Goal: Task Accomplishment & Management: Complete application form

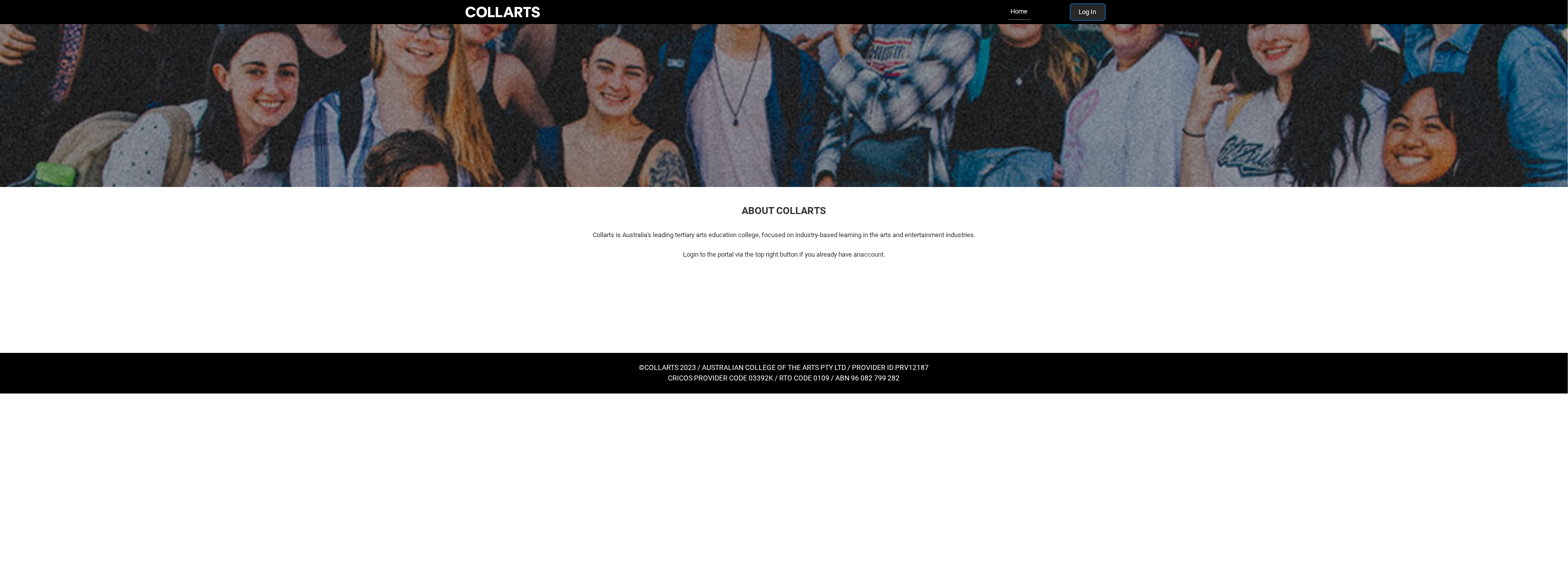
click at [1093, 12] on button "Log In" at bounding box center [1087, 12] width 35 height 16
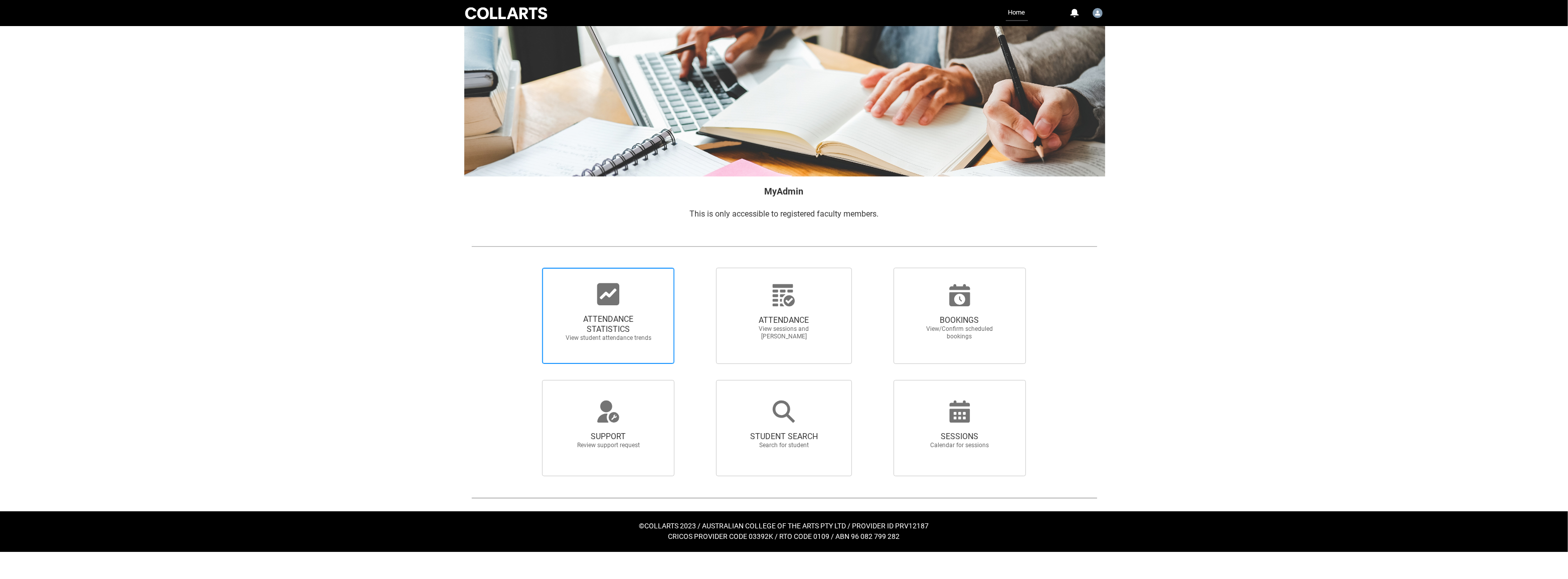
click at [632, 302] on div at bounding box center [608, 294] width 96 height 24
click at [525, 268] on input "ATTENDANCE STATISTICS View student attendance trends" at bounding box center [525, 267] width 1 height 1
radio input "true"
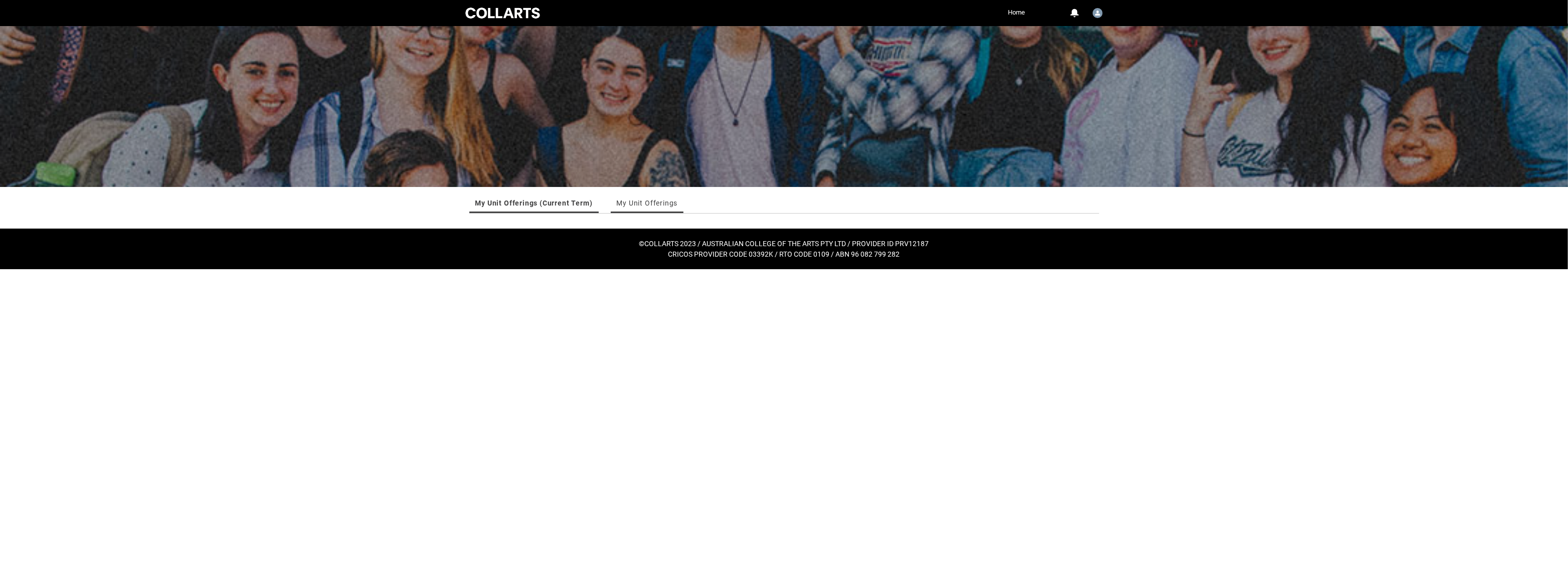
click at [636, 207] on link "My Unit Offerings" at bounding box center [647, 203] width 61 height 20
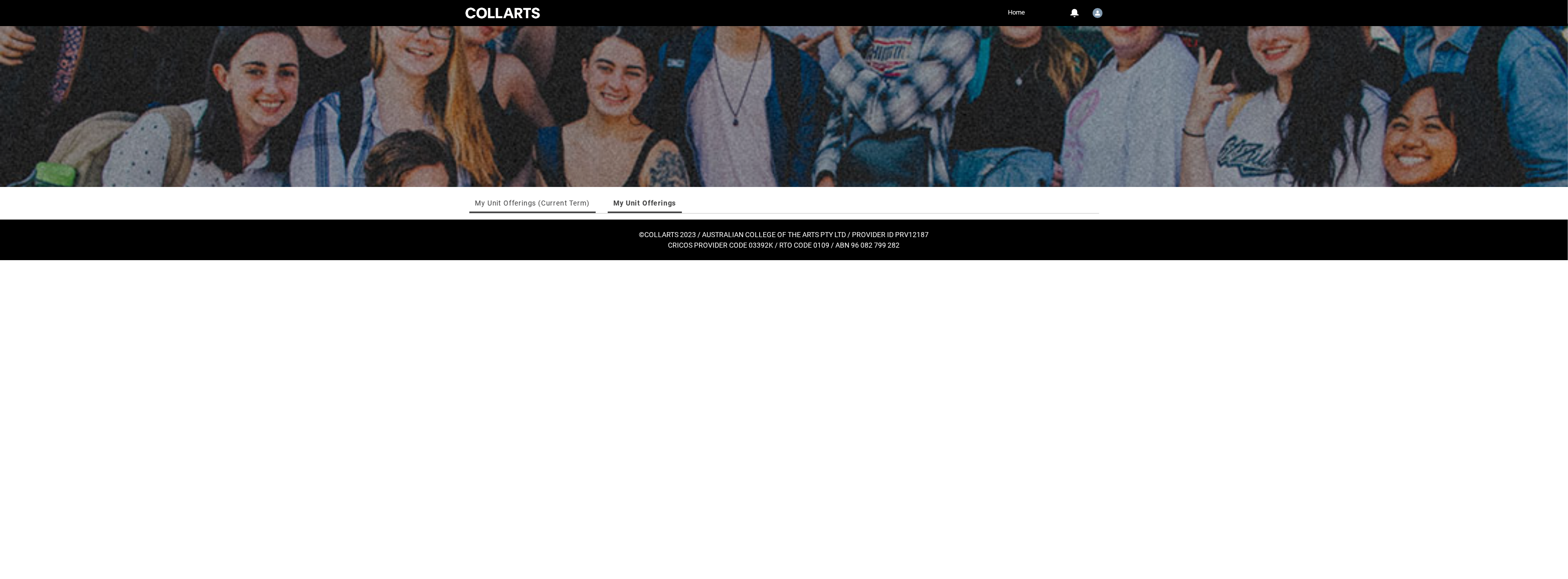
click at [569, 205] on link "My Unit Offerings (Current Term)" at bounding box center [533, 203] width 115 height 20
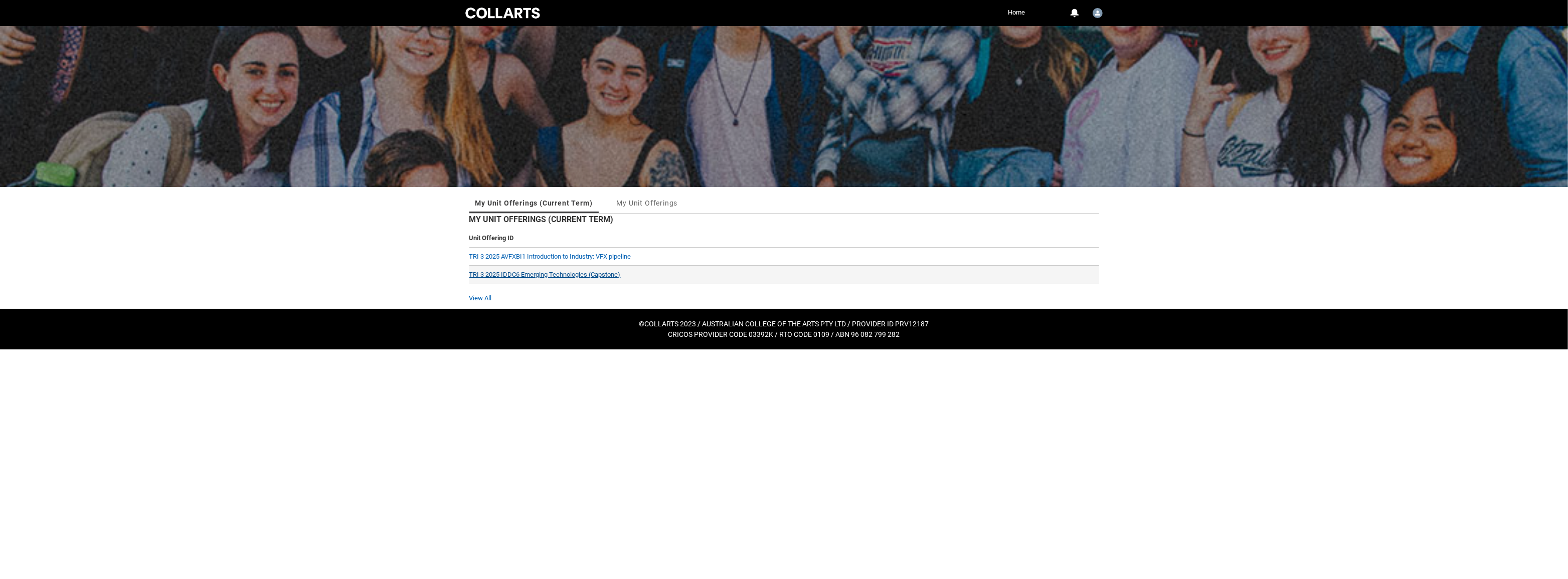
click at [579, 273] on link "TRI 3 2025 IDDC6 Emerging Technologies (Capstone)" at bounding box center [545, 274] width 152 height 7
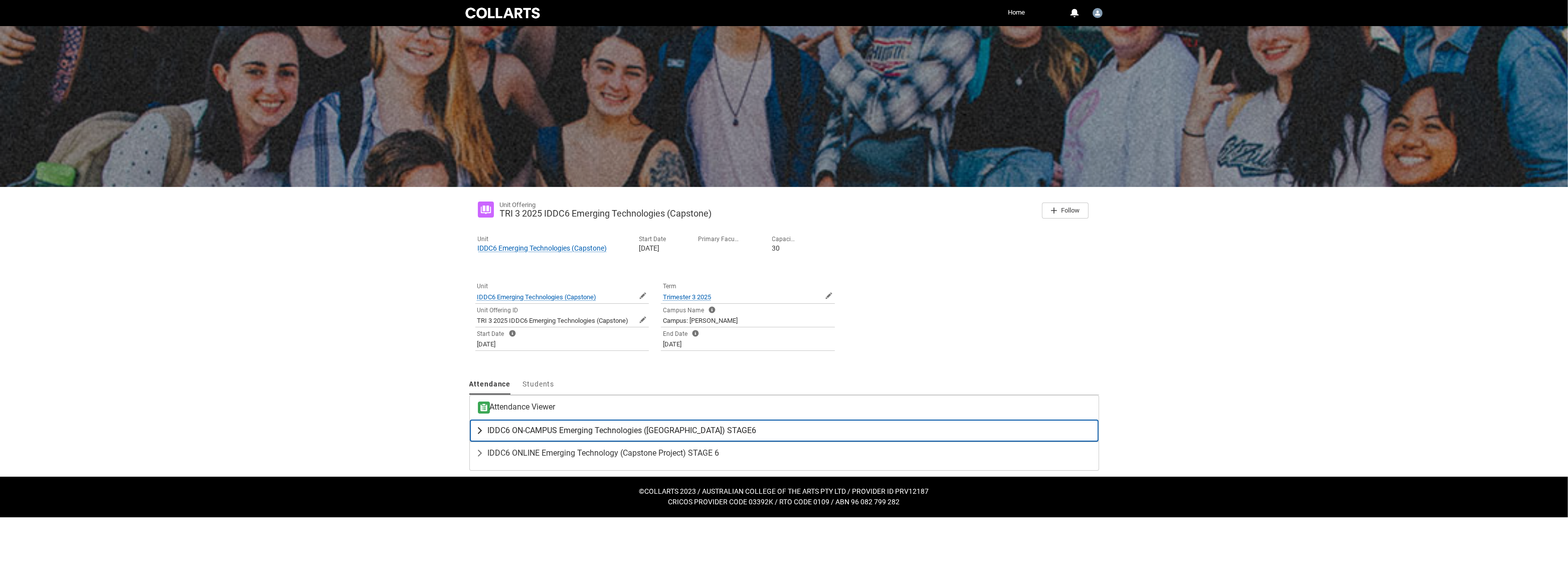
click at [481, 430] on lightning-primitive-icon "button" at bounding box center [481, 431] width 12 height 10
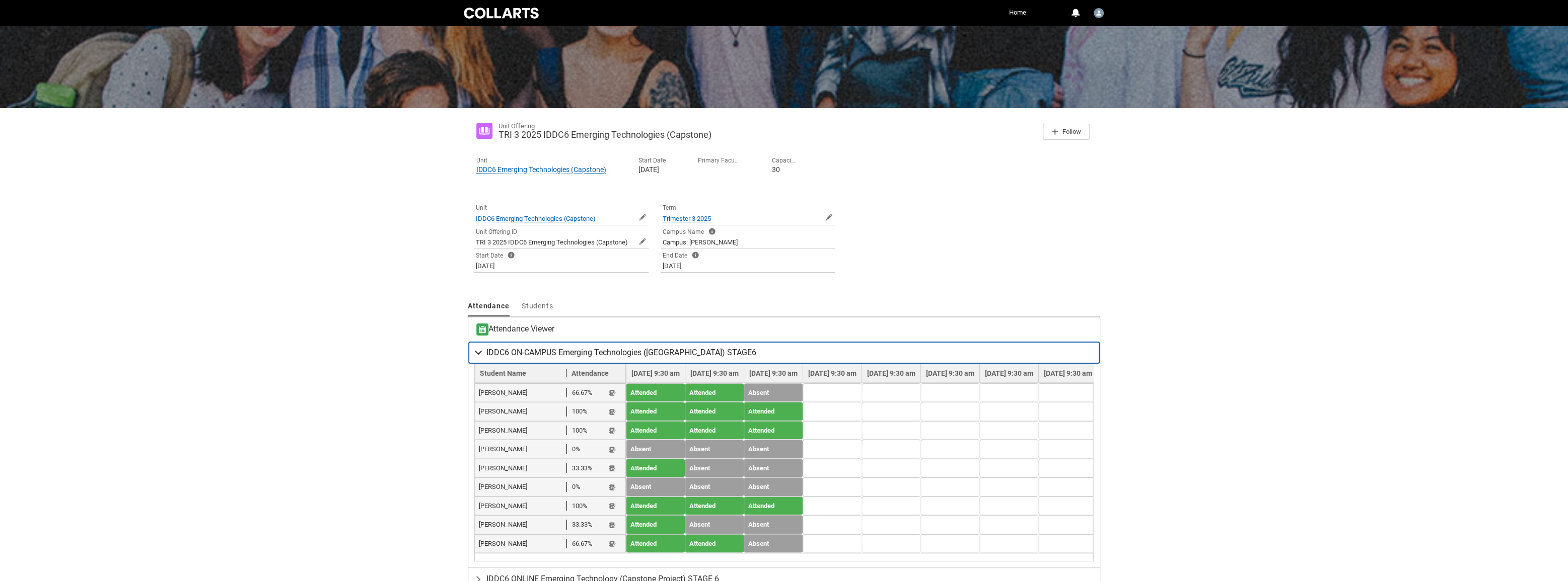
scroll to position [91, 0]
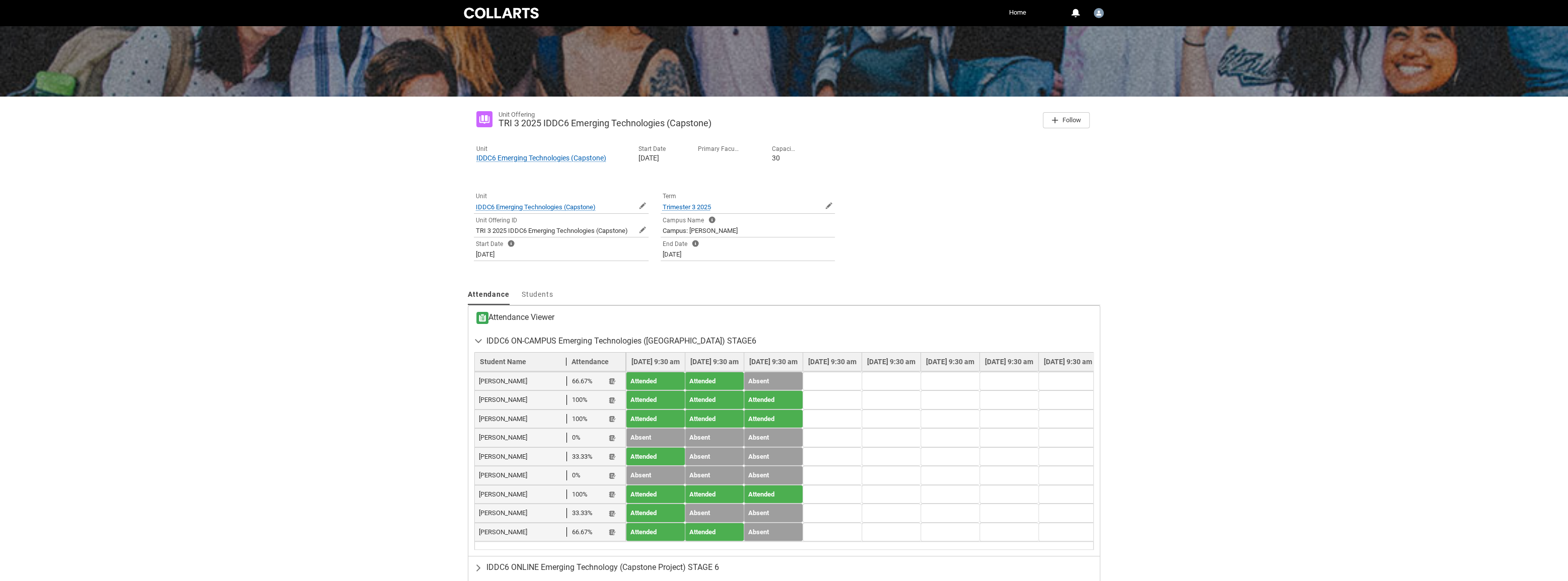
click at [862, 376] on td at bounding box center [831, 381] width 59 height 19
click at [862, 382] on td at bounding box center [831, 381] width 59 height 19
click at [613, 381] on lightning-primitive-icon "button" at bounding box center [612, 382] width 7 height 7
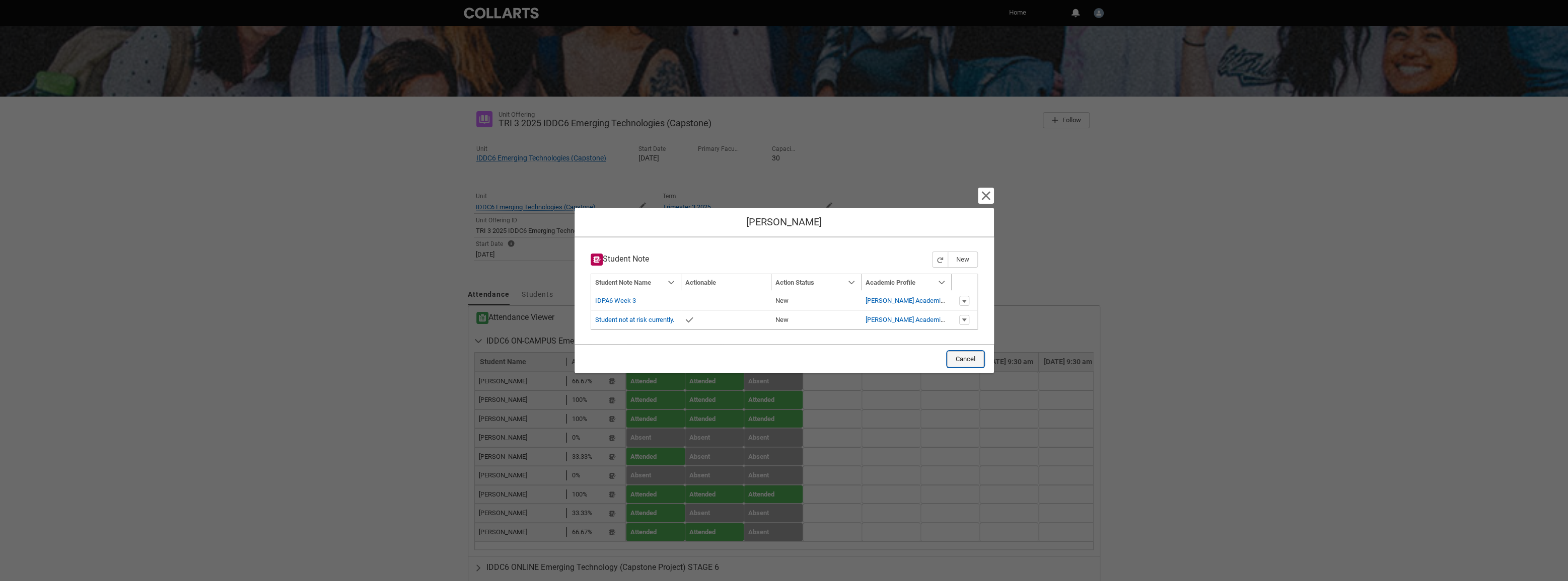
click at [960, 362] on button "Cancel" at bounding box center [965, 358] width 36 height 16
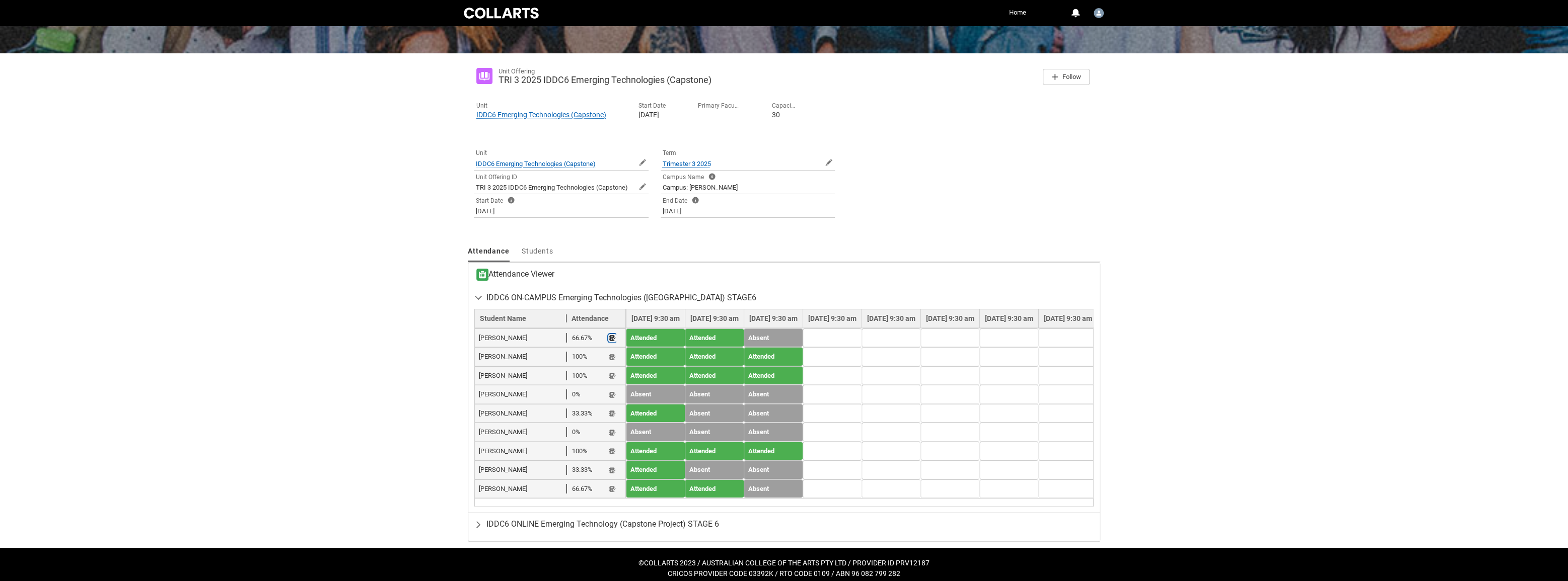
scroll to position [137, 0]
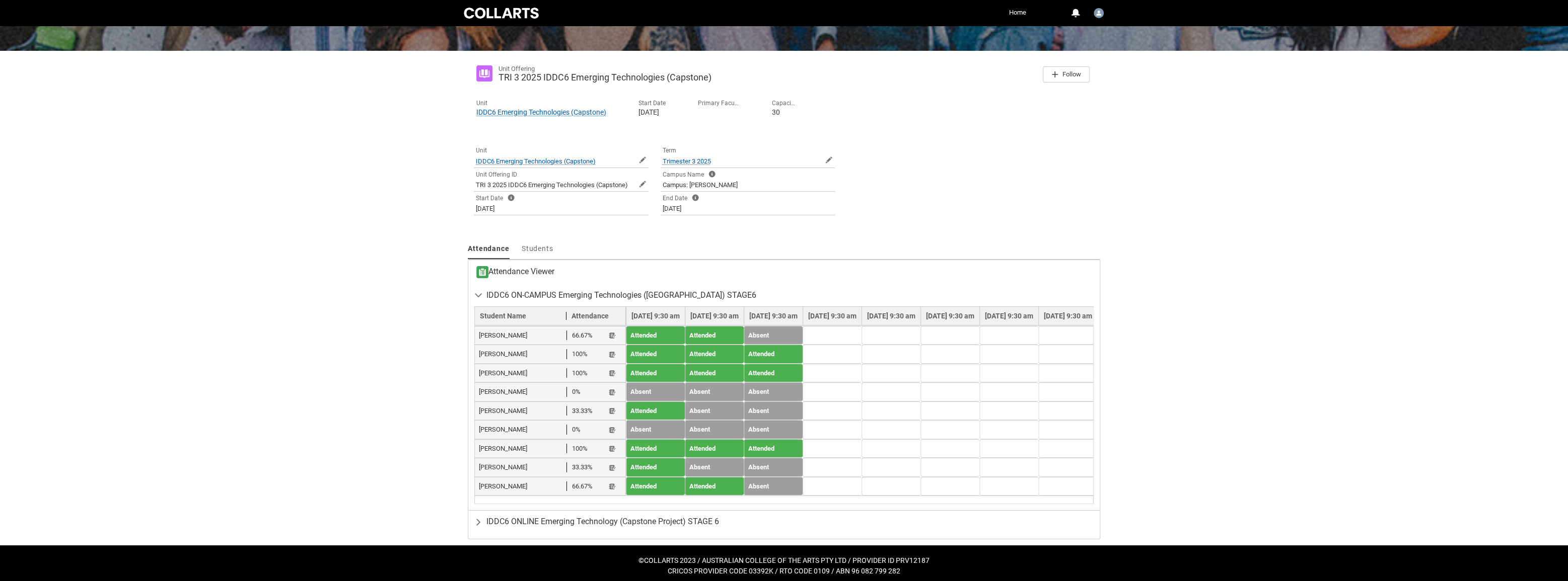
click at [862, 391] on td at bounding box center [831, 391] width 59 height 19
click at [862, 333] on td at bounding box center [831, 335] width 59 height 19
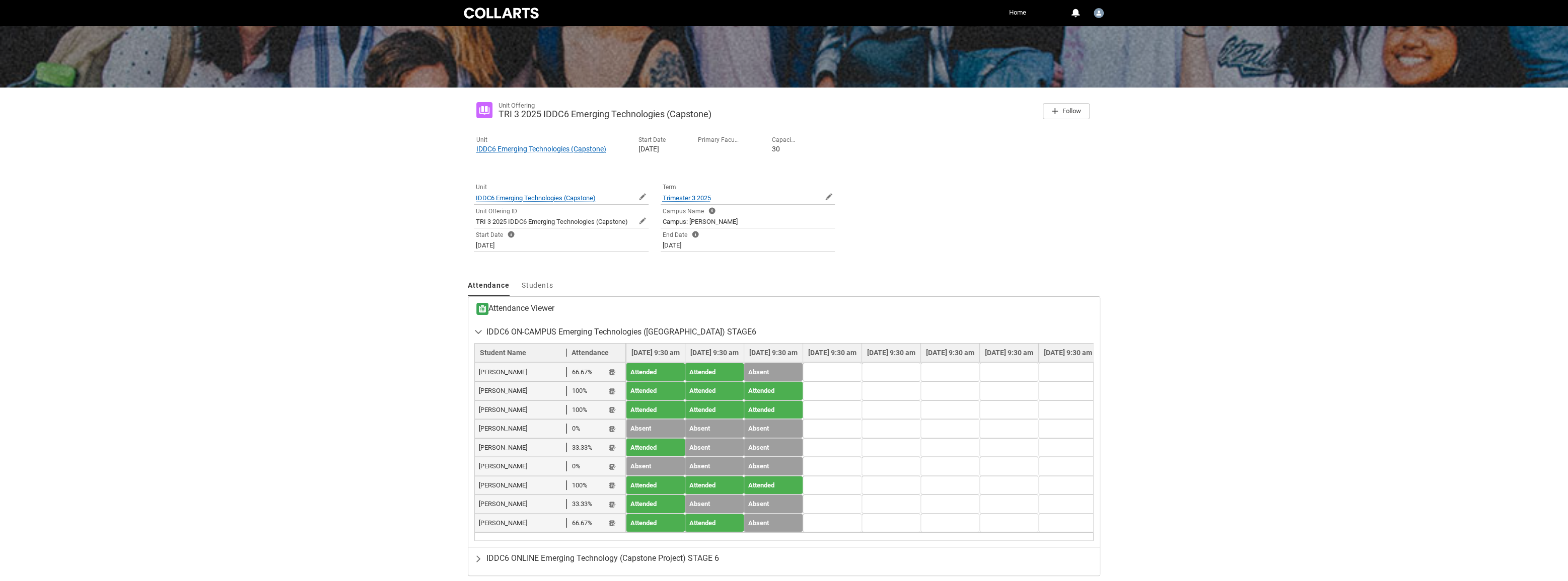
scroll to position [147, 0]
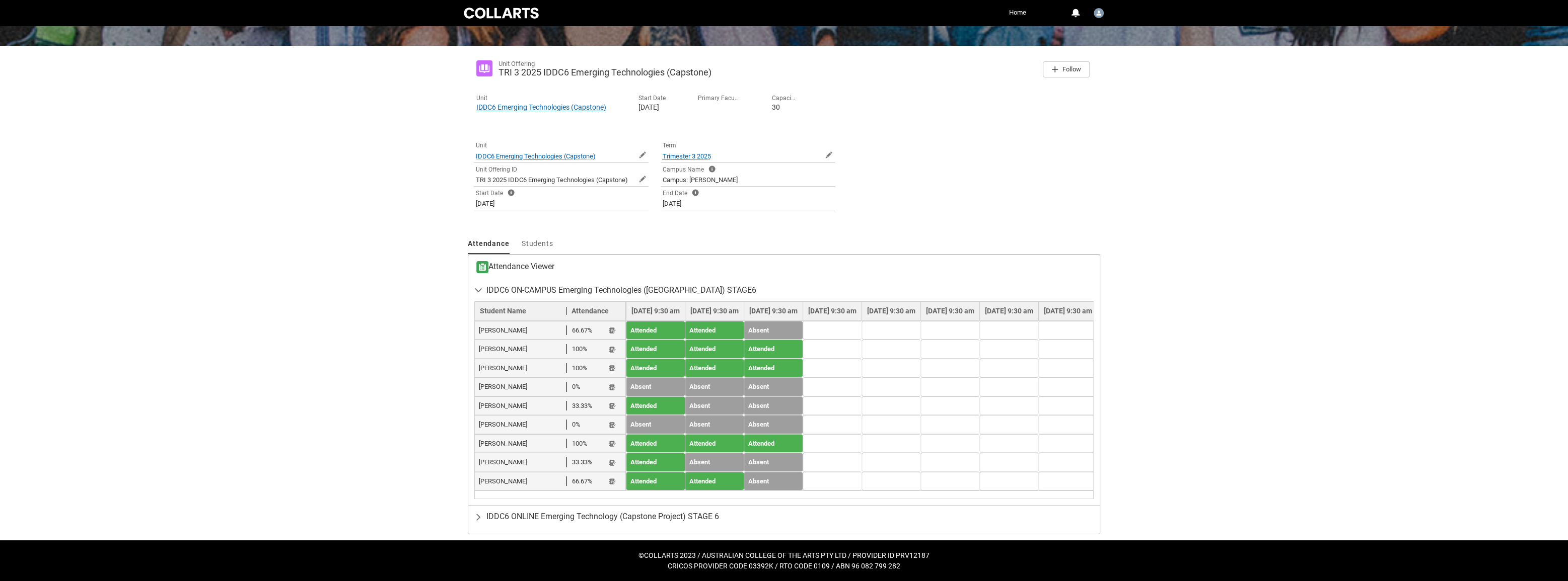
click at [862, 439] on td at bounding box center [831, 444] width 59 height 19
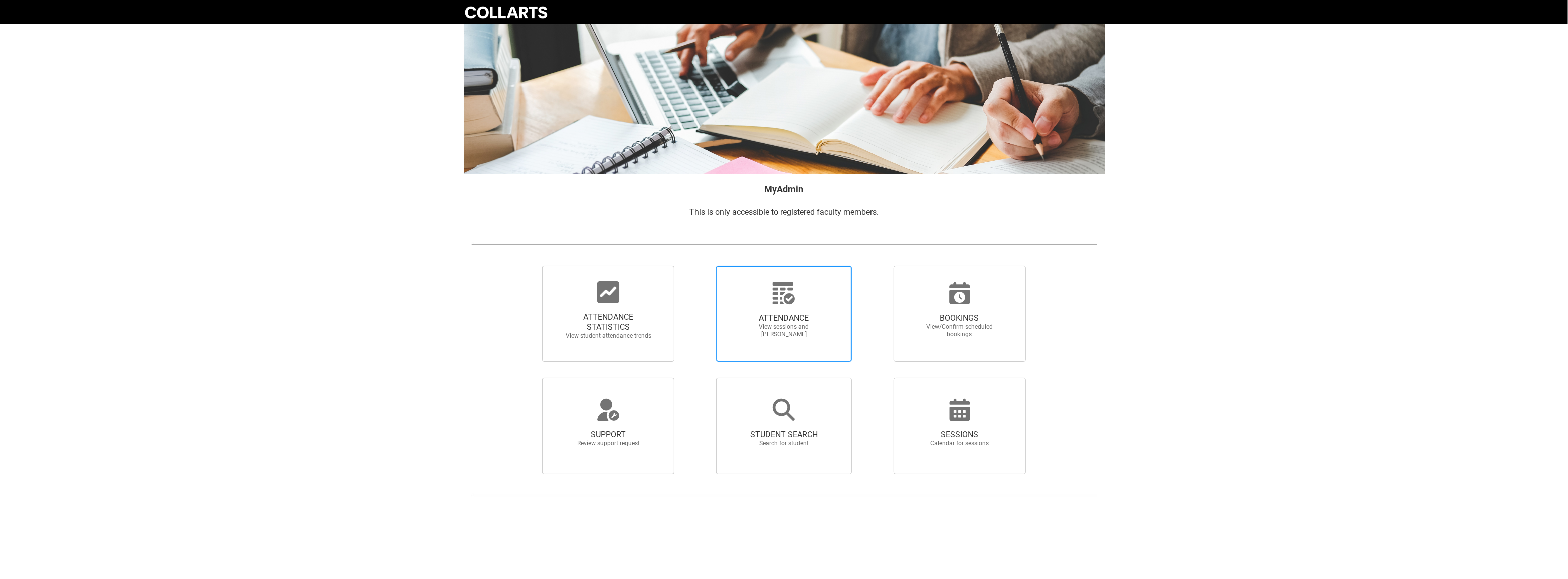
click at [810, 312] on span "ATTENDANCE View sessions and [PERSON_NAME]" at bounding box center [783, 326] width 96 height 41
click at [699, 266] on input "ATTENDANCE View sessions and [PERSON_NAME]" at bounding box center [698, 266] width 1 height 1
radio input "true"
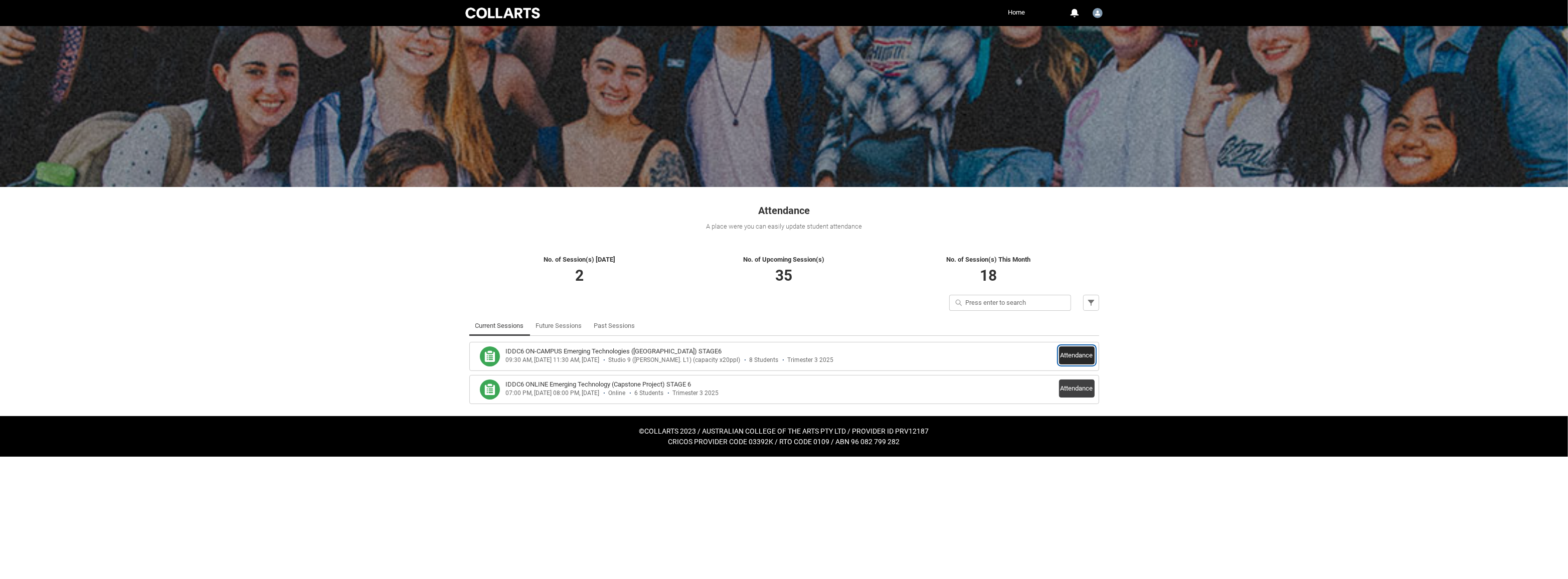
click at [1070, 360] on button "Attendance" at bounding box center [1076, 355] width 35 height 18
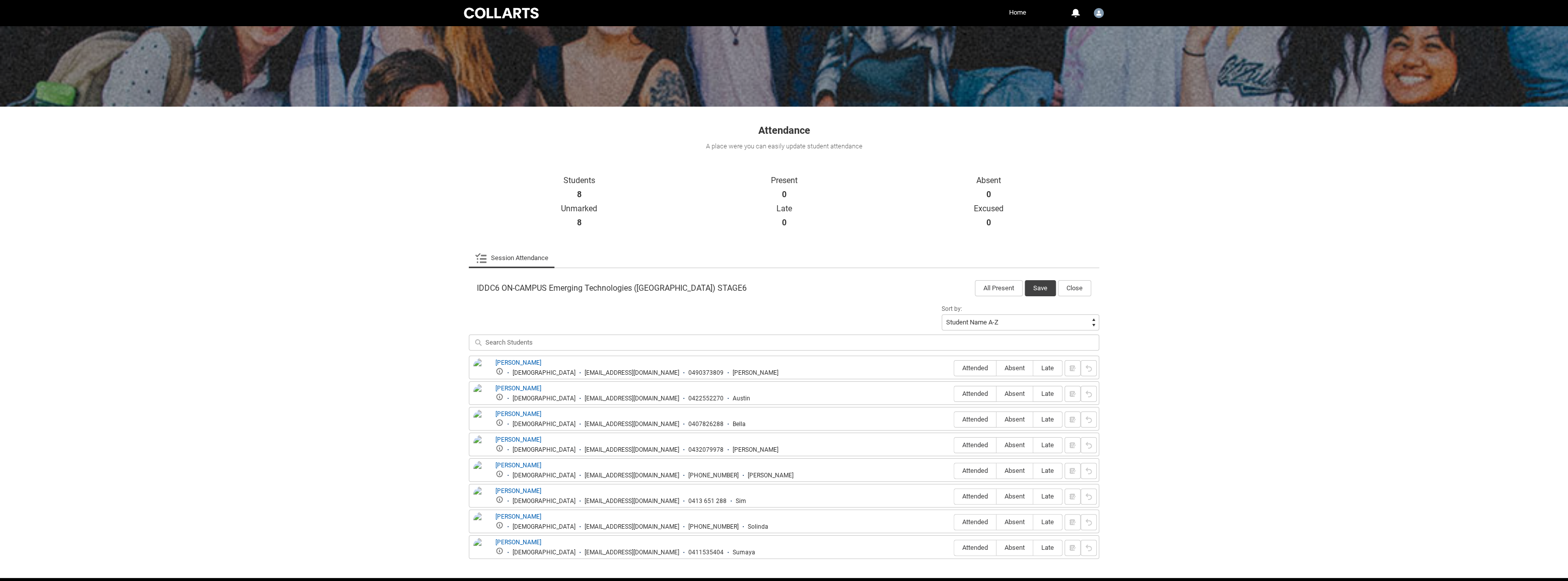
scroll to position [91, 0]
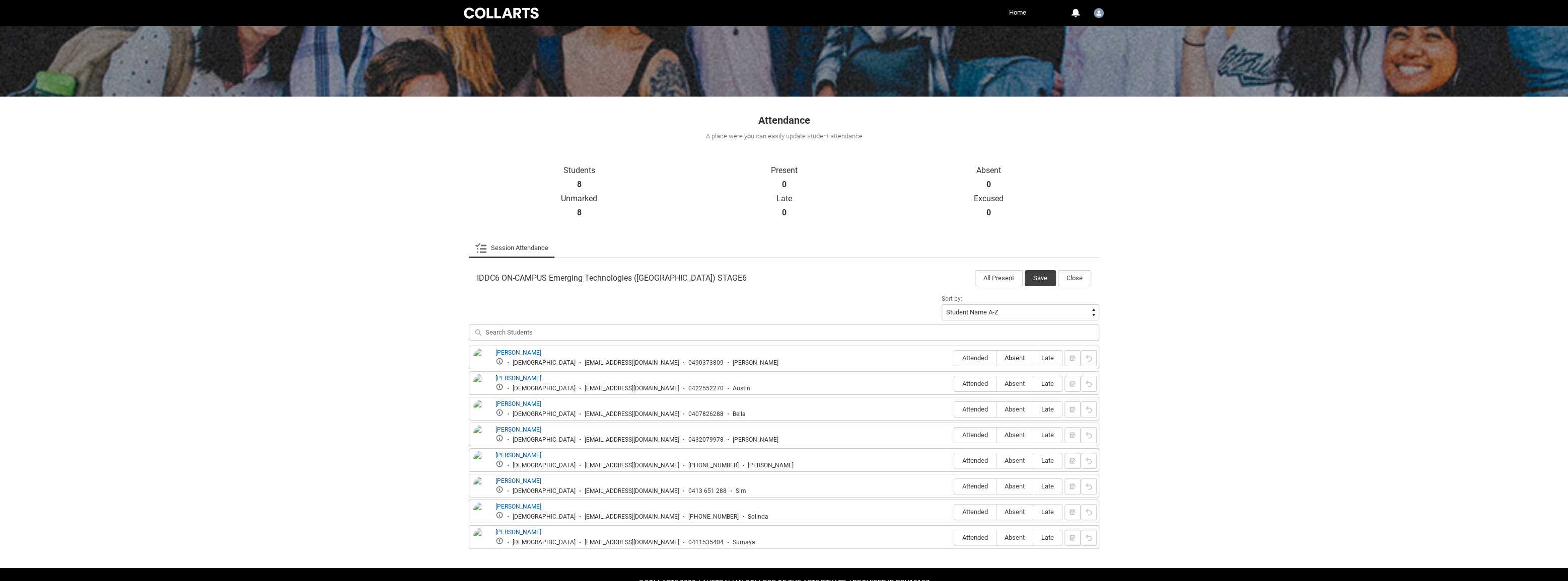
click at [1011, 358] on span "Absent" at bounding box center [1015, 358] width 36 height 7
click at [997, 358] on input "Absent" at bounding box center [996, 358] width 1 height 1
type lightning-radio-group "Absent"
radio input "true"
click at [1018, 383] on span "Absent" at bounding box center [1015, 383] width 36 height 7
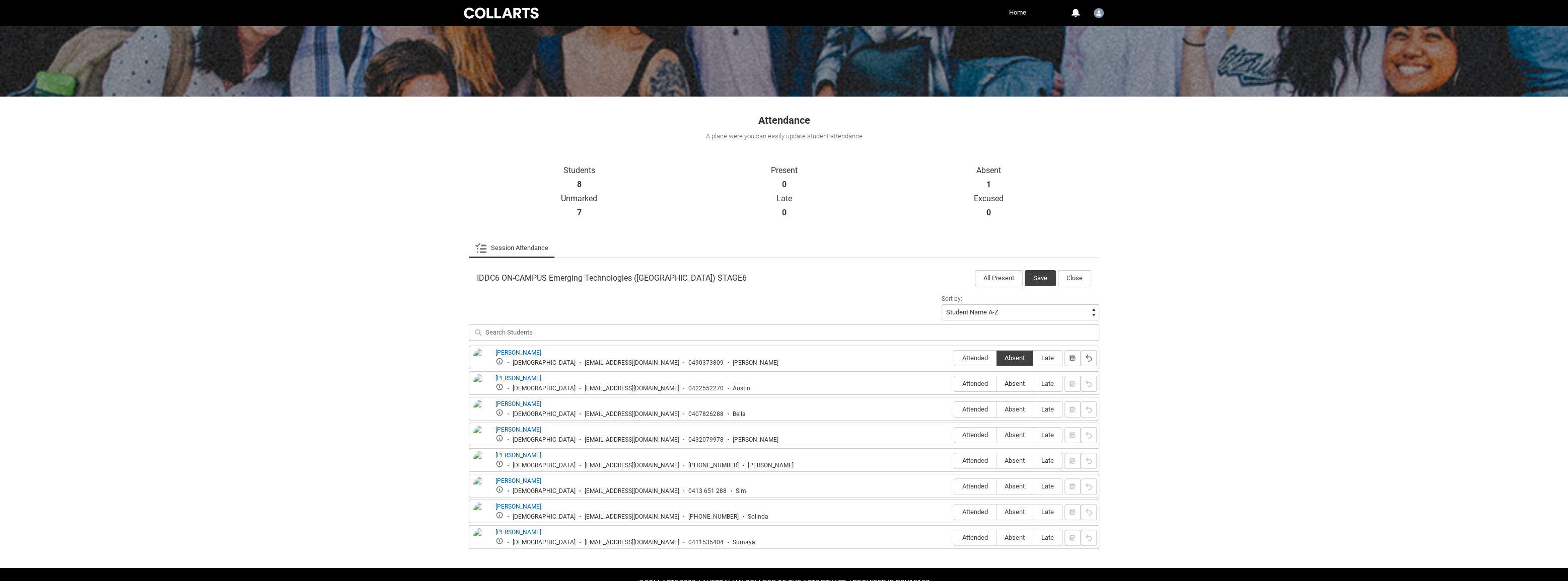
click at [997, 383] on input "Absent" at bounding box center [996, 383] width 1 height 1
type lightning-radio-group "Absent"
radio input "true"
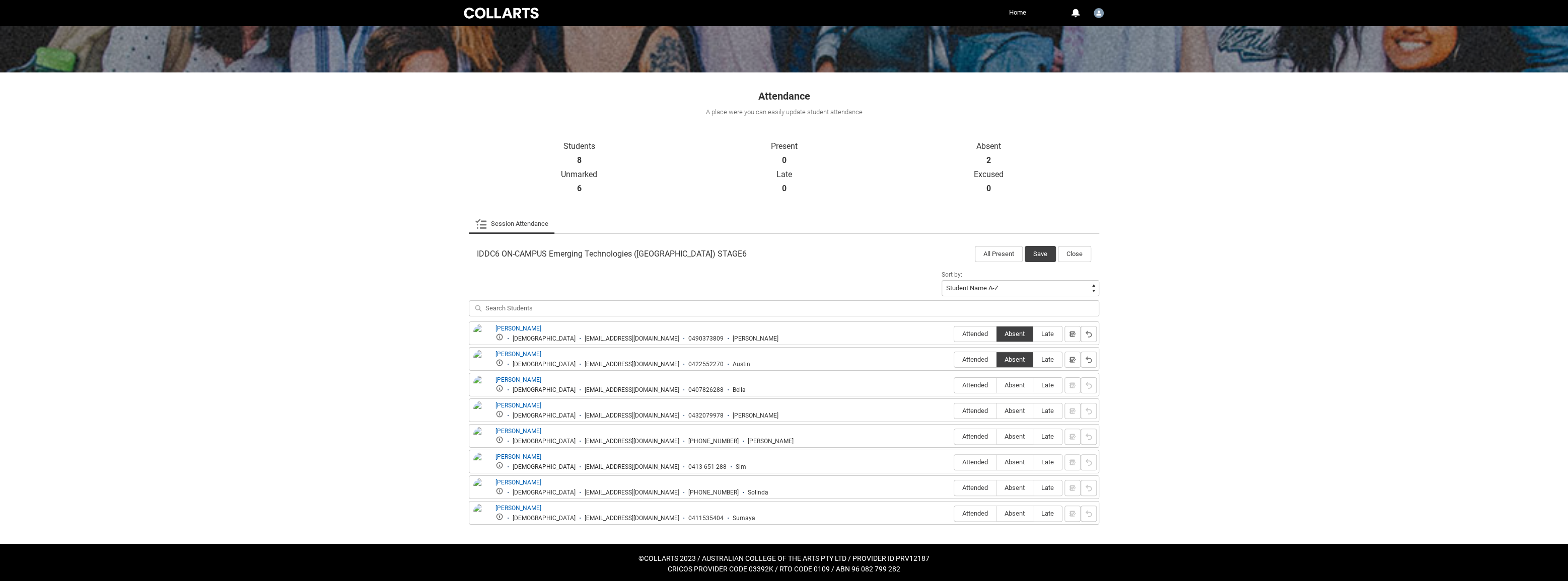
scroll to position [117, 0]
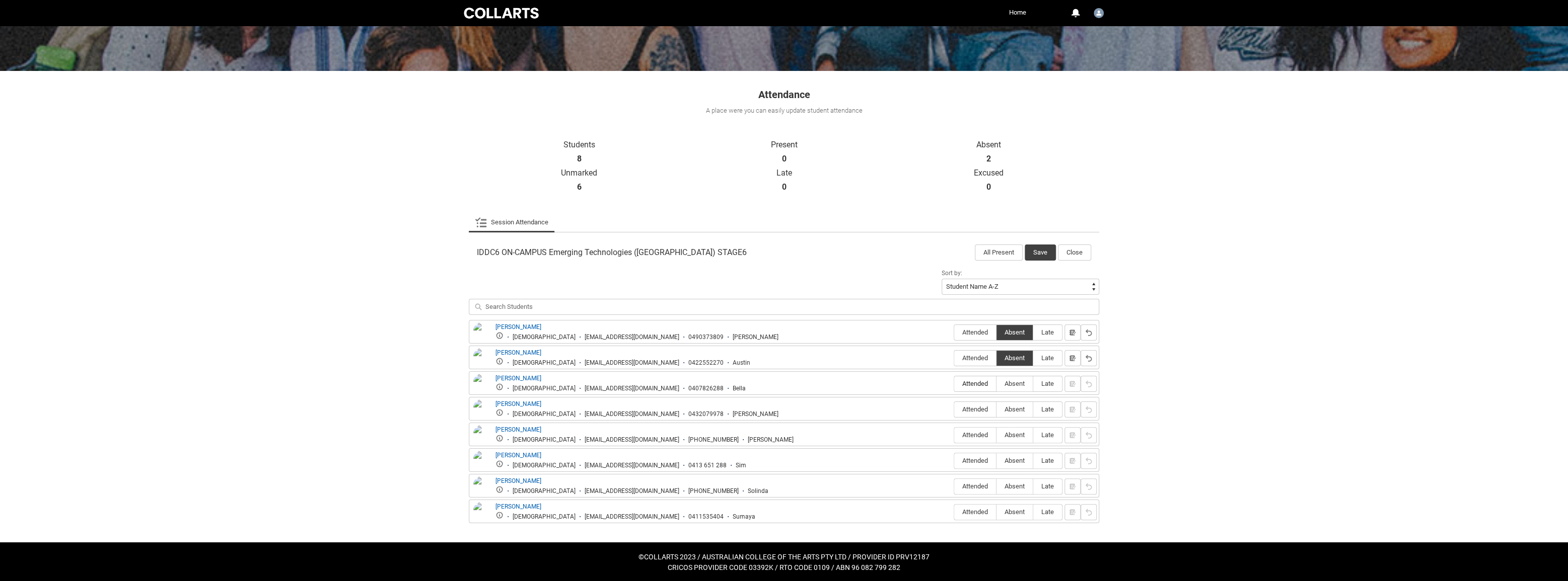
click at [983, 382] on span "Attended" at bounding box center [974, 383] width 41 height 7
click at [954, 383] on input "Attended" at bounding box center [954, 383] width 1 height 1
type lightning-radio-group "Attended"
radio input "true"
click at [1010, 411] on span "Absent" at bounding box center [1015, 409] width 36 height 7
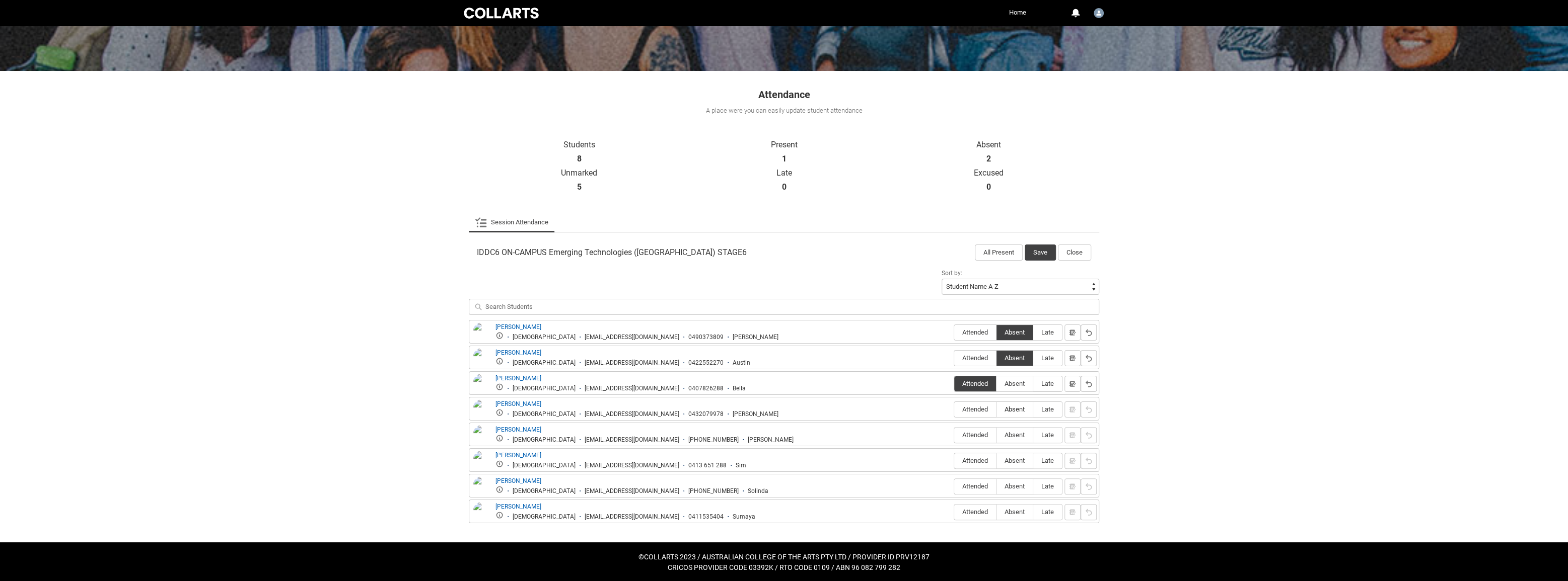
click at [997, 410] on input "Absent" at bounding box center [996, 409] width 1 height 1
type lightning-radio-group "Absent"
radio input "true"
click at [987, 435] on span "Attended" at bounding box center [974, 435] width 41 height 7
click at [954, 435] on input "Attended" at bounding box center [954, 435] width 1 height 1
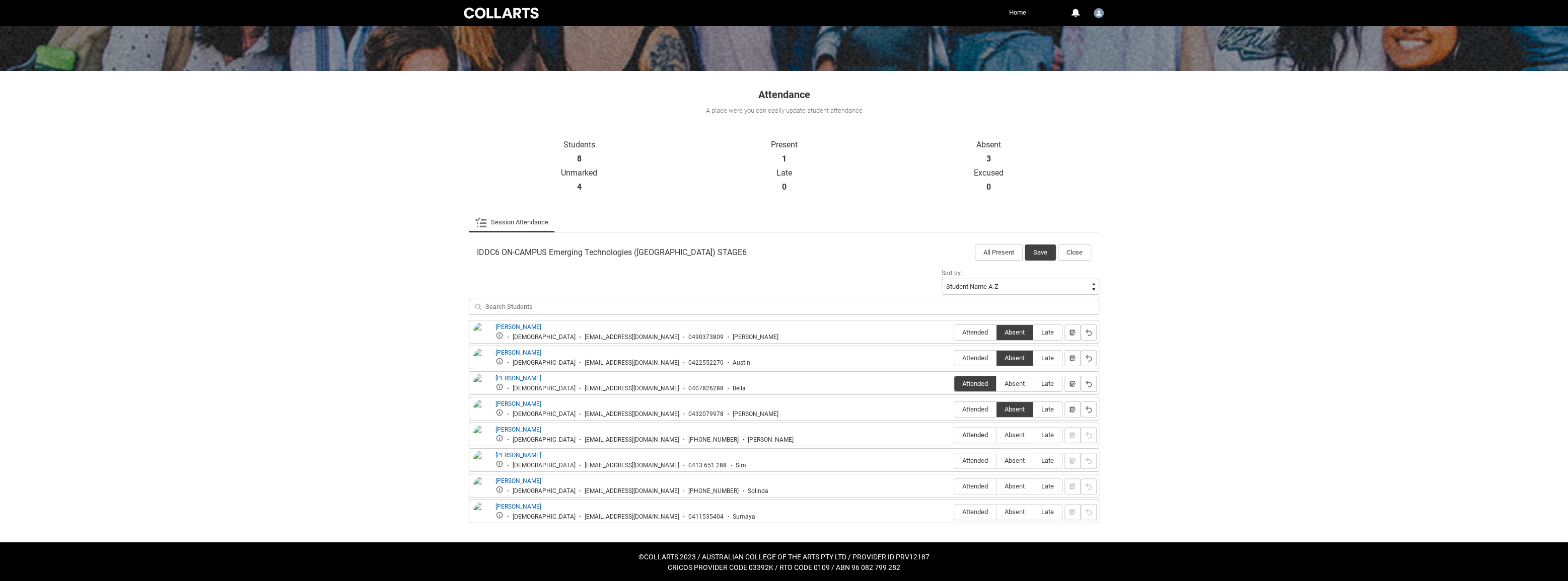
type lightning-radio-group "Attended"
radio input "true"
click at [972, 461] on span "Attended" at bounding box center [974, 460] width 41 height 7
click at [954, 461] on input "Attended" at bounding box center [954, 460] width 1 height 1
type lightning-radio-group "Attended"
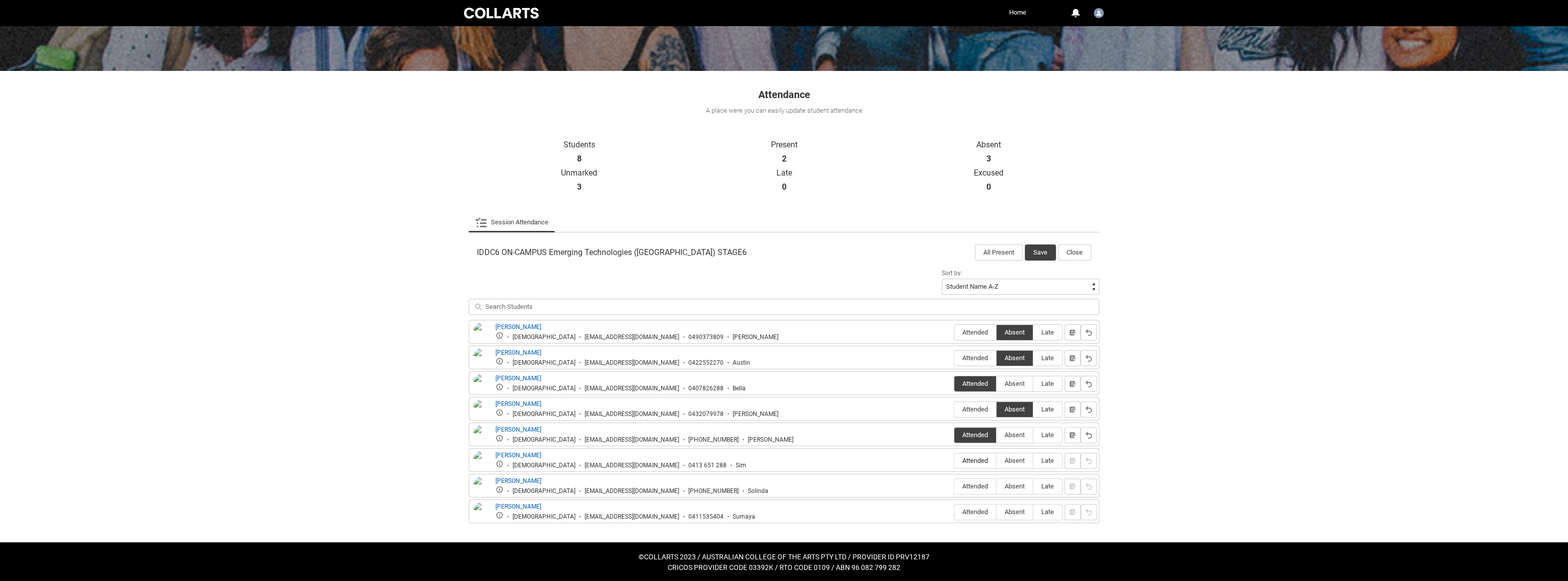
radio input "true"
click at [984, 358] on span "Attended" at bounding box center [974, 358] width 41 height 7
click at [954, 358] on input "Attended" at bounding box center [954, 358] width 1 height 1
type lightning-radio-group "Attended"
radio input "true"
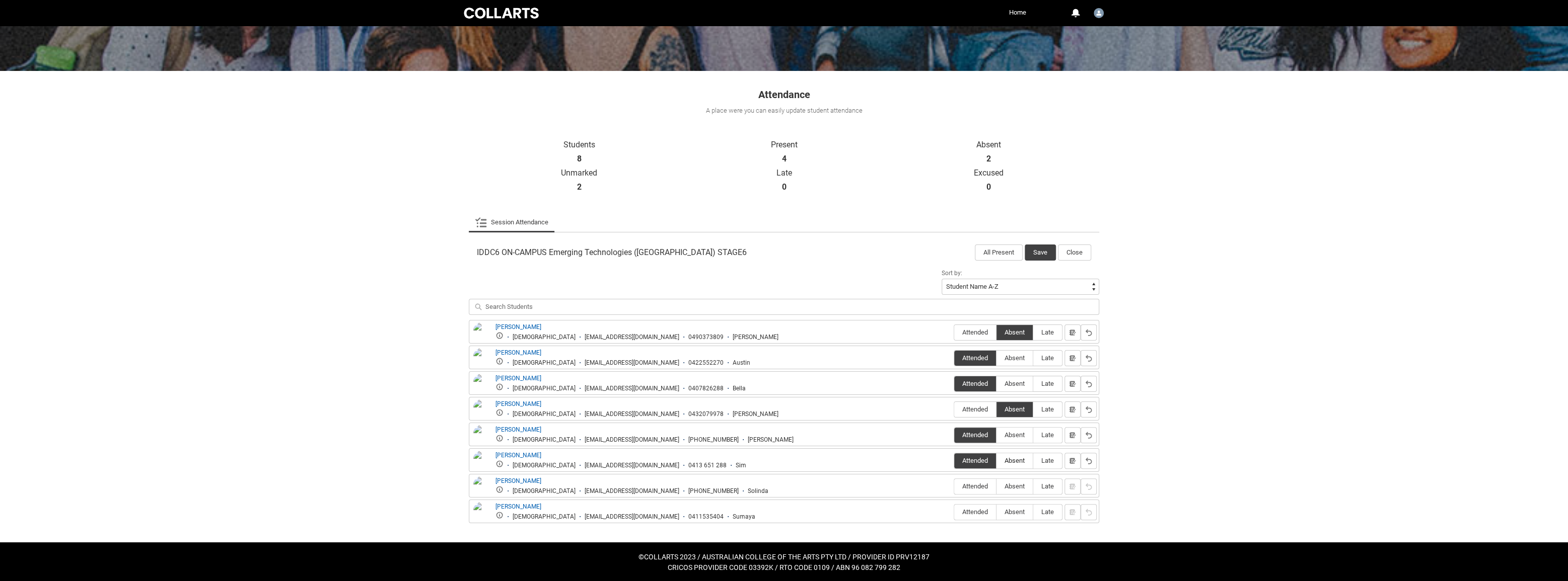
click at [1016, 457] on span "Absent" at bounding box center [1015, 460] width 36 height 7
click at [997, 460] on input "Absent" at bounding box center [996, 460] width 1 height 1
type lightning-radio-group "Absent"
radio input "true"
click at [975, 487] on span "Attended" at bounding box center [974, 486] width 41 height 7
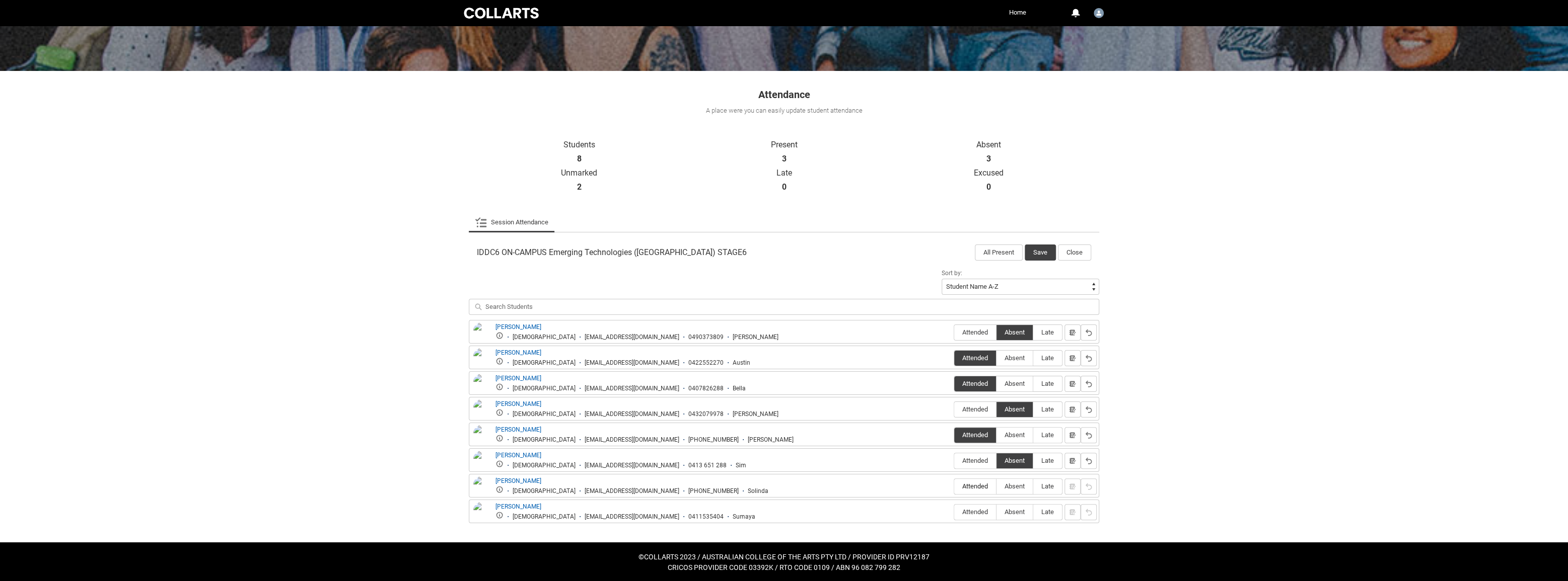
click at [954, 487] on input "Attended" at bounding box center [954, 486] width 1 height 1
type lightning-radio-group "Attended"
radio input "true"
click at [1012, 509] on span "Absent" at bounding box center [1015, 511] width 36 height 7
click at [997, 511] on input "Absent" at bounding box center [996, 511] width 1 height 1
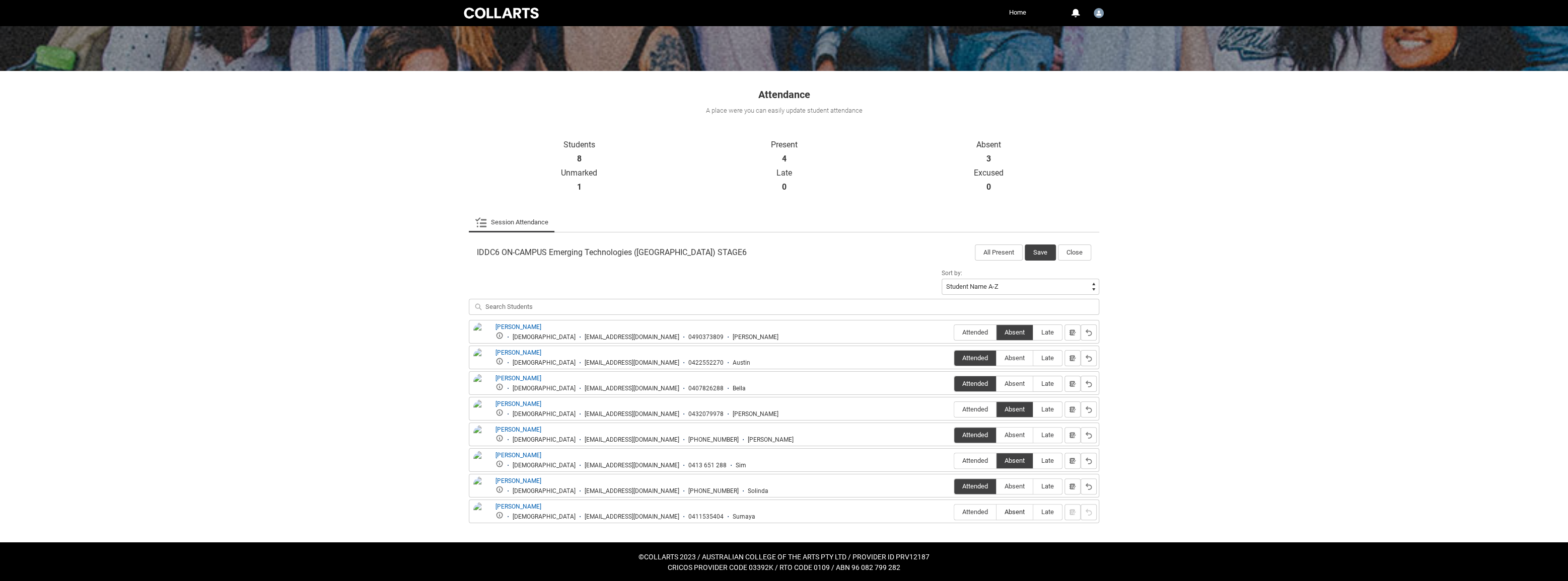
type lightning-radio-group "Absent"
radio input "true"
click at [1047, 250] on button "Save" at bounding box center [1041, 252] width 31 height 16
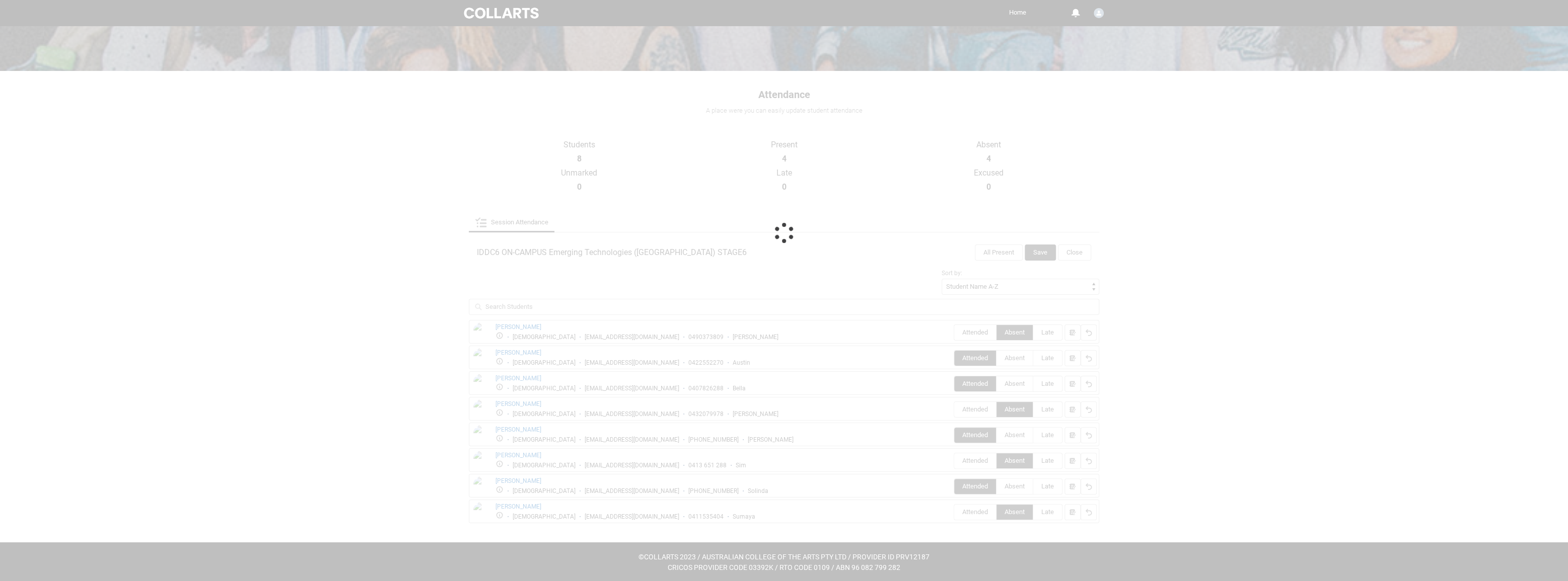
scroll to position [0, 0]
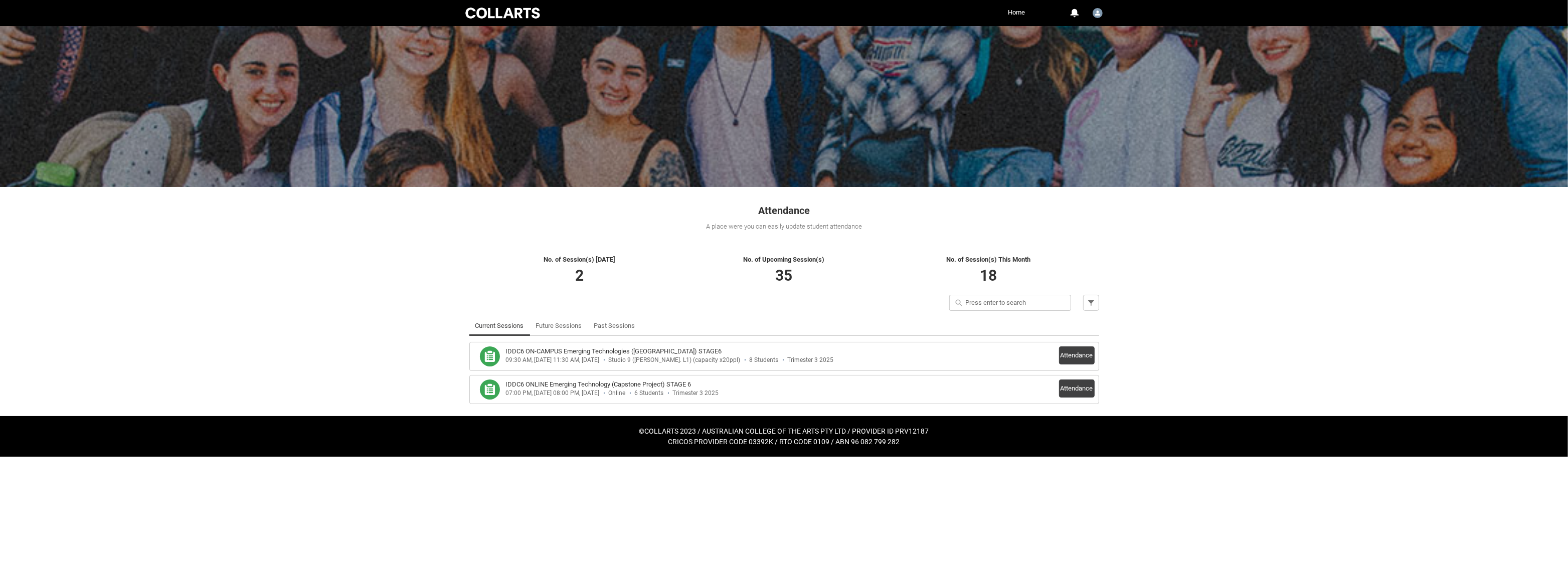
click at [1055, 353] on div "IDDC6 ON-CAMPUS Emerging Technologies (Capstone) STAGE6 09:30 AM, 06-10-2025 - …" at bounding box center [784, 356] width 621 height 20
click at [1084, 355] on button "Attendance" at bounding box center [1076, 355] width 35 height 18
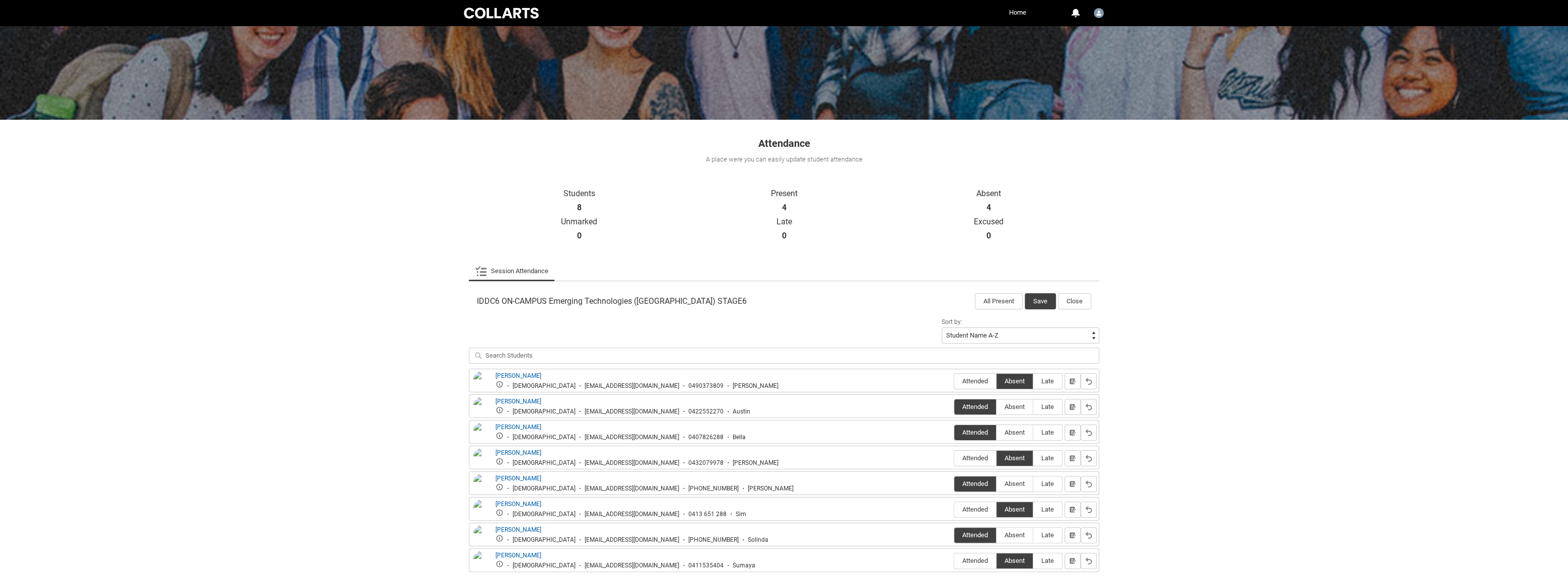
scroll to position [91, 0]
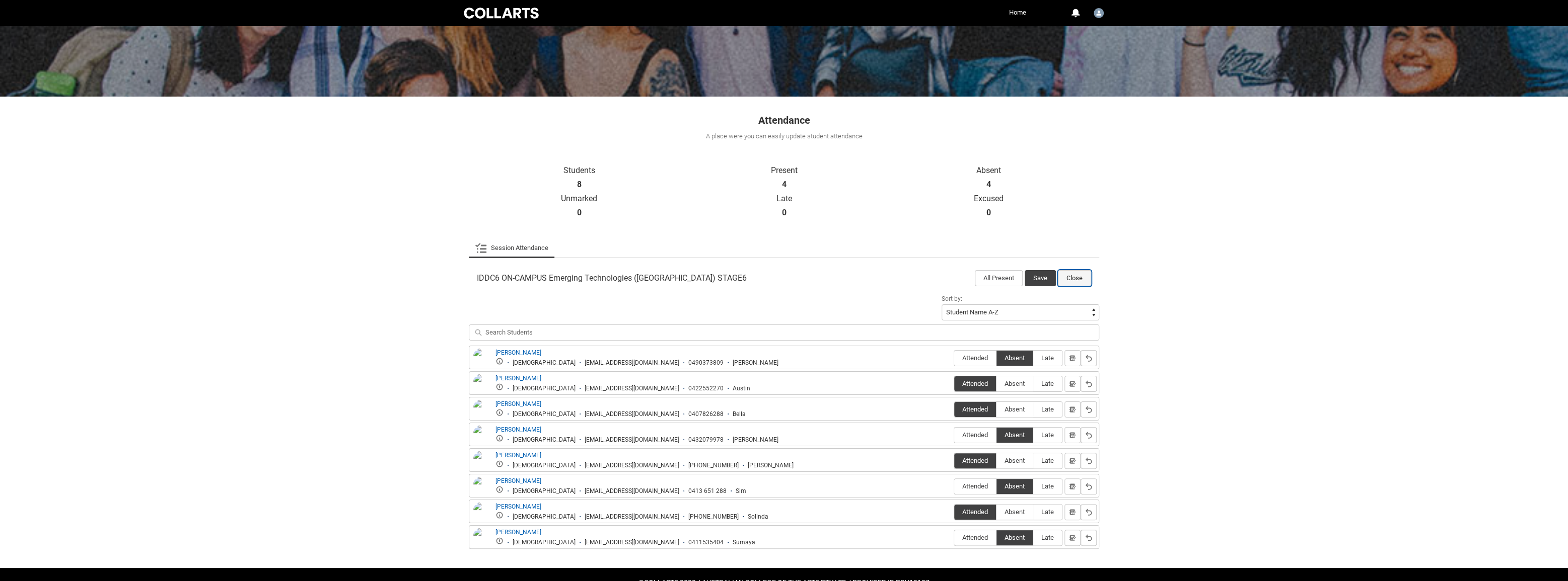
click at [1067, 276] on button "Close" at bounding box center [1075, 278] width 33 height 16
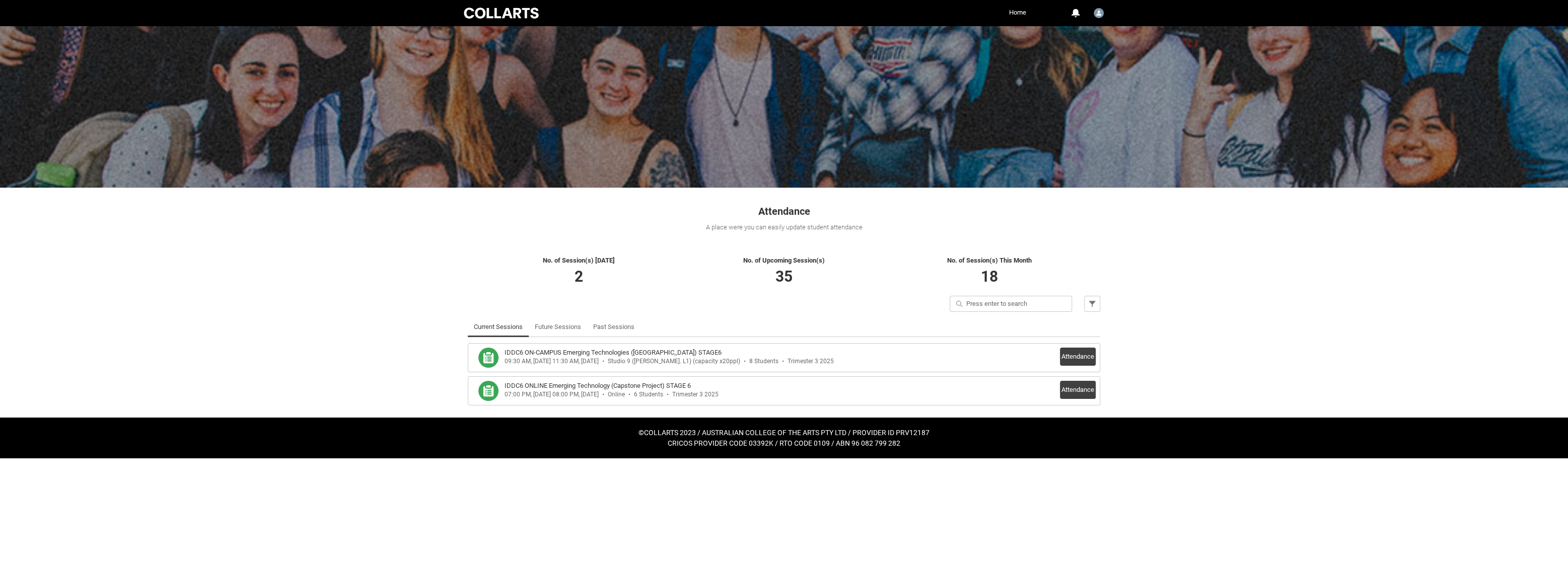
scroll to position [0, 0]
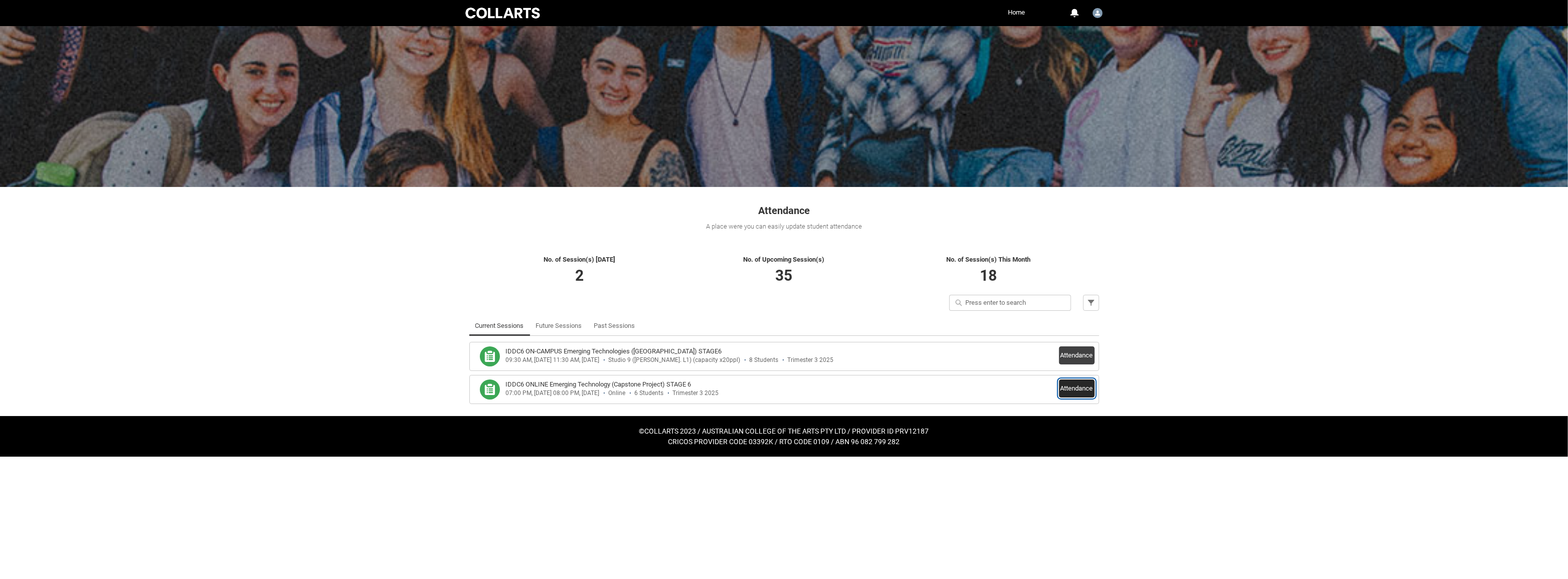
click at [1074, 388] on button "Attendance" at bounding box center [1076, 388] width 35 height 18
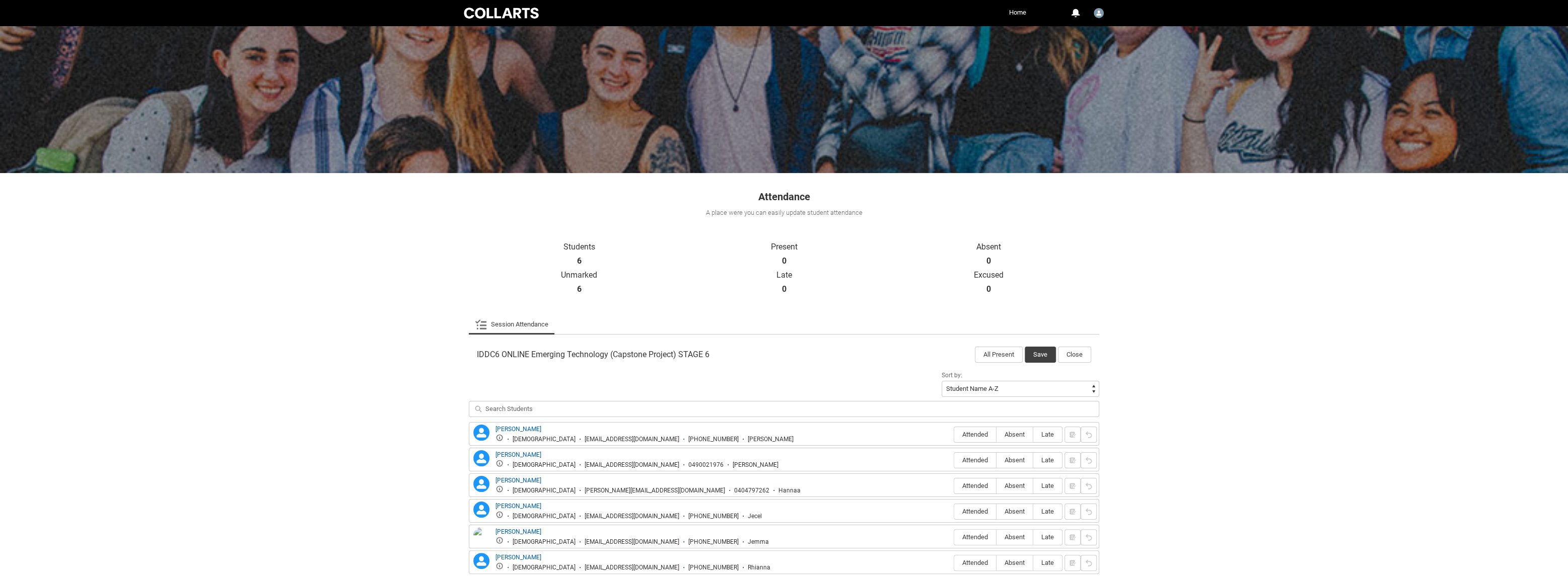
scroll to position [65, 0]
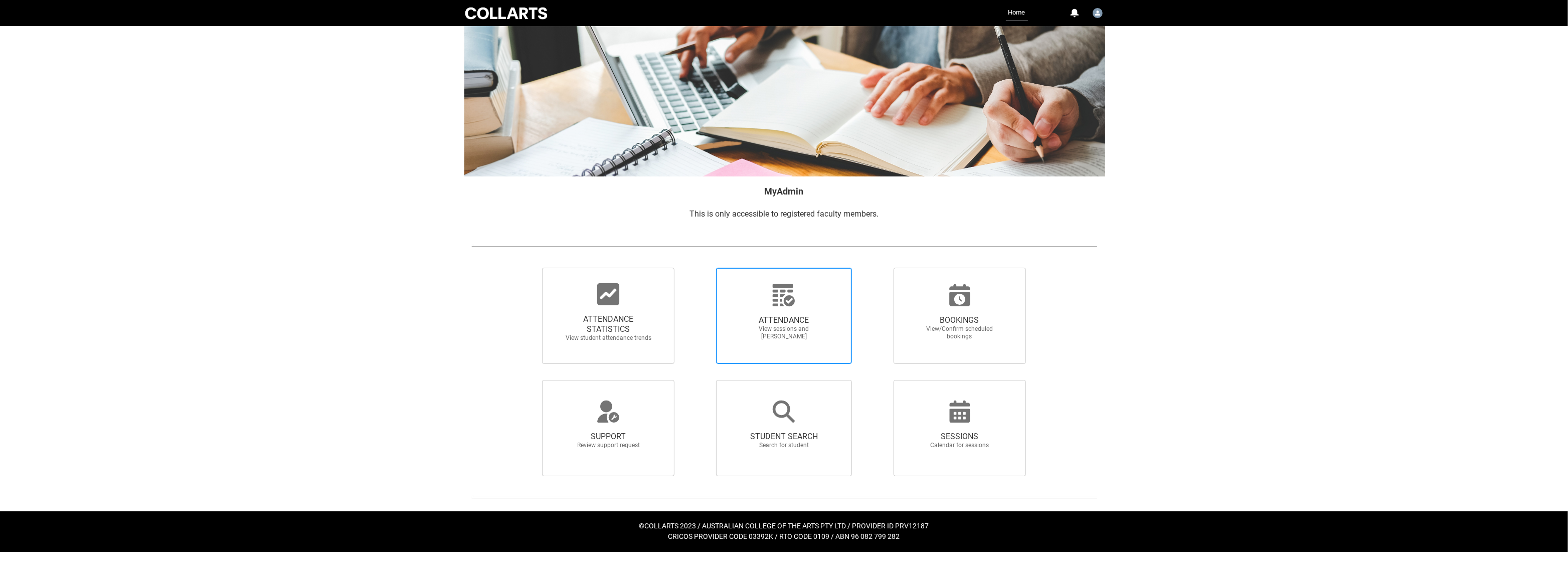
click at [772, 305] on icon at bounding box center [783, 295] width 24 height 24
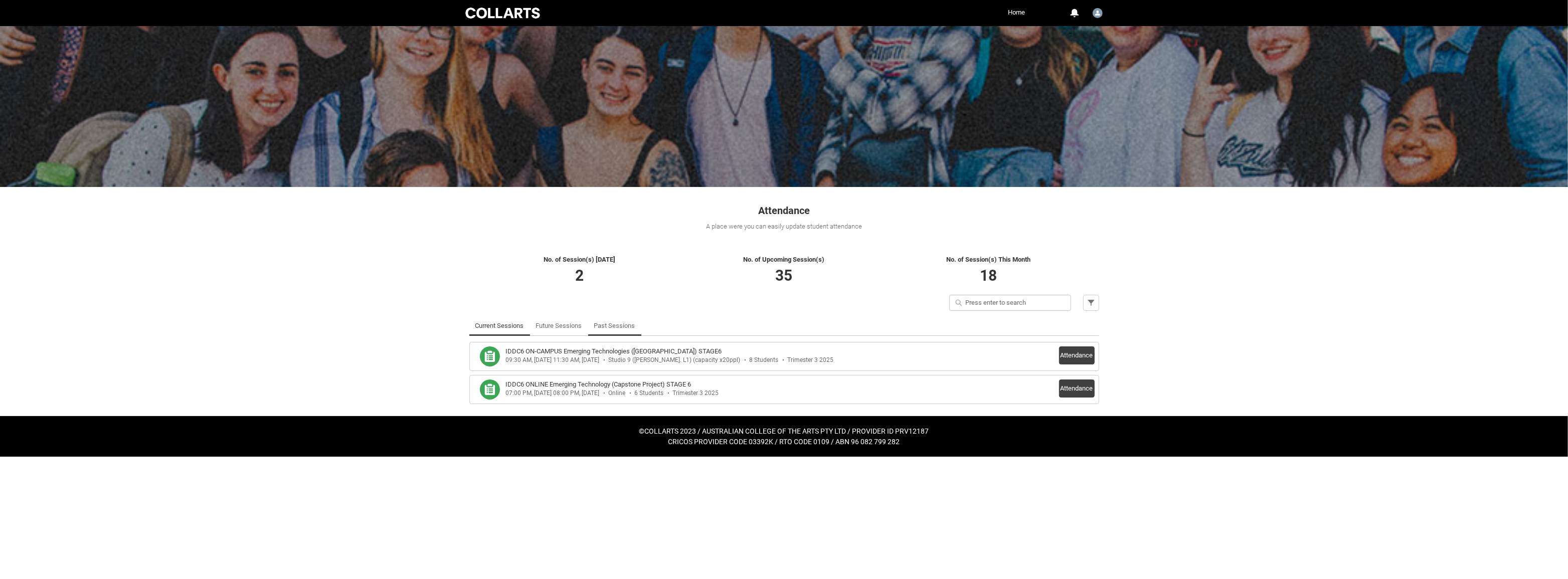
click at [621, 318] on link "Past Sessions" at bounding box center [615, 326] width 41 height 20
click at [617, 326] on link "Past Sessions" at bounding box center [615, 326] width 41 height 20
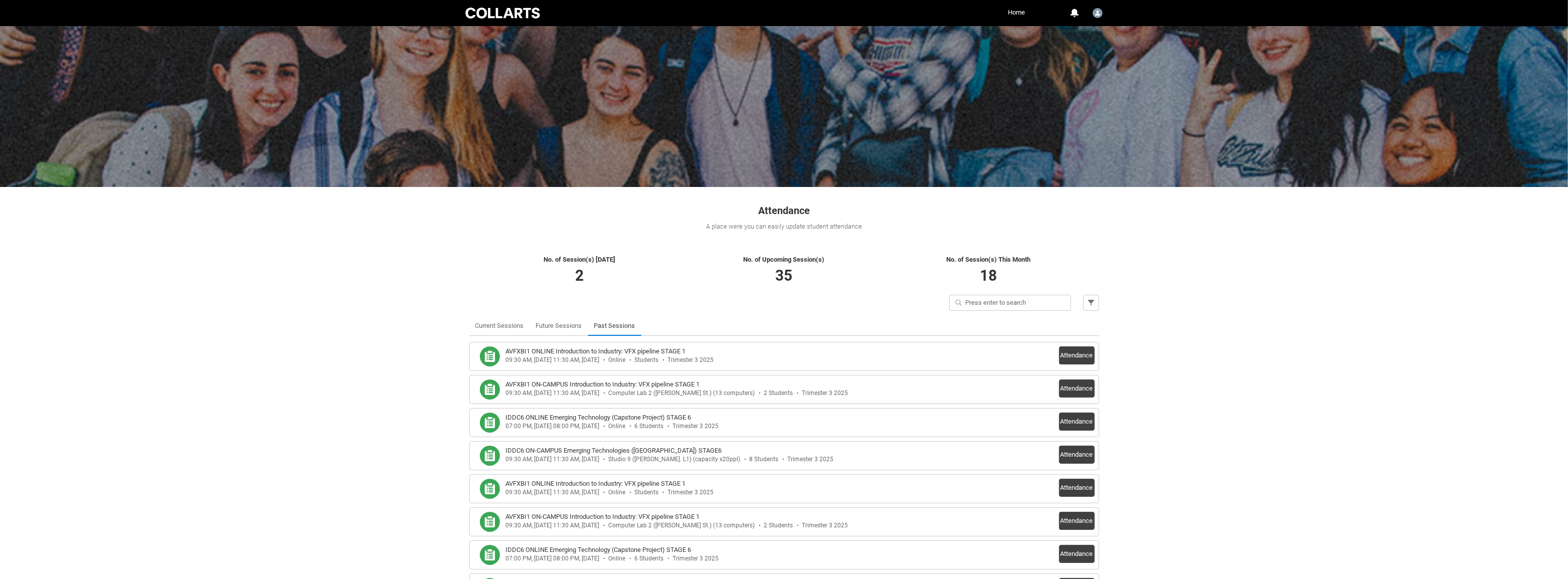
click at [1075, 389] on button "Attendance" at bounding box center [1076, 388] width 35 height 18
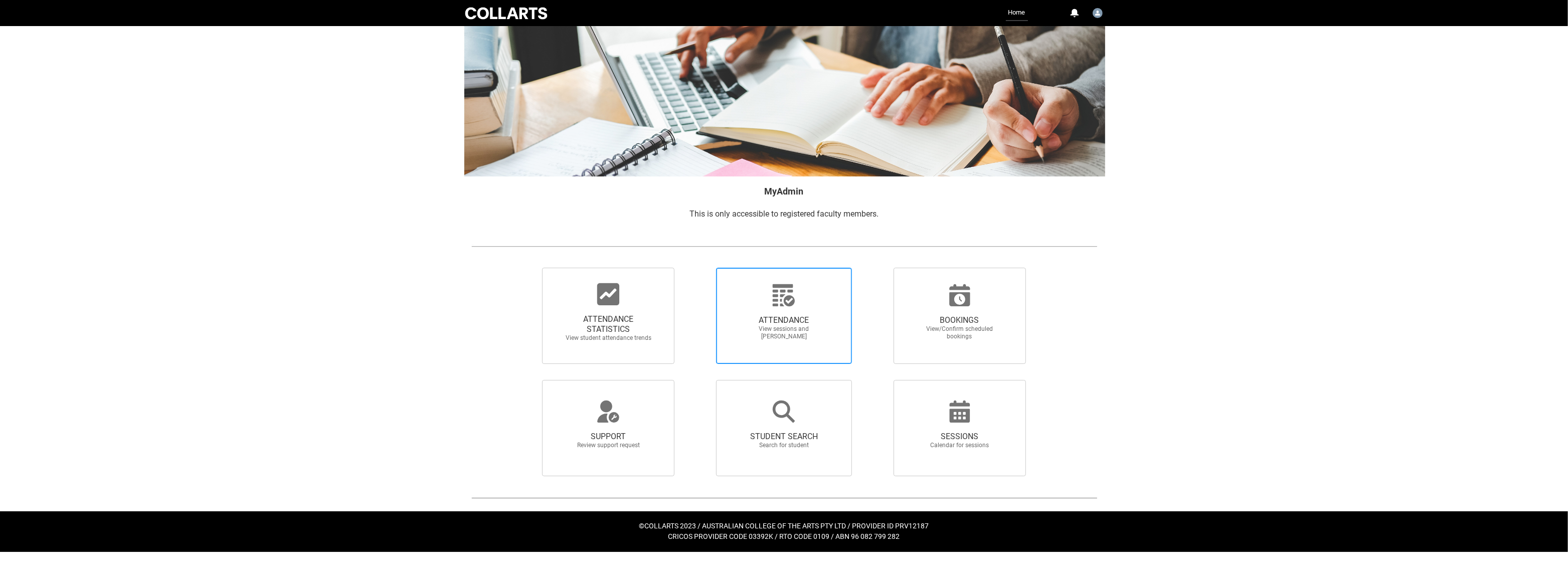
click at [786, 303] on icon at bounding box center [783, 295] width 22 height 22
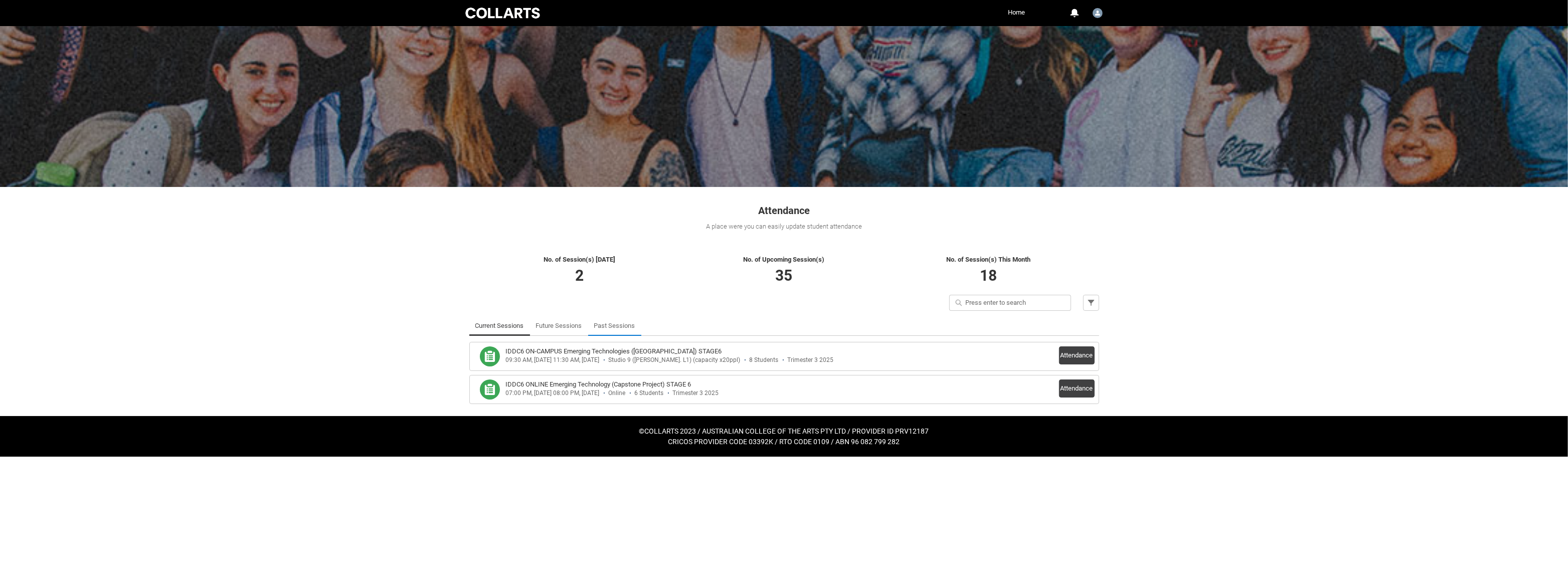
click at [621, 326] on link "Past Sessions" at bounding box center [615, 326] width 41 height 20
click at [624, 327] on link "Past Sessions" at bounding box center [615, 326] width 41 height 20
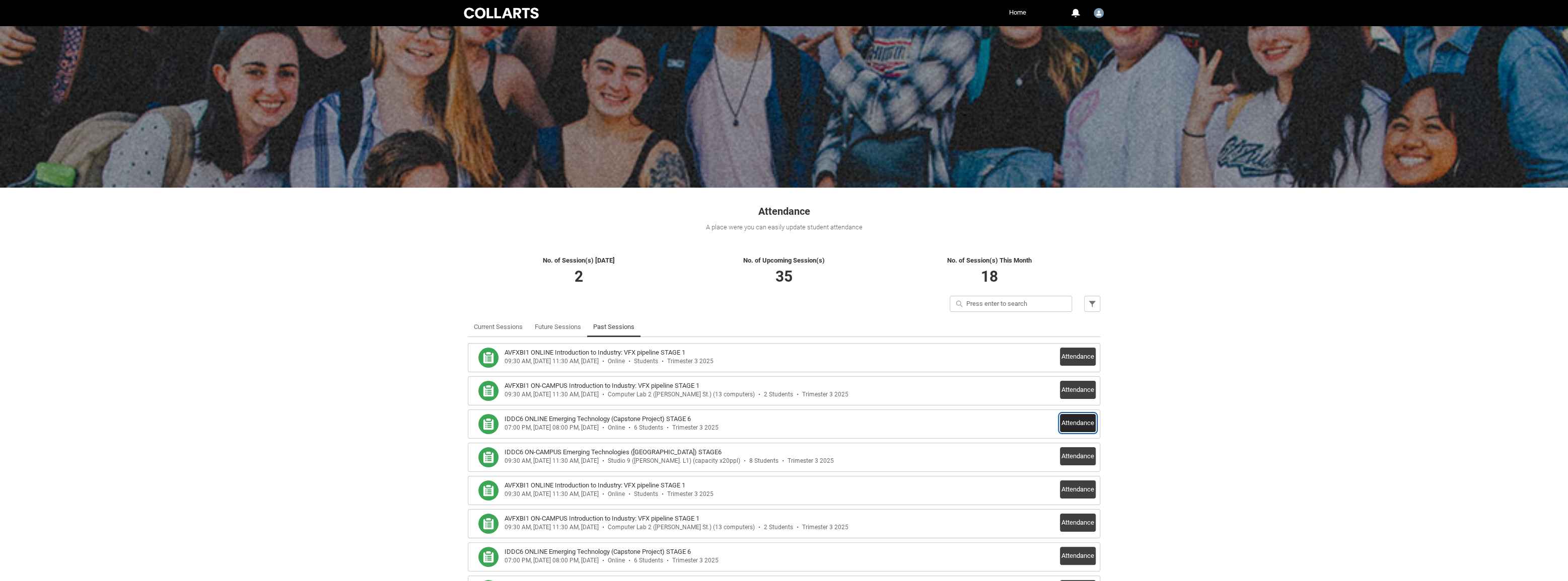
click at [1067, 418] on button "Attendance" at bounding box center [1077, 424] width 36 height 18
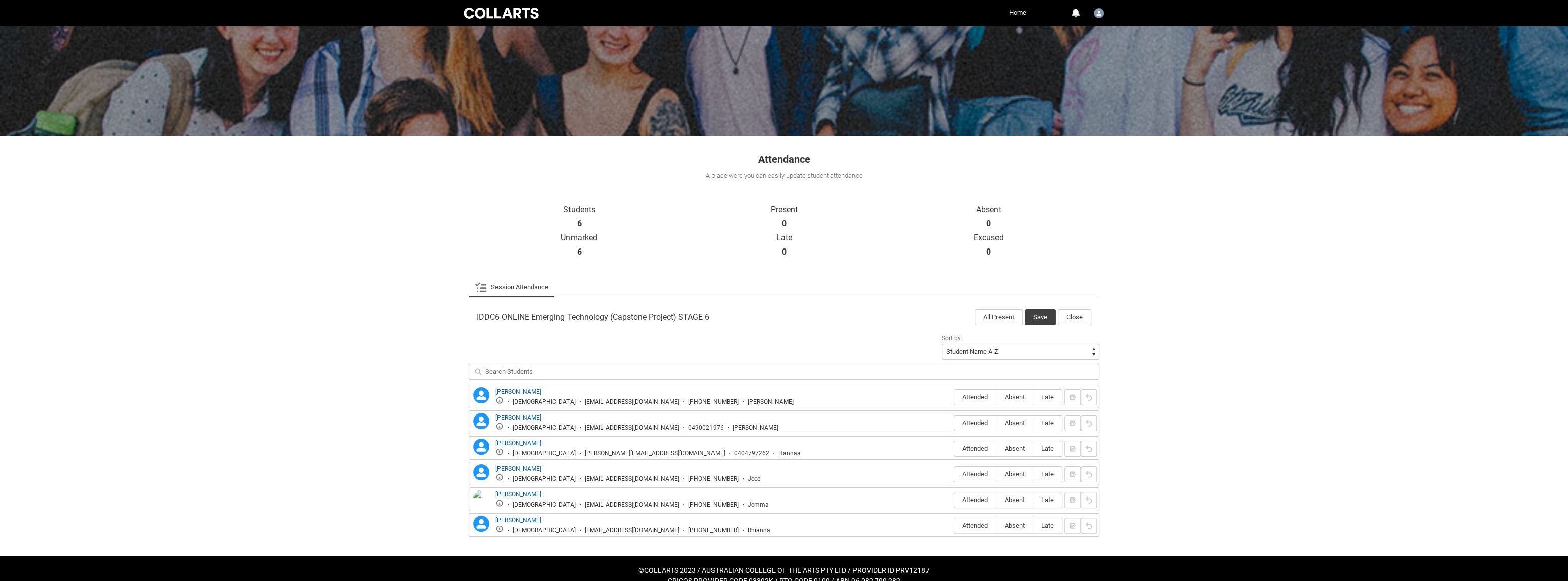
scroll to position [65, 0]
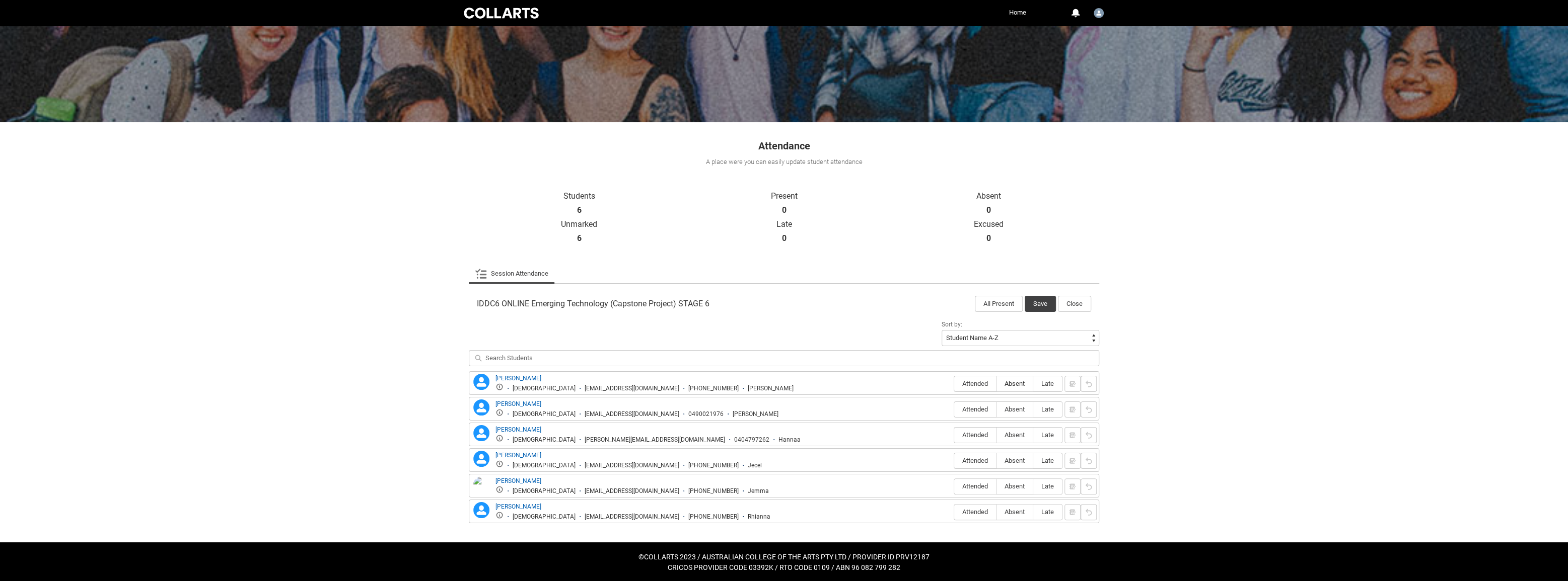
click at [1022, 385] on span "Absent" at bounding box center [1015, 383] width 36 height 7
click at [997, 384] on input "Absent" at bounding box center [996, 383] width 1 height 1
type lightning-radio-group "Absent"
radio input "true"
click at [1022, 410] on span "Absent" at bounding box center [1015, 409] width 36 height 7
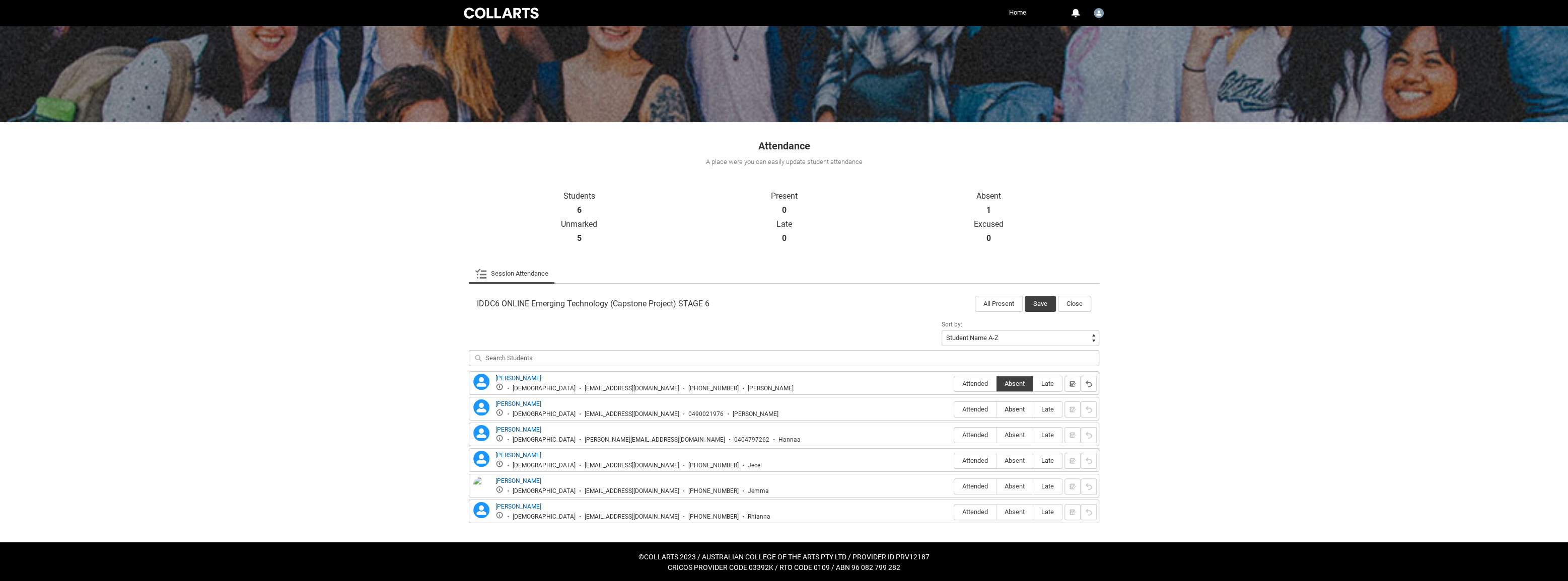
click at [997, 410] on input "Absent" at bounding box center [996, 409] width 1 height 1
type lightning-radio-group "Absent"
radio input "true"
click at [979, 434] on span "Attended" at bounding box center [974, 435] width 41 height 7
click at [954, 435] on input "Attended" at bounding box center [954, 435] width 1 height 1
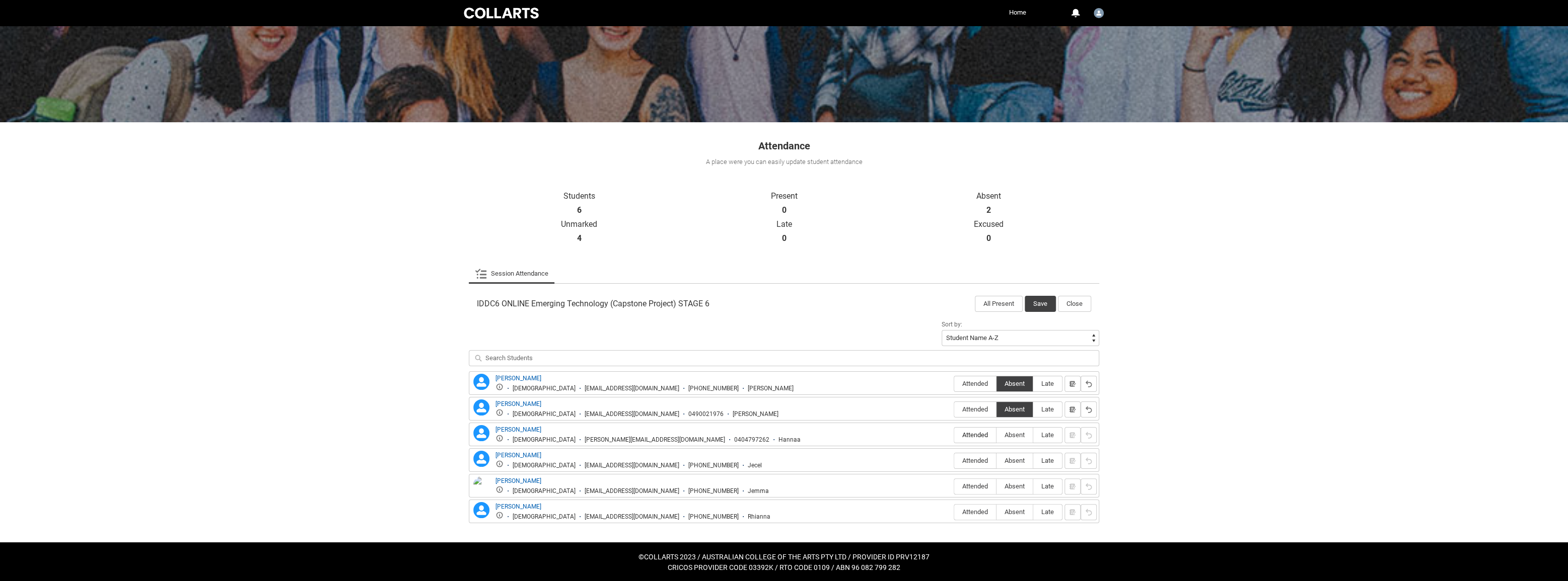
type lightning-radio-group "Attended"
radio input "true"
click at [1017, 459] on span "Absent" at bounding box center [1015, 460] width 36 height 7
click at [997, 460] on input "Absent" at bounding box center [996, 460] width 1 height 1
type lightning-radio-group "Absent"
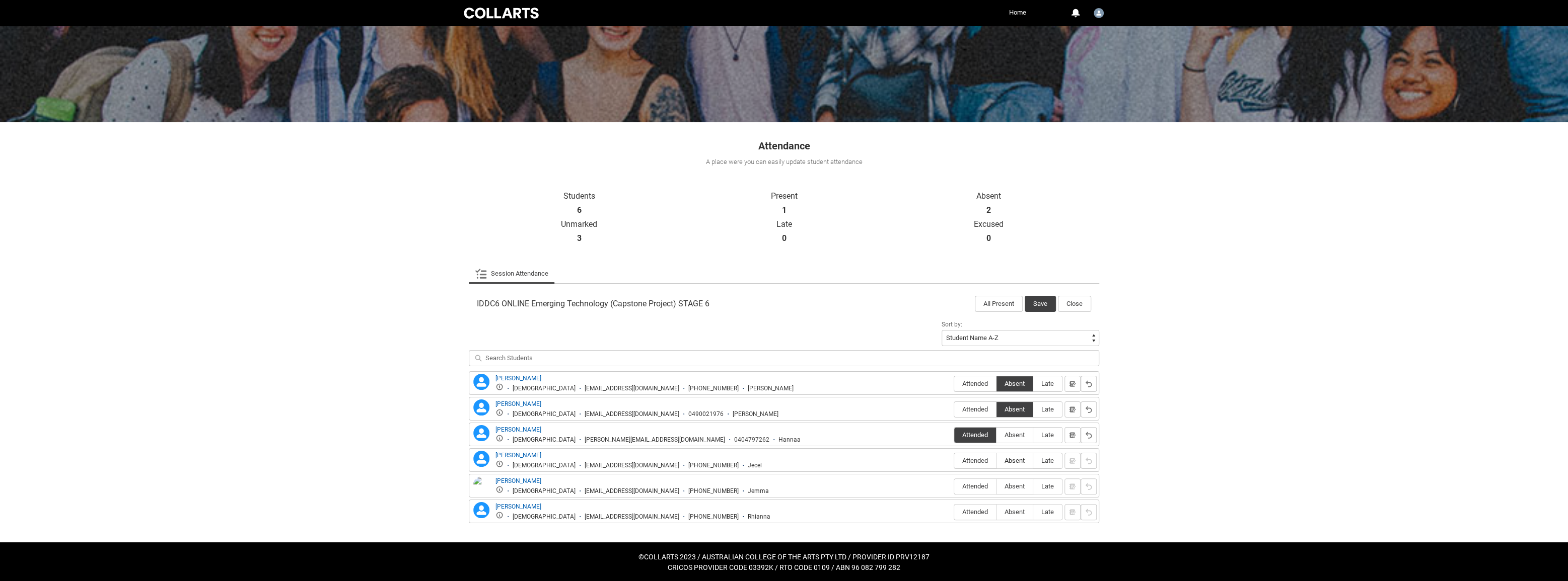
radio input "true"
click at [1006, 511] on span "Absent" at bounding box center [1015, 511] width 36 height 7
click at [997, 511] on input "Absent" at bounding box center [996, 511] width 1 height 1
type lightning-radio-group "Absent"
radio input "true"
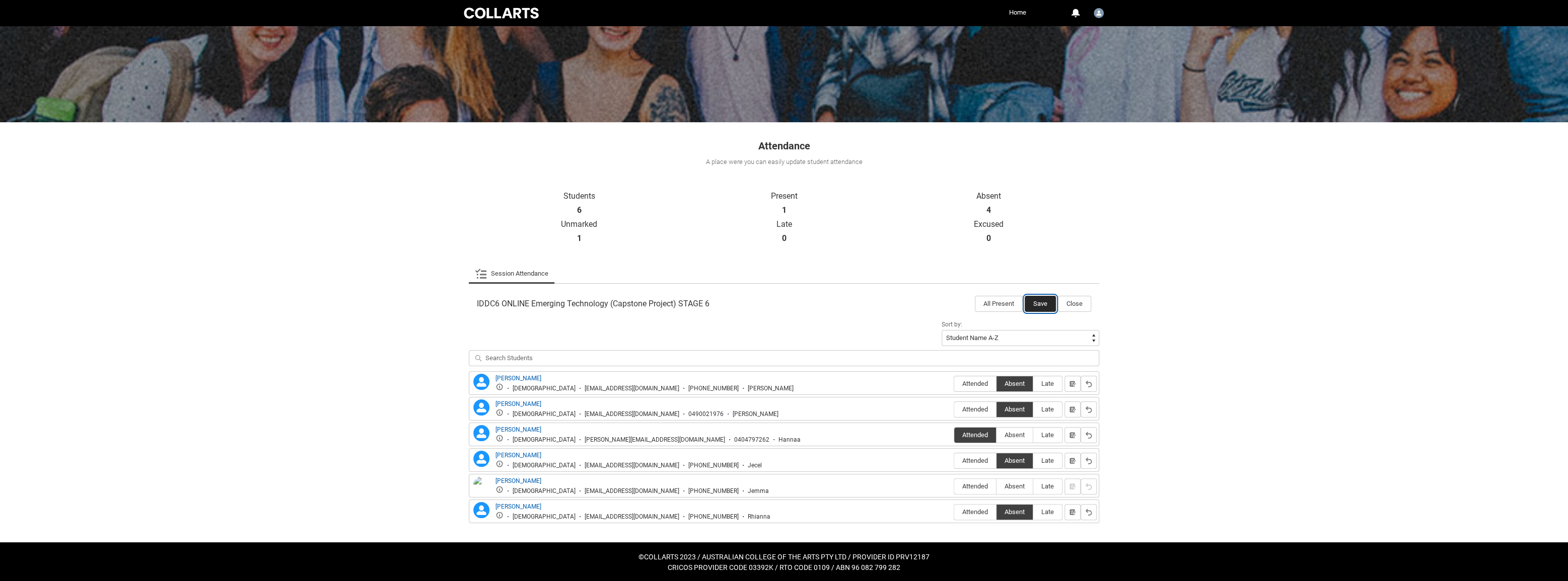
click at [1038, 301] on button "Save" at bounding box center [1041, 304] width 31 height 16
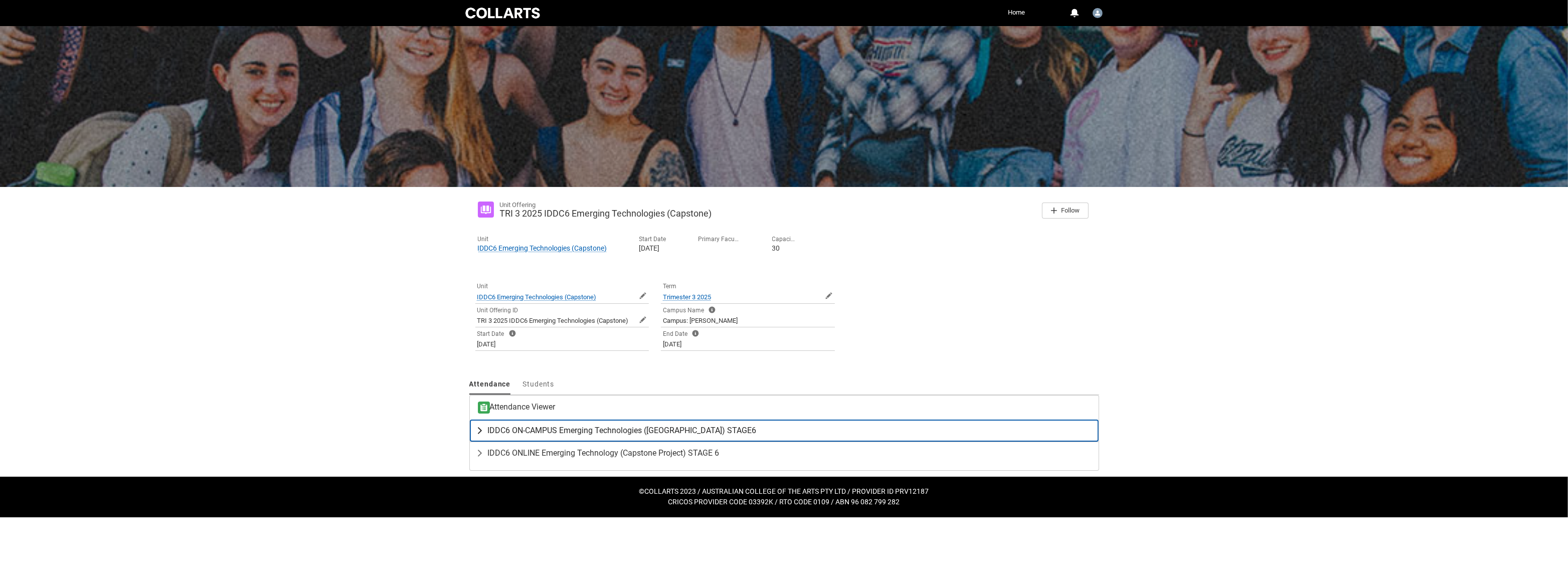
click at [481, 430] on lightning-primitive-icon "button" at bounding box center [481, 431] width 12 height 10
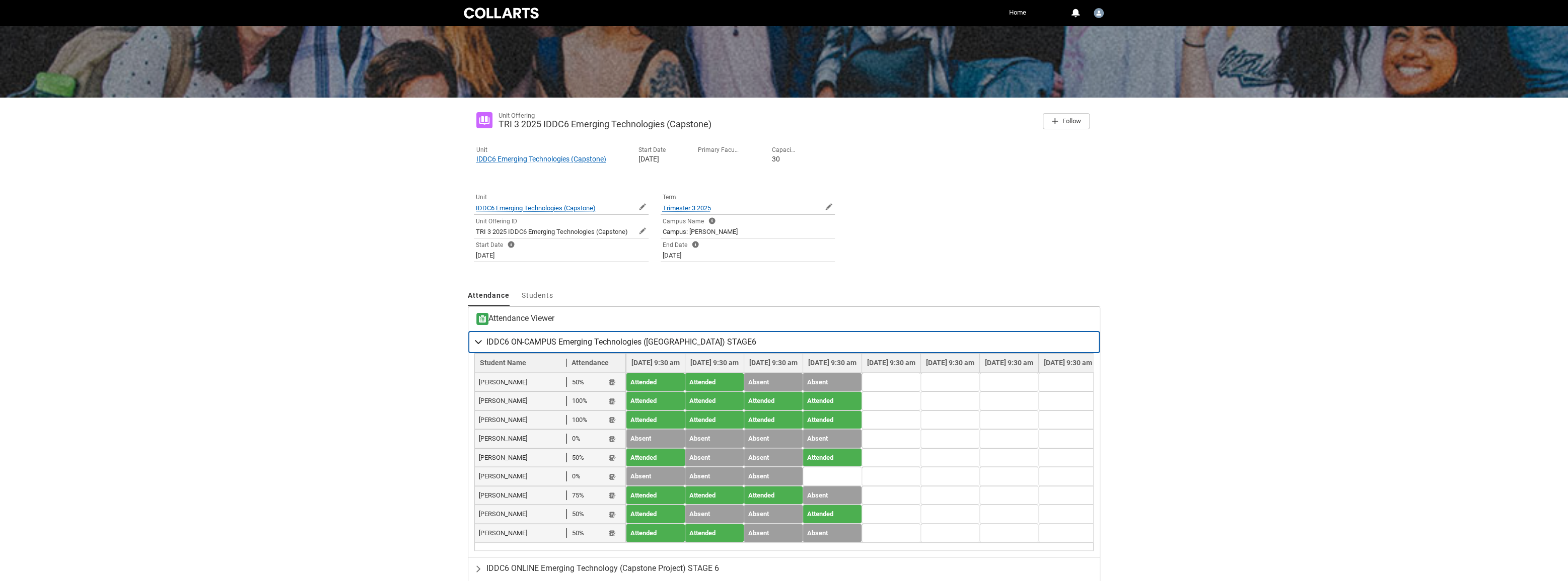
scroll to position [91, 0]
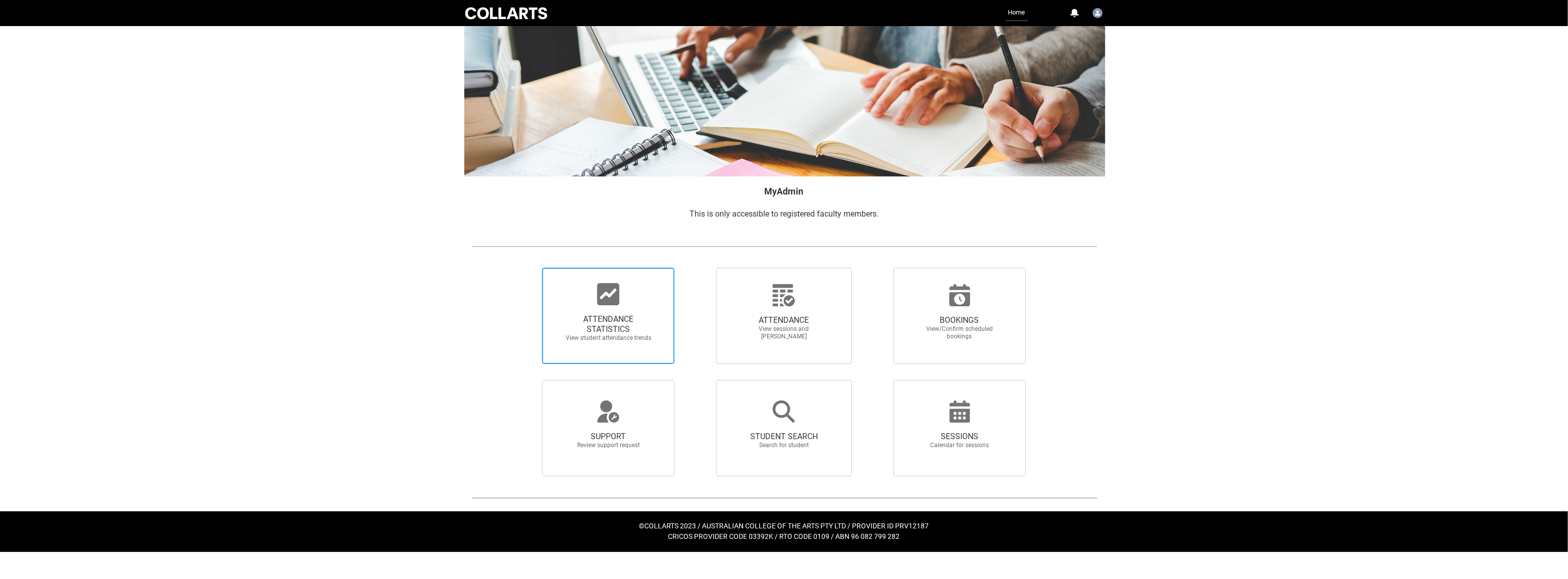
click at [584, 310] on span "ATTENDANCE STATISTICS View student attendance trends" at bounding box center [608, 328] width 96 height 44
click at [525, 268] on input "ATTENDANCE STATISTICS View student attendance trends" at bounding box center [525, 267] width 1 height 1
radio input "true"
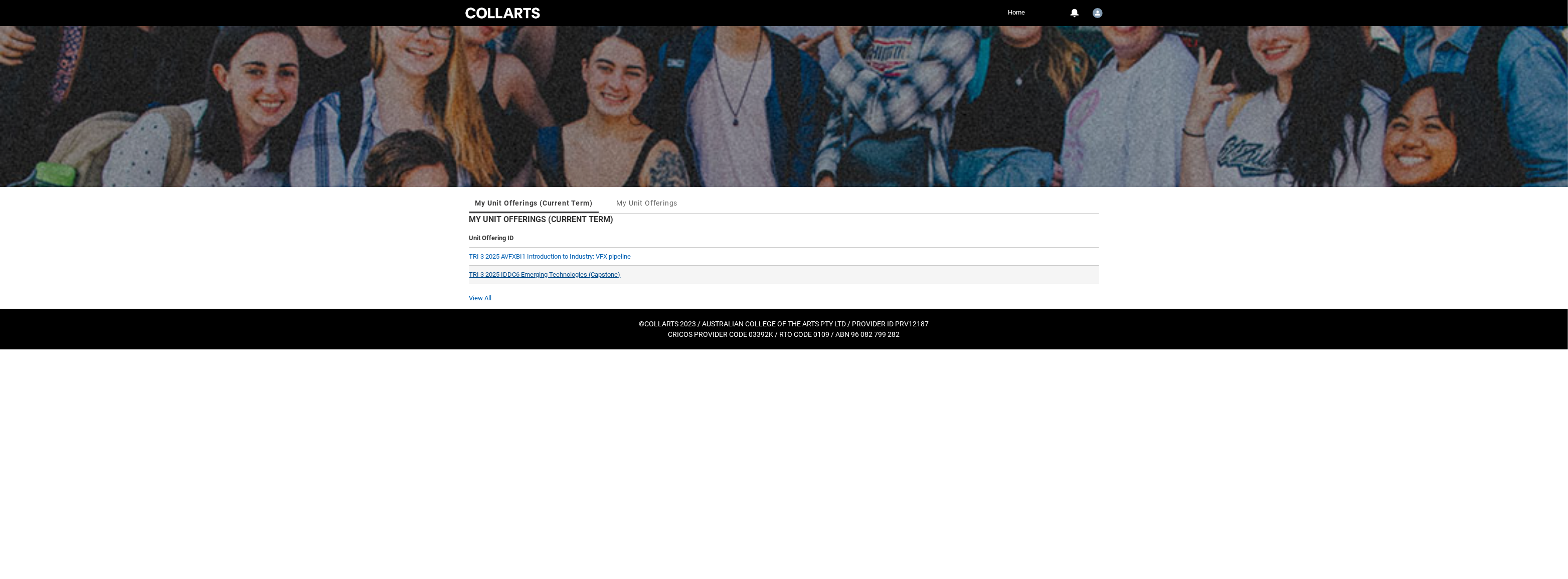
click at [555, 275] on link "TRI 3 2025 IDDC6 Emerging Technologies (Capstone)" at bounding box center [545, 274] width 152 height 7
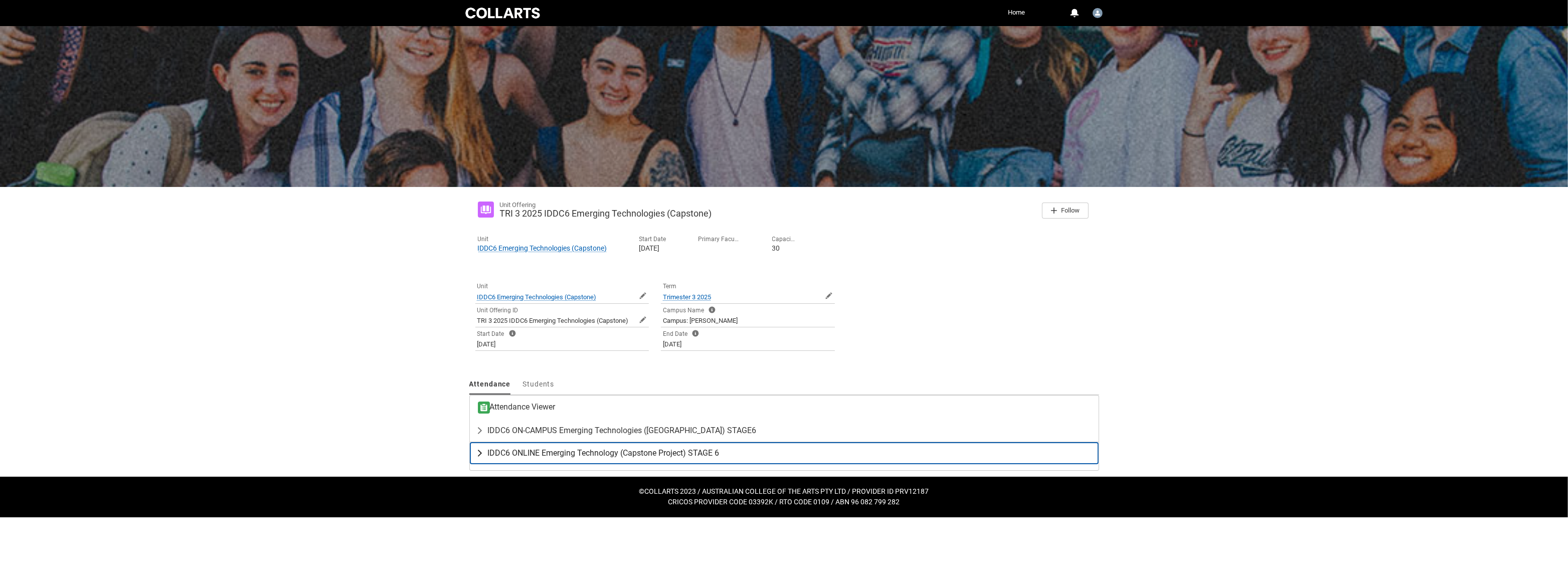
click at [483, 450] on lightning-primitive-icon "button" at bounding box center [481, 454] width 12 height 10
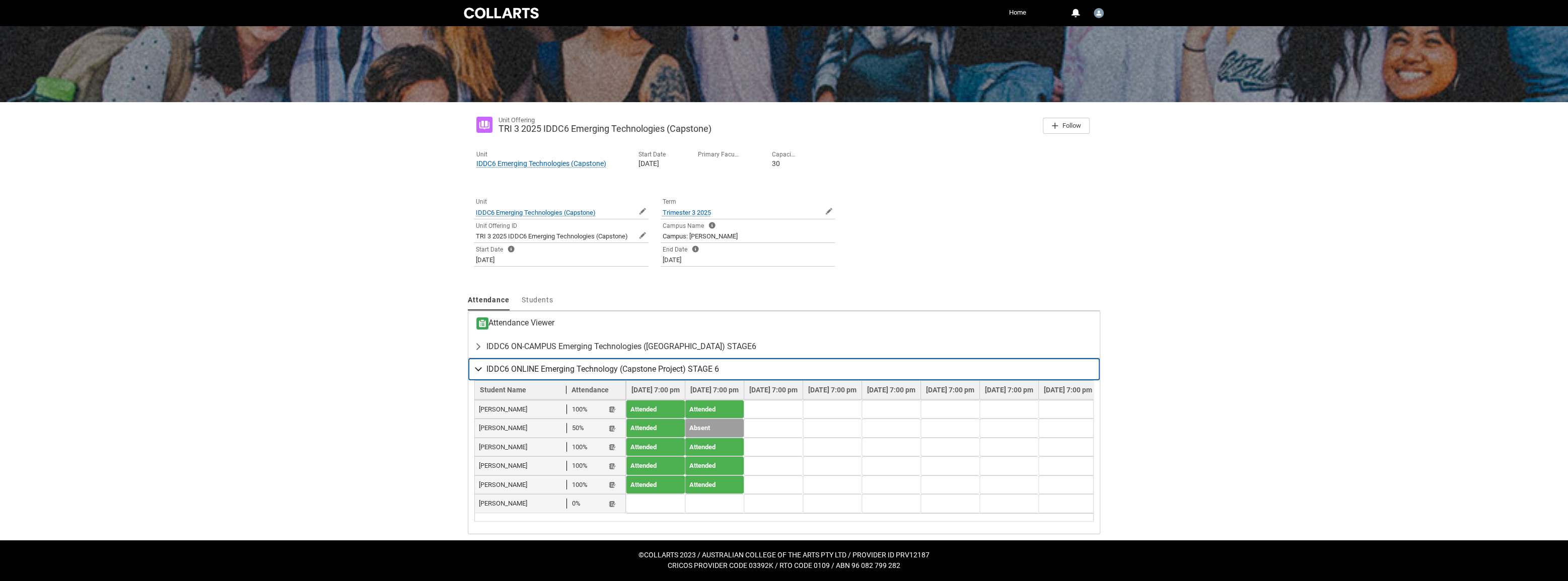
scroll to position [90, 0]
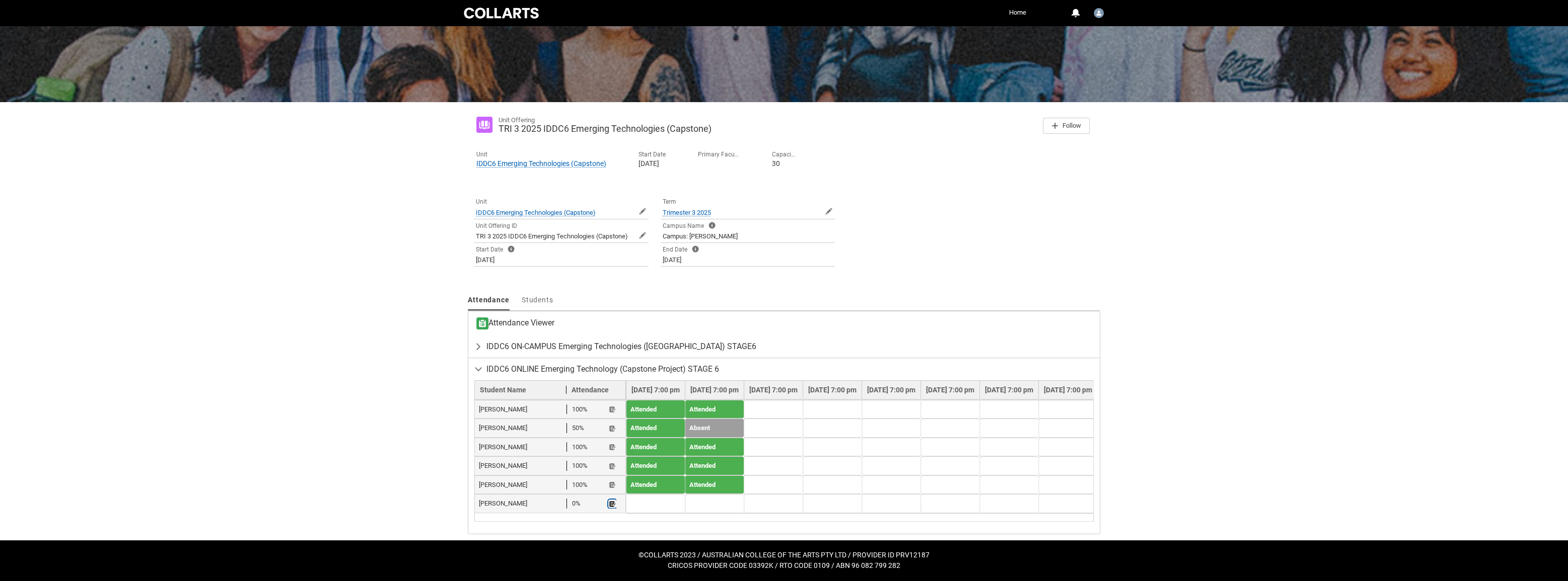
click at [614, 501] on lightning-primitive-icon "button" at bounding box center [612, 504] width 7 height 7
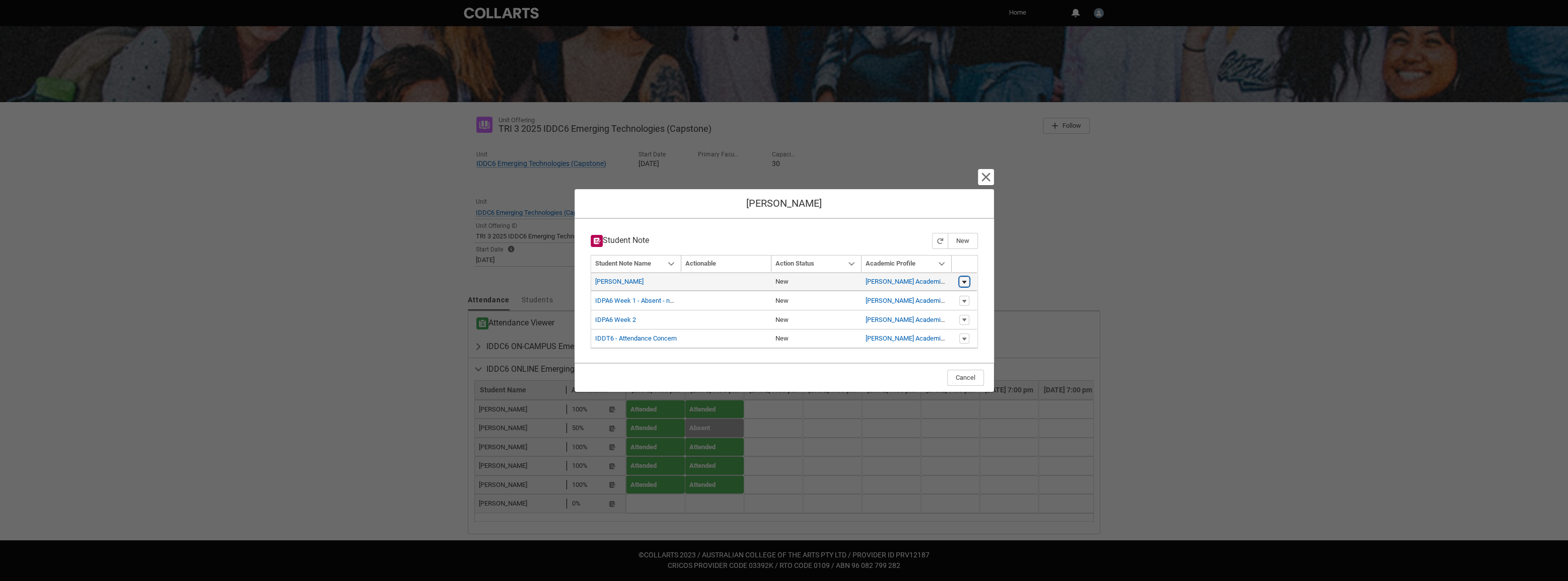
click at [966, 282] on lightning-primitive-icon "button" at bounding box center [964, 282] width 6 height 7
click at [960, 372] on button "Cancel" at bounding box center [965, 377] width 36 height 16
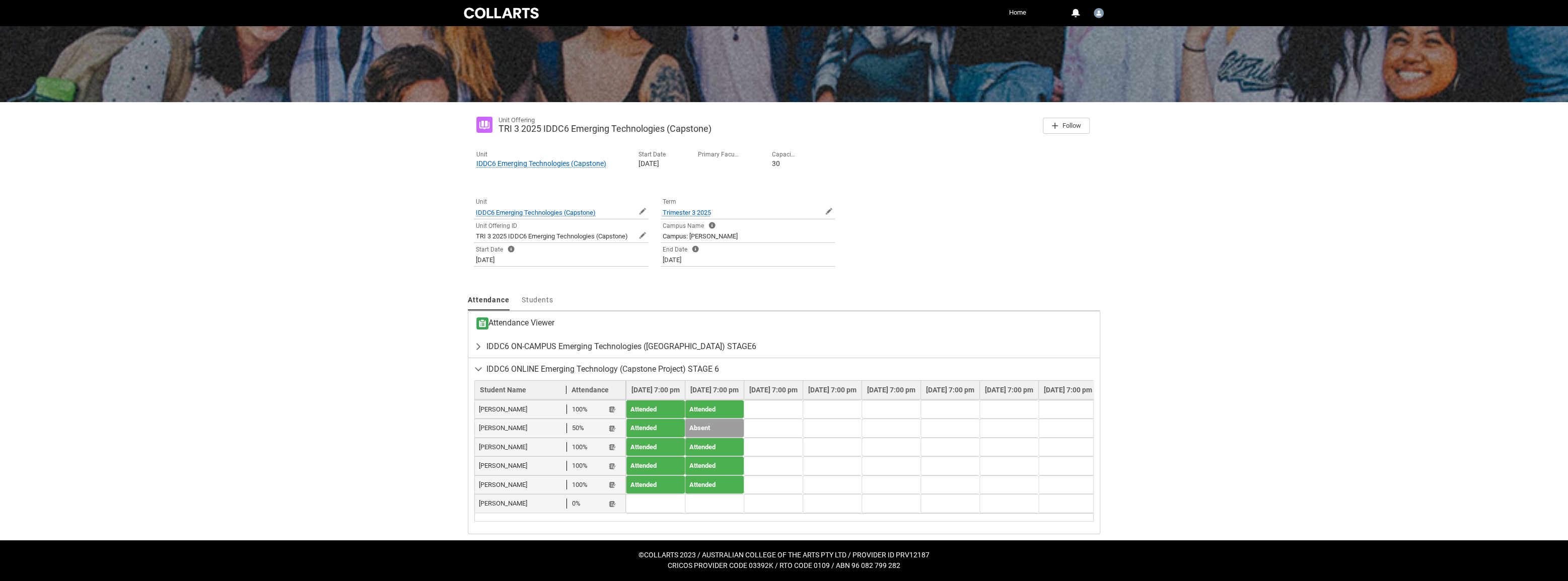
click at [709, 495] on td at bounding box center [714, 503] width 59 height 19
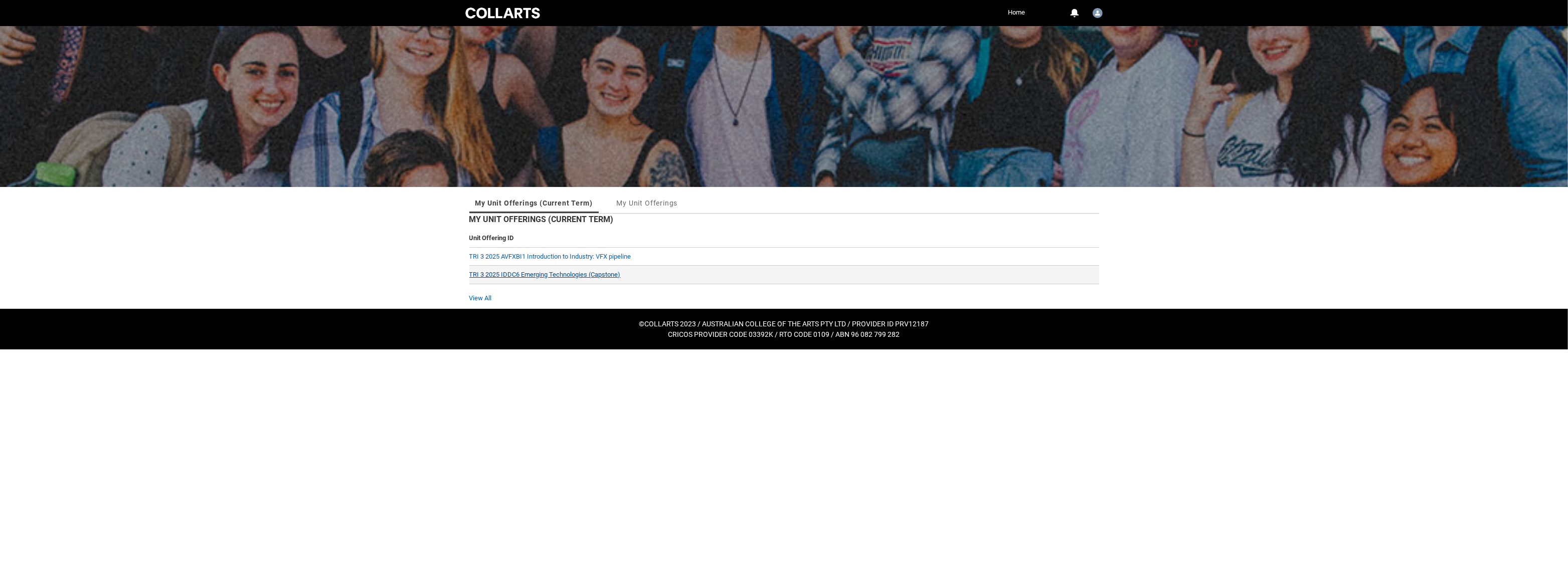
click at [528, 273] on link "TRI 3 2025 IDDC6 Emerging Technologies (Capstone)" at bounding box center [545, 274] width 152 height 7
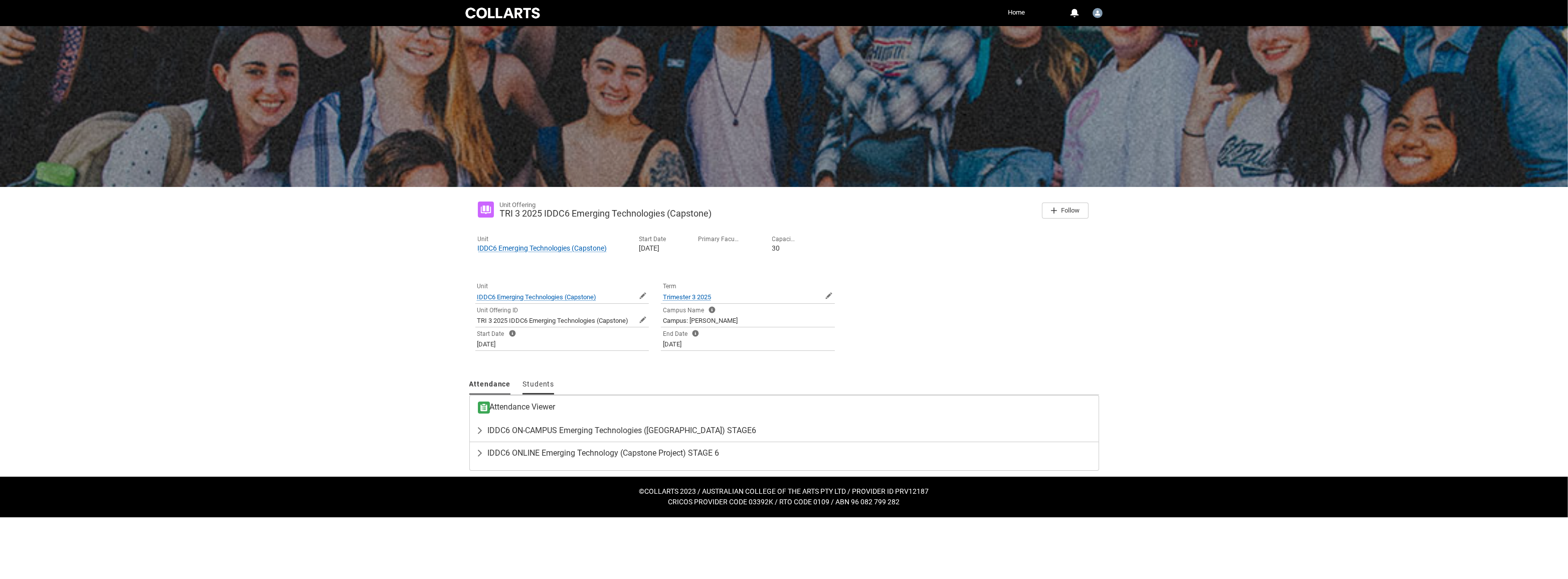
click at [548, 386] on span "Students" at bounding box center [538, 384] width 31 height 8
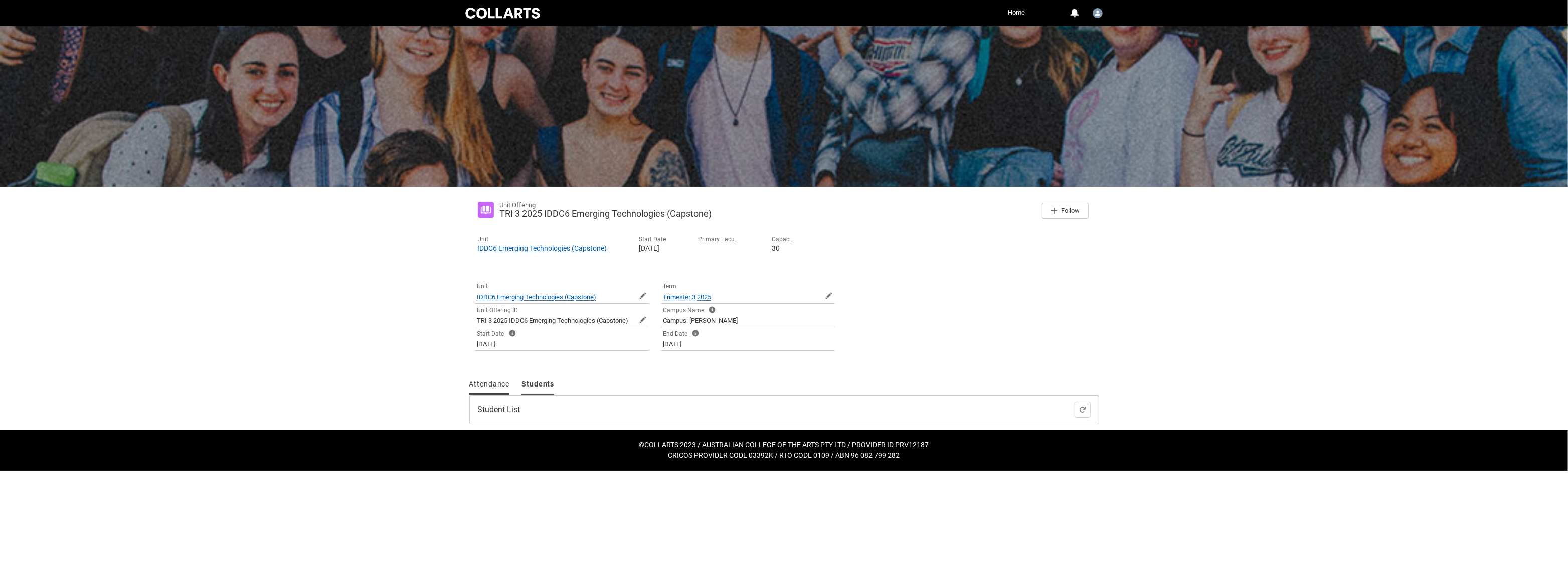
click at [492, 386] on span "Attendance" at bounding box center [489, 384] width 40 height 8
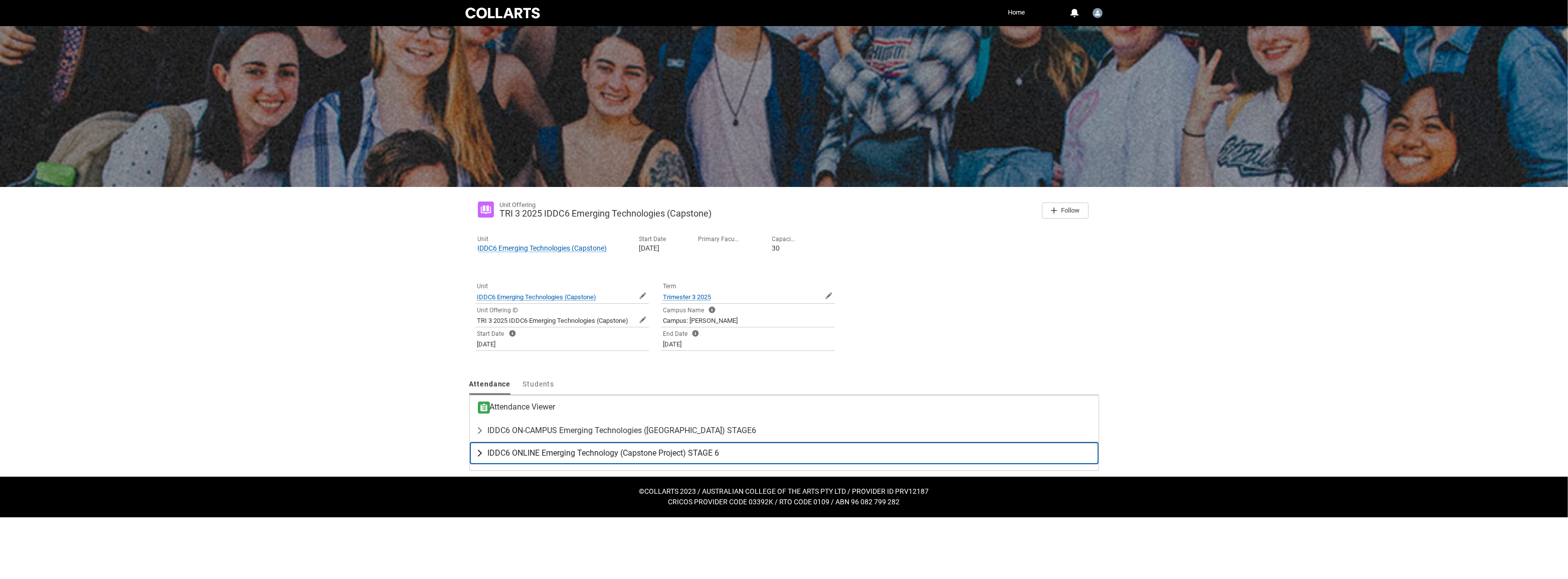
click at [477, 450] on lightning-primitive-icon "button" at bounding box center [481, 454] width 12 height 10
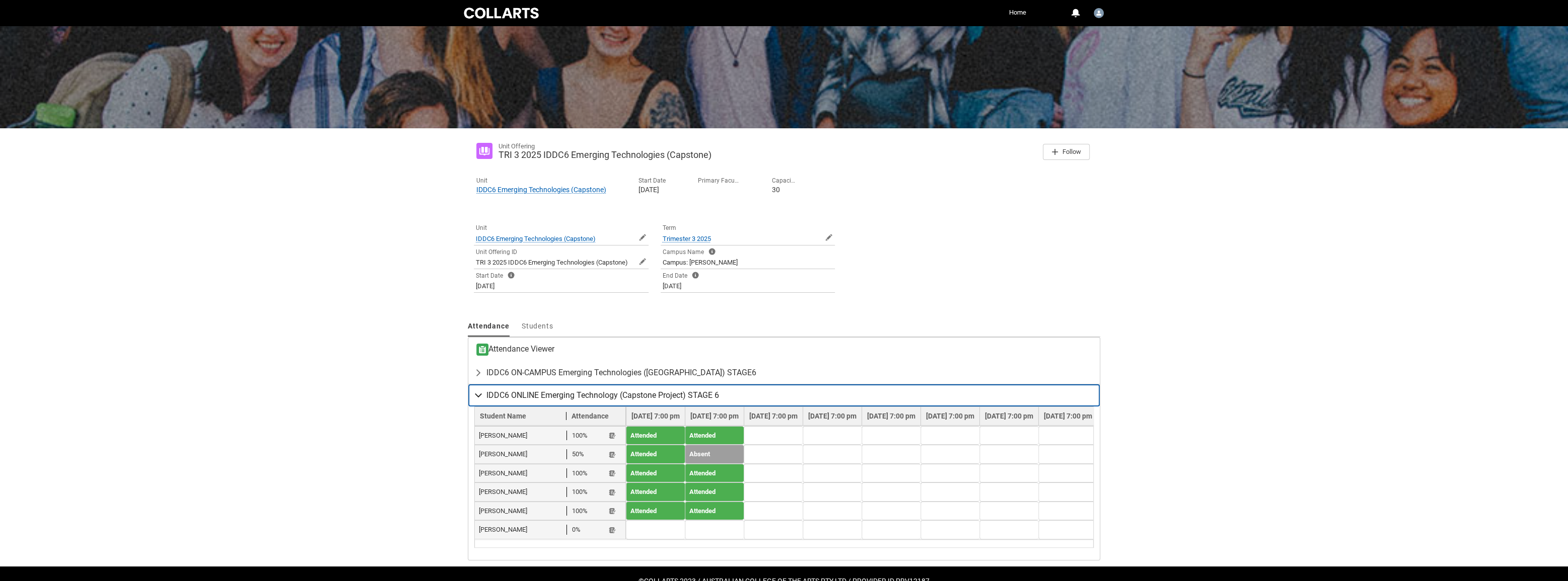
scroll to position [90, 0]
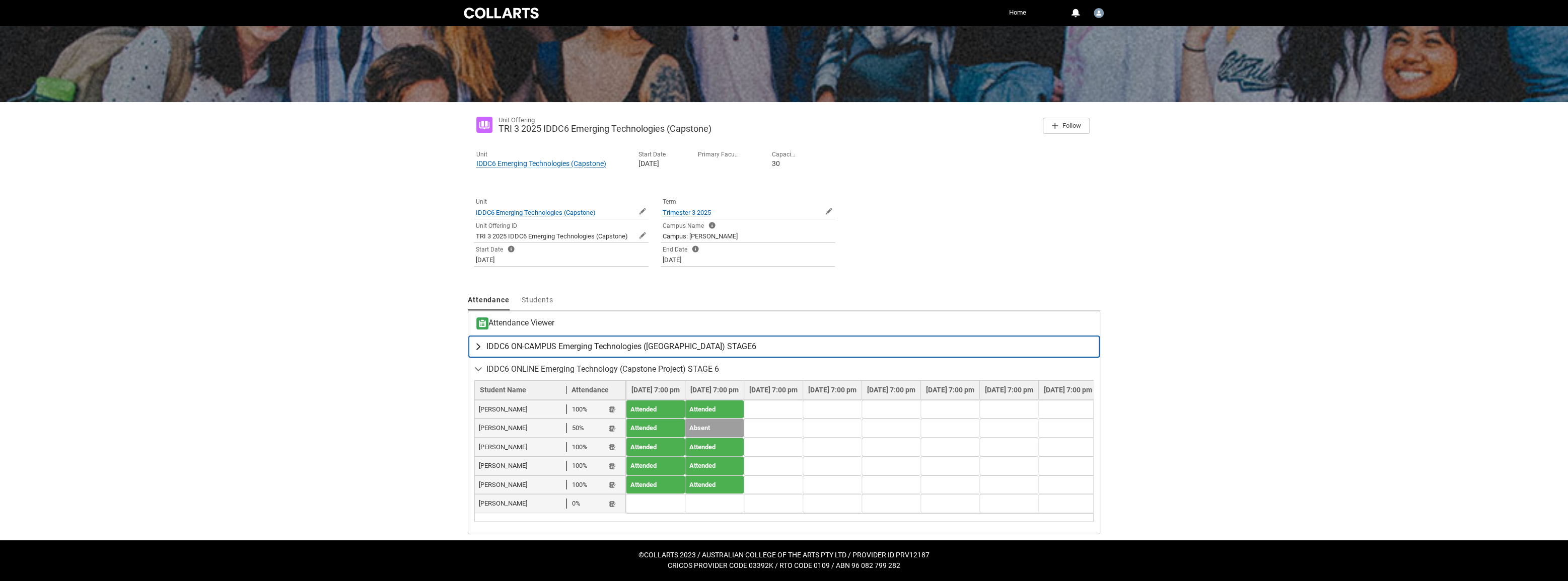
click at [485, 342] on lightning-primitive-icon "button" at bounding box center [480, 347] width 12 height 10
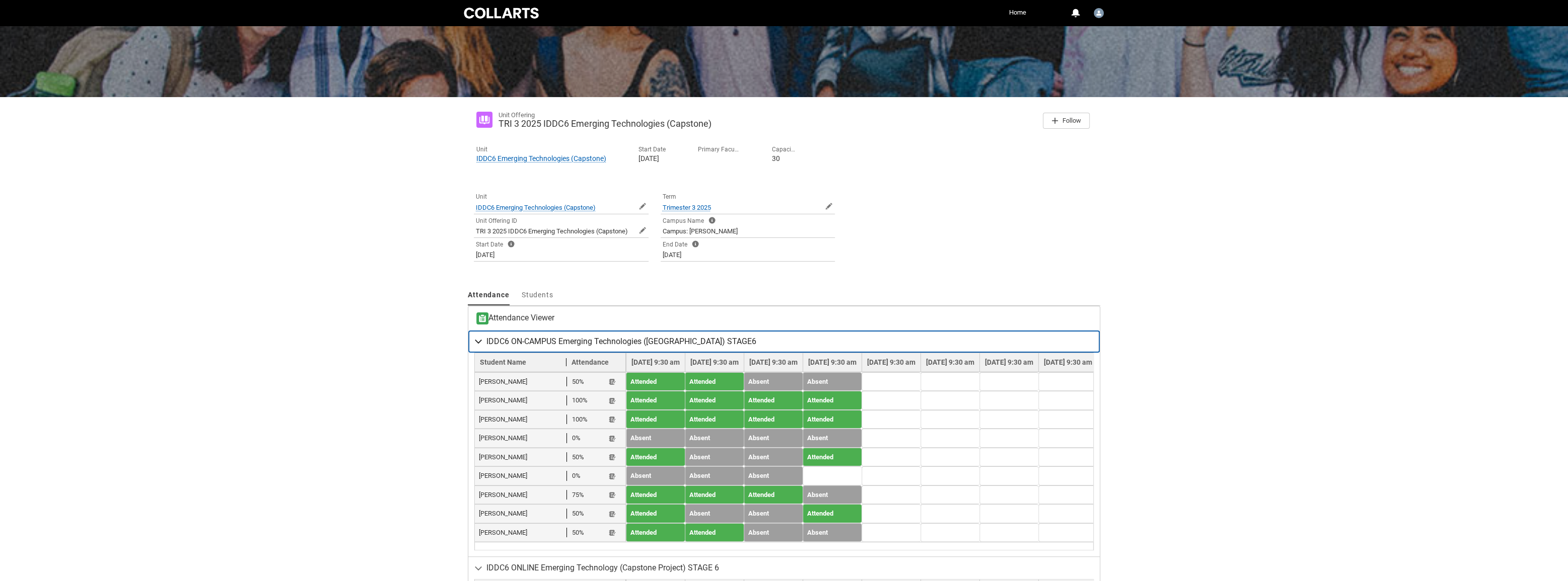
click at [525, 343] on span "IDDC6 ON-CAMPUS Emerging Technologies ([GEOGRAPHIC_DATA]) STAGE6" at bounding box center [621, 342] width 270 height 10
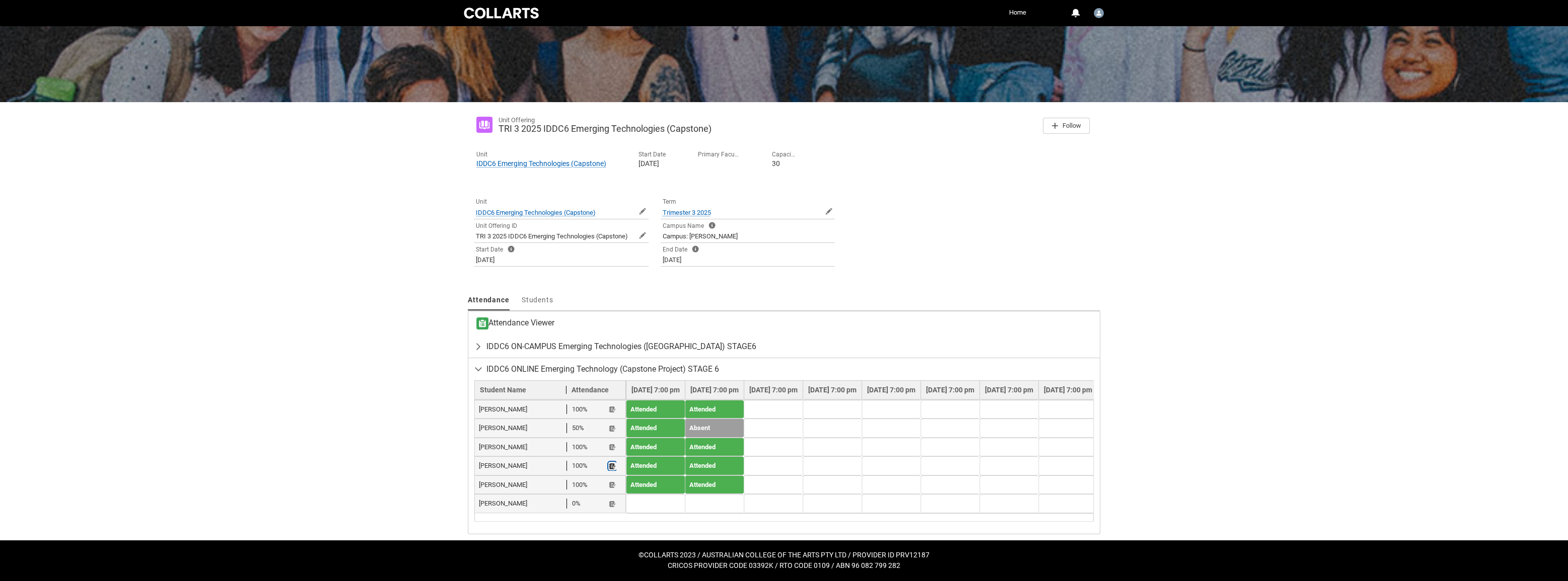
click at [613, 463] on lightning-primitive-icon "button" at bounding box center [612, 466] width 7 height 7
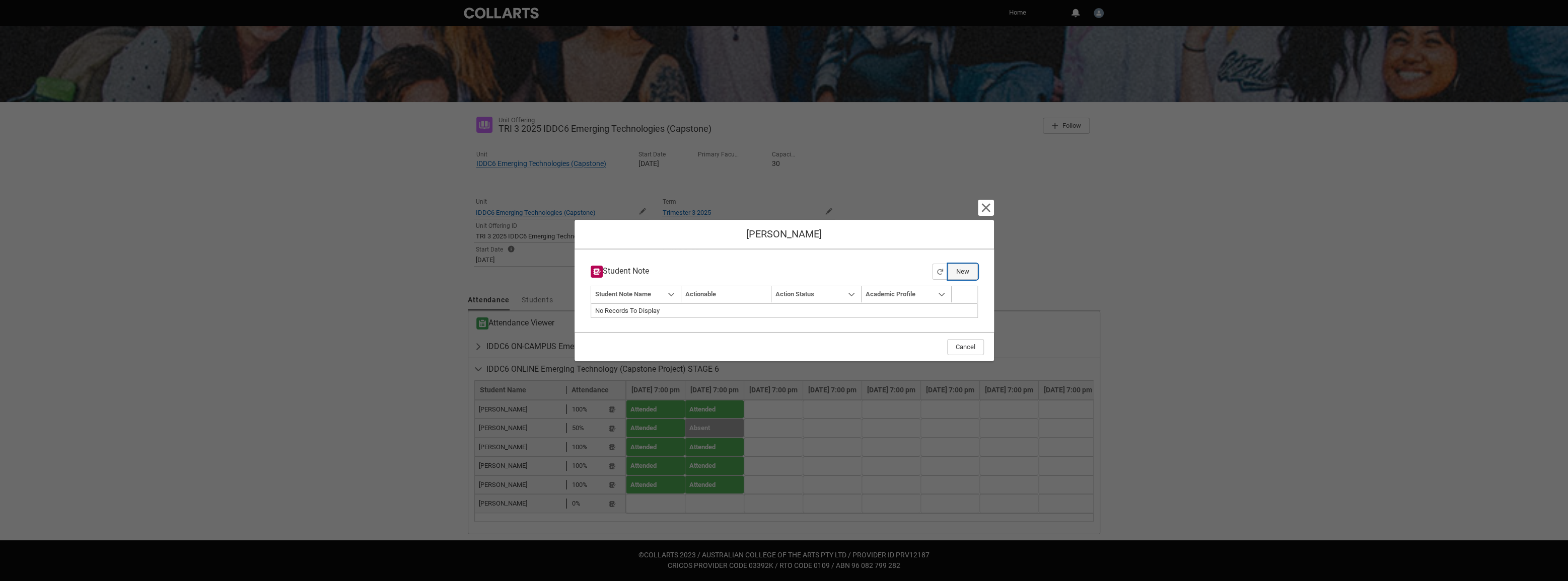
click at [969, 274] on button "New" at bounding box center [963, 271] width 30 height 16
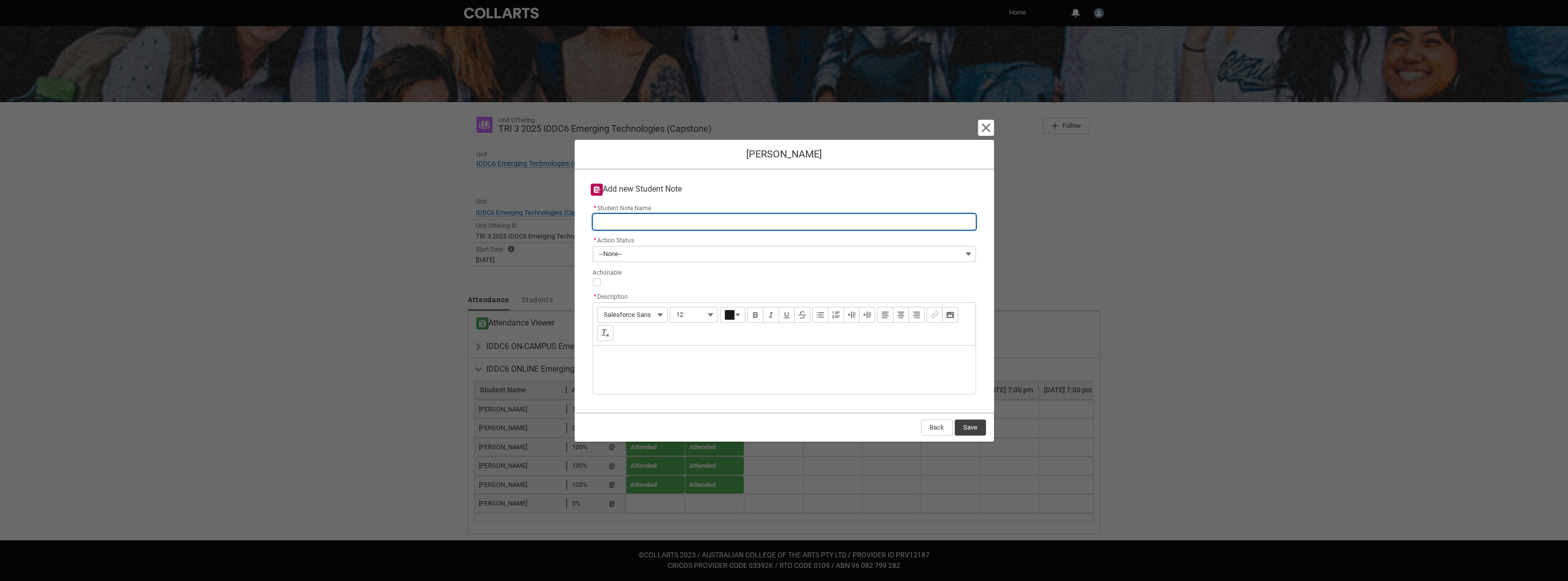
click at [647, 223] on input "* Student Note Name" at bounding box center [784, 221] width 383 height 16
type lightning-primitive-input-simple "J"
type input "J"
type lightning-primitive-input-simple "Je"
type input "Je"
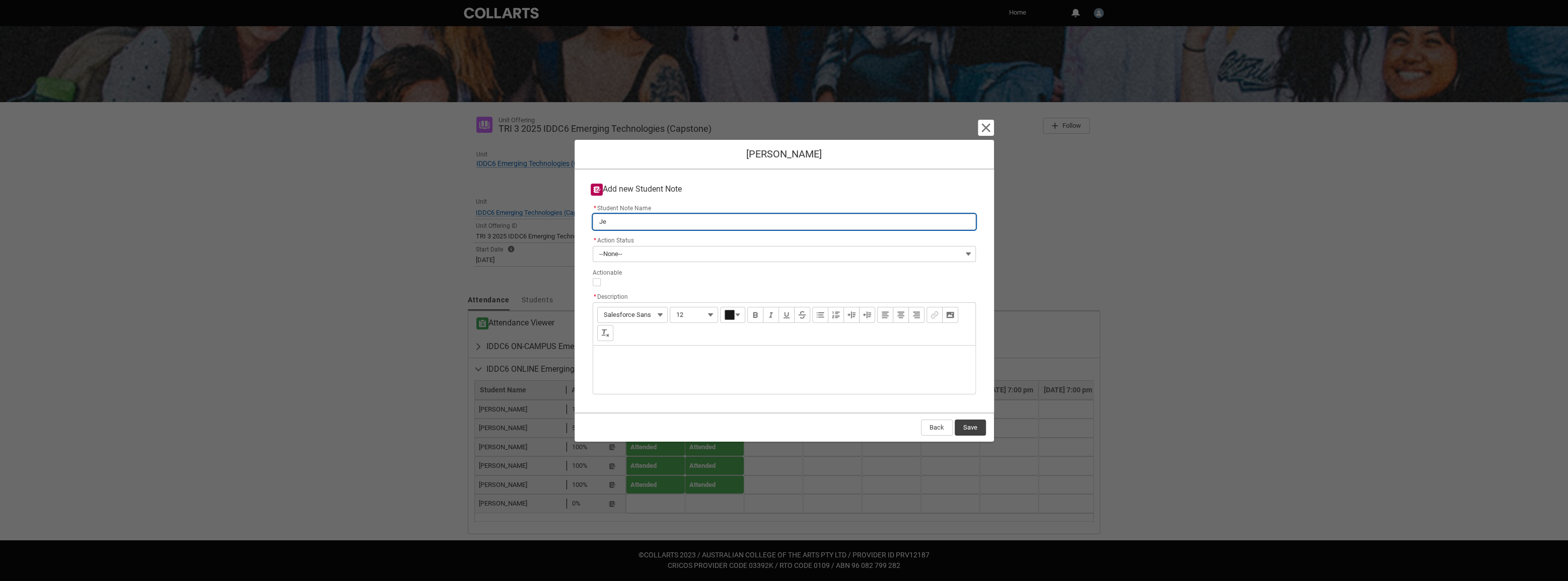
type lightning-primitive-input-simple "Jec"
type input "Jec"
type lightning-primitive-input-simple "Jece"
type input "Jece"
type lightning-primitive-input-simple "Jecel"
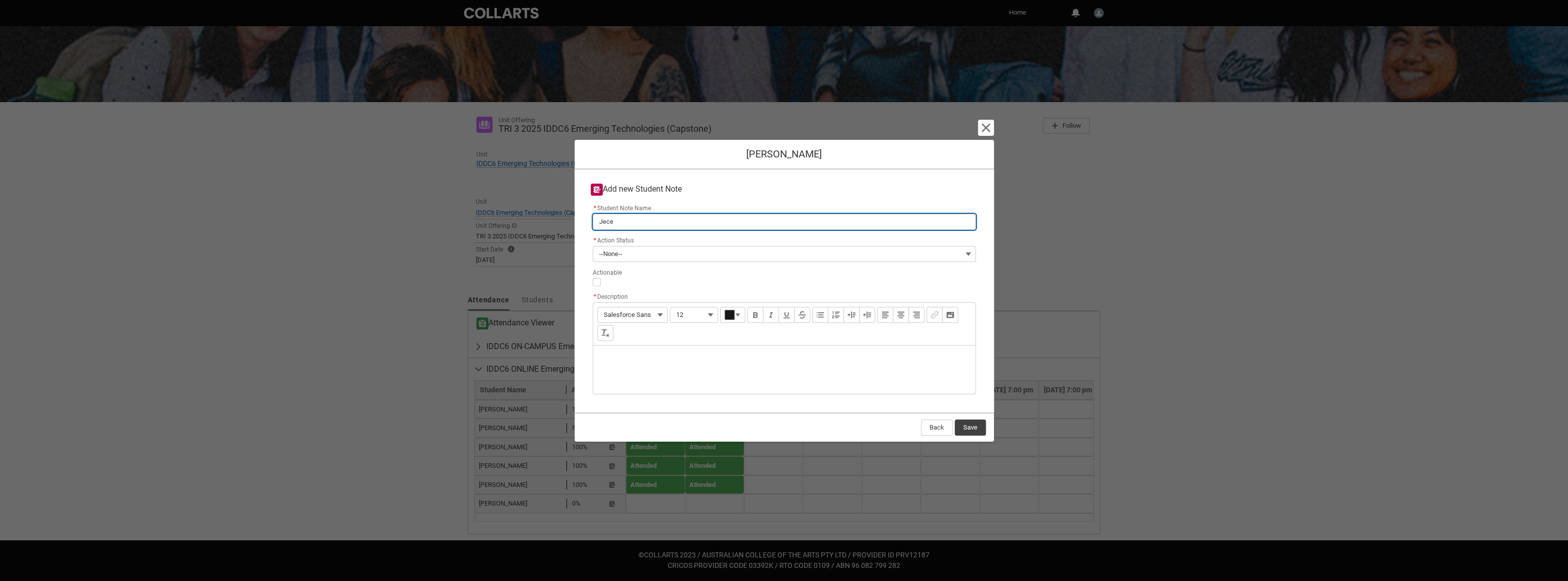
type input "Jecel"
type lightning-primitive-input-simple "Jecel"
type input "Jecel"
type lightning-primitive-input-simple "Jecel C"
type input "Jecel C"
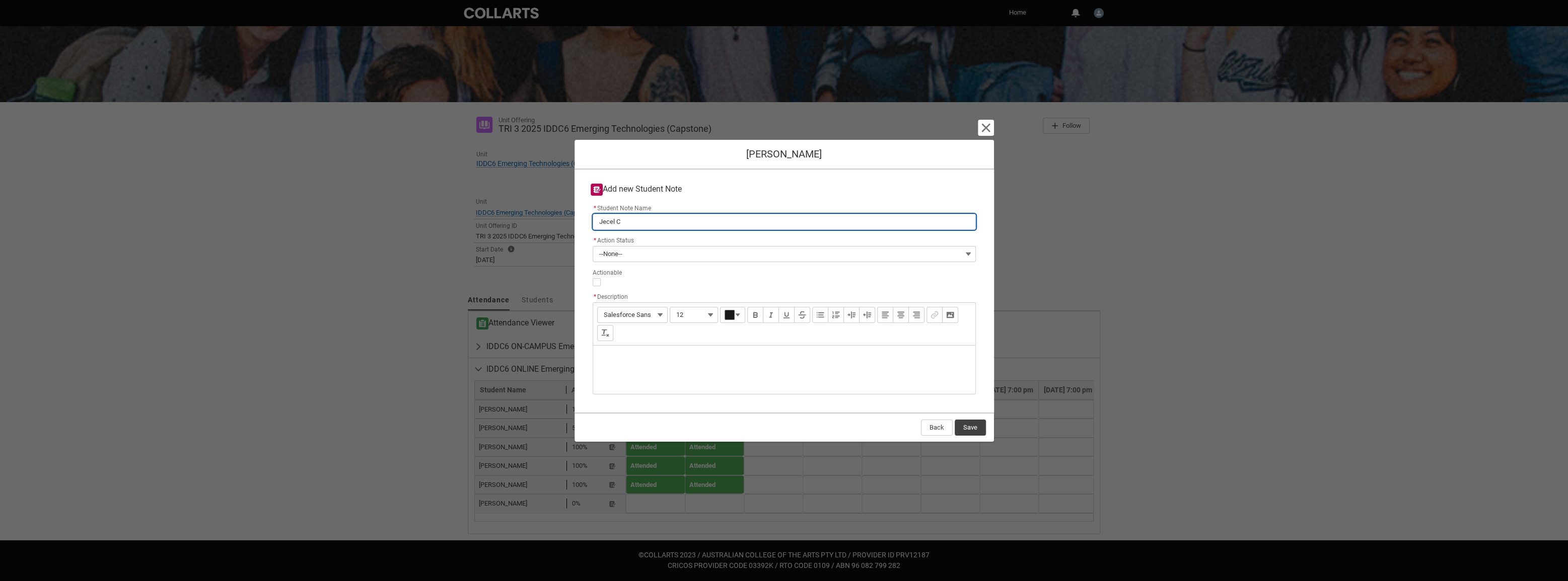
type lightning-primitive-input-simple "Jecel Ca"
type input "Jecel Ca"
type lightning-primitive-input-simple "[PERSON_NAME]"
type input "[PERSON_NAME]"
type lightning-primitive-input-simple "[PERSON_NAME]"
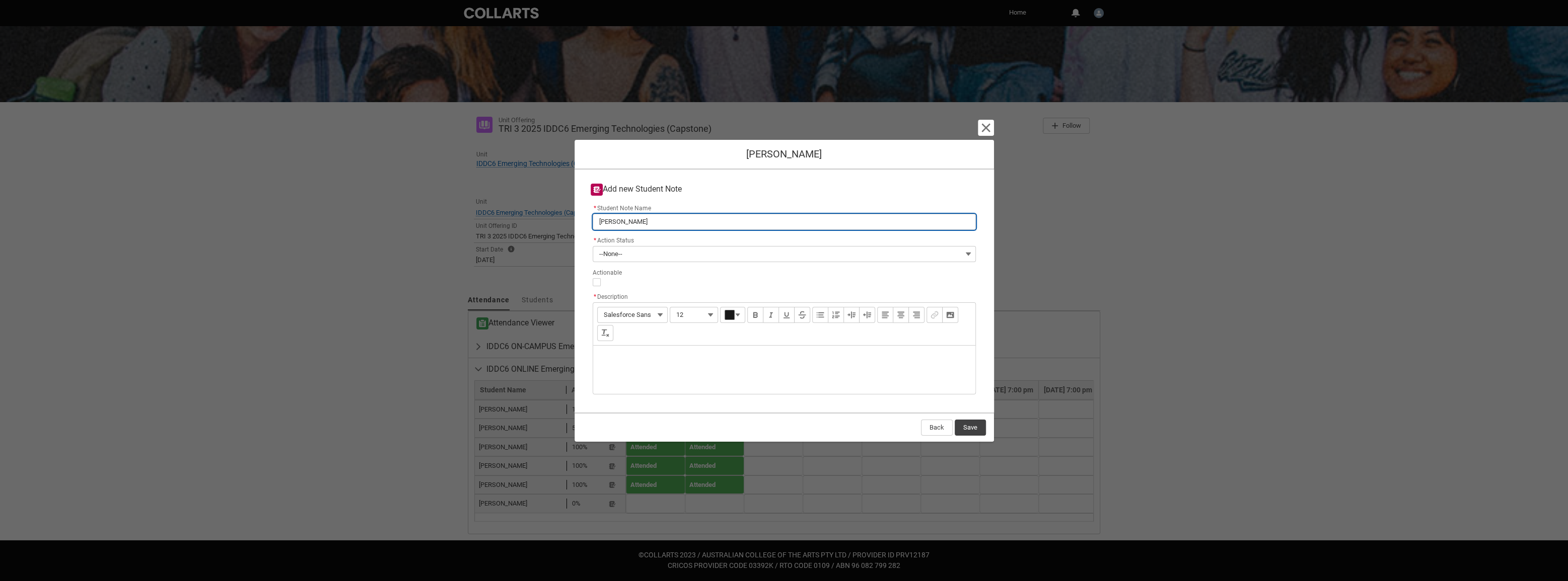
type input "[PERSON_NAME]"
type lightning-primitive-input-simple "[PERSON_NAME]"
type input "[PERSON_NAME]"
type lightning-primitive-input-simple "[PERSON_NAME]"
type input "[PERSON_NAME]"
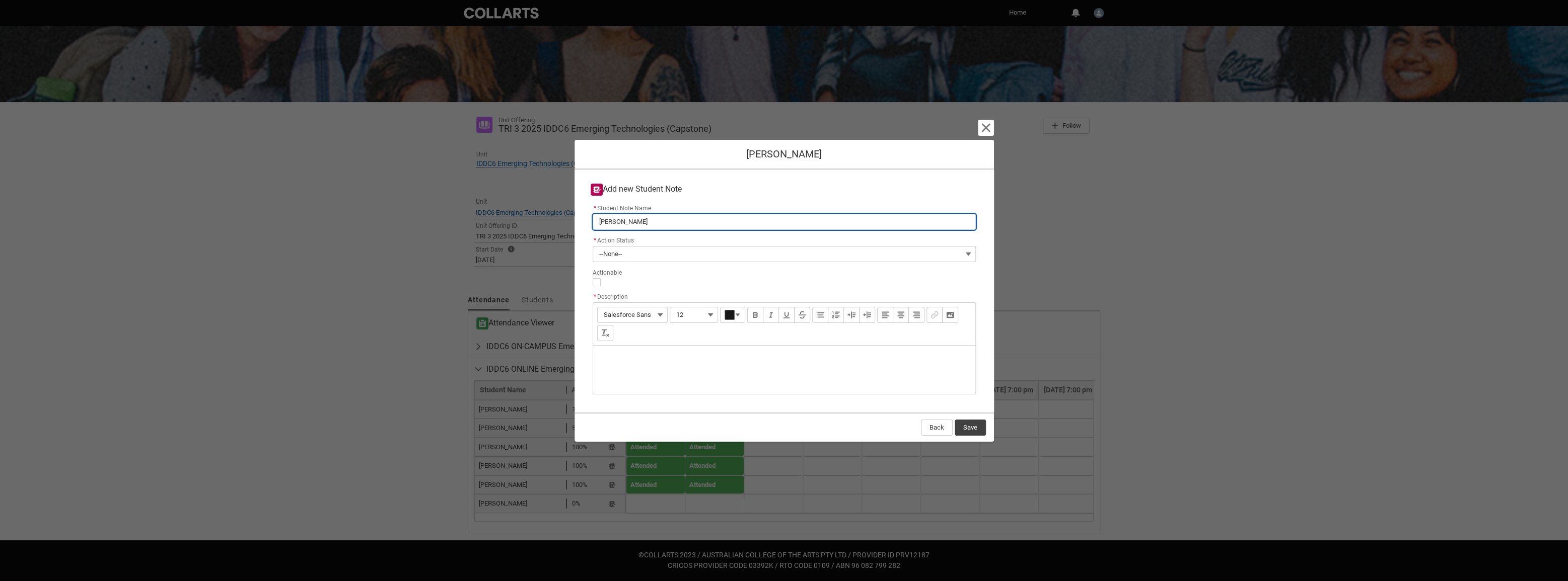
type lightning-primitive-input-simple "[PERSON_NAME]"
type input "[PERSON_NAME]"
type lightning-primitive-input-simple "[PERSON_NAME]"
type input "[PERSON_NAME]"
type lightning-primitive-input-simple "[PERSON_NAME]"
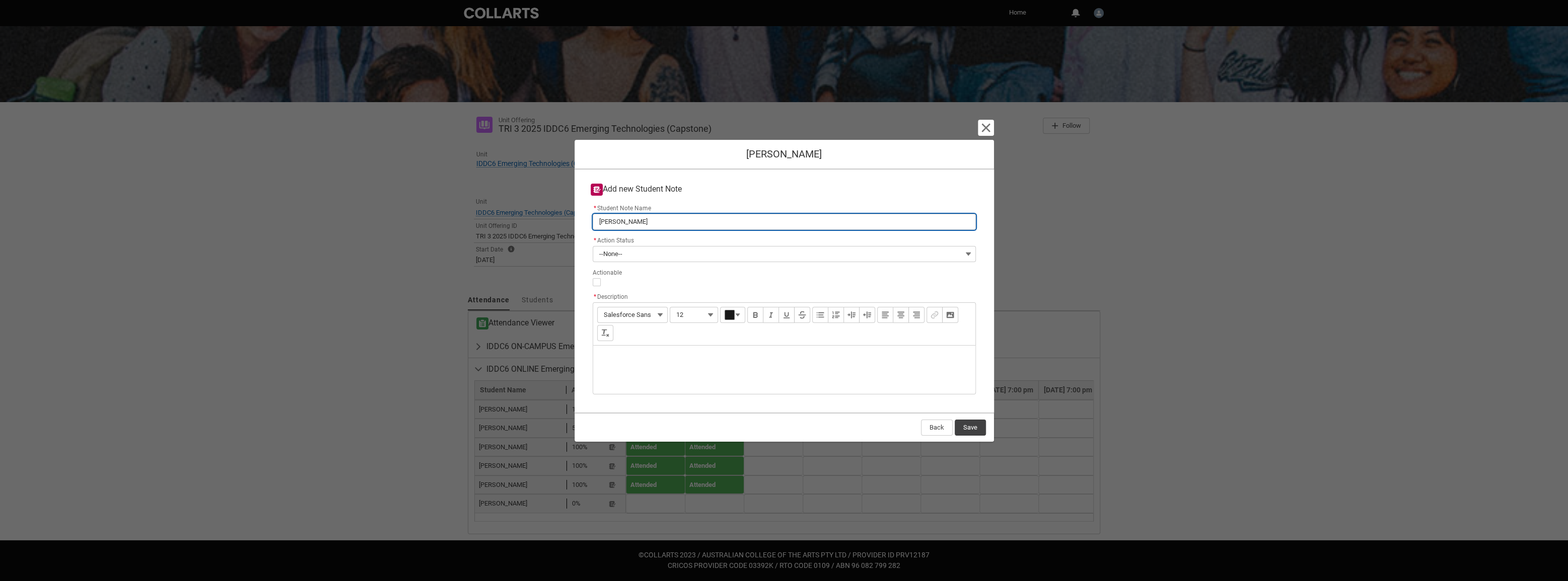
type input "[PERSON_NAME]"
type lightning-primitive-input-simple "[PERSON_NAME]"
type input "[PERSON_NAME]"
type lightning-primitive-input-simple "[PERSON_NAME]"
type input "[PERSON_NAME]"
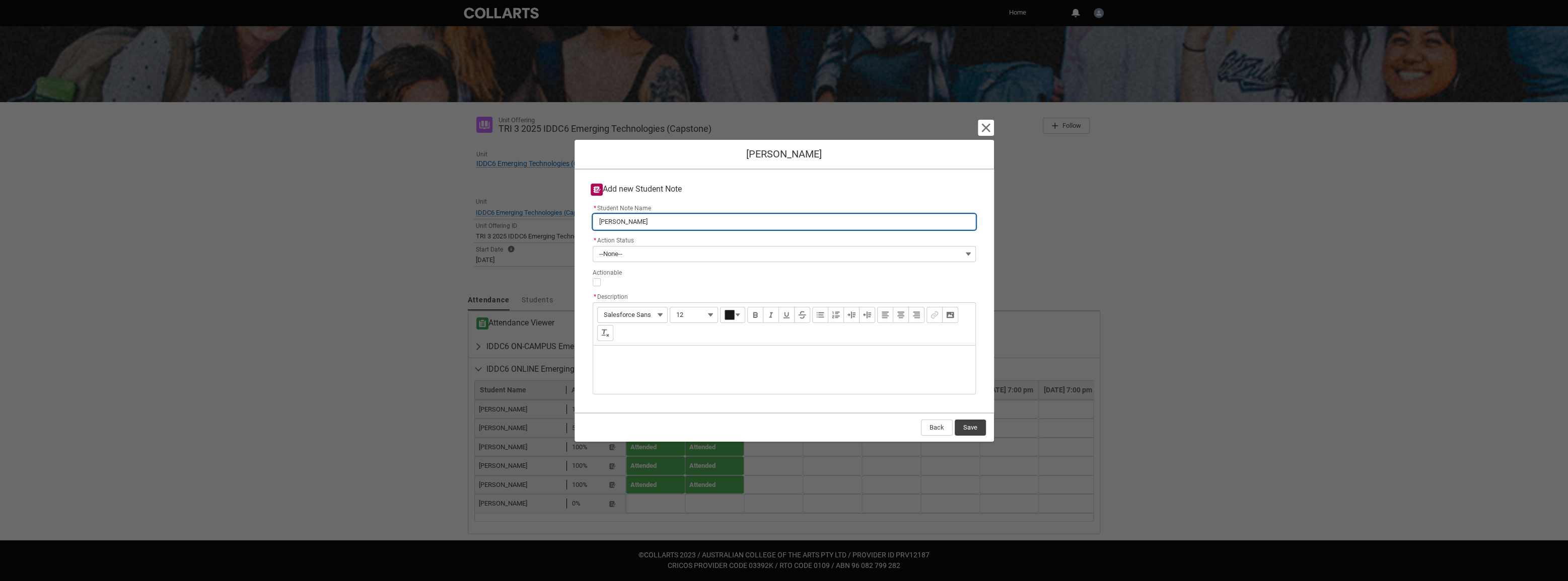
type lightning-primitive-input-simple "[PERSON_NAME]"
type input "[PERSON_NAME]"
type lightning-primitive-input-simple "[PERSON_NAME]"
type input "[PERSON_NAME]"
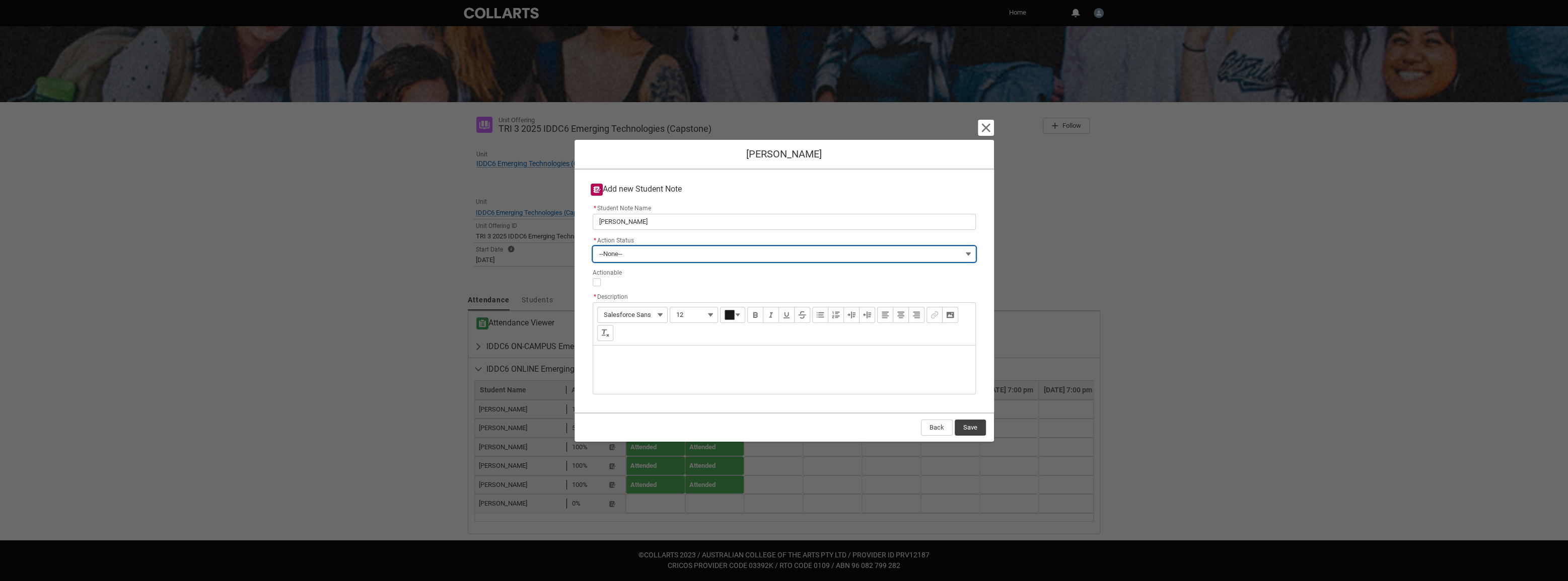
drag, startPoint x: 646, startPoint y: 251, endPoint x: 655, endPoint y: 254, distance: 9.5
click at [647, 251] on button "--None--" at bounding box center [784, 253] width 383 height 16
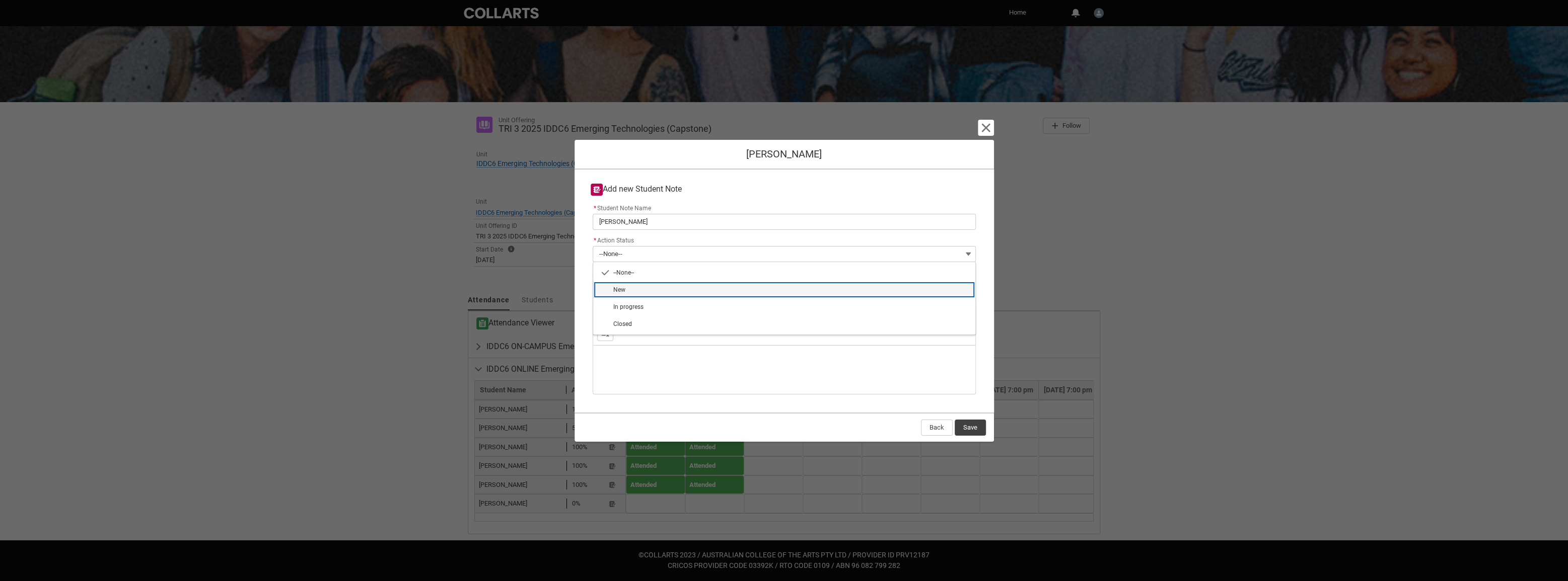
click at [676, 288] on span "New" at bounding box center [791, 290] width 356 height 9
type lightning-combobox "New"
type lightning-picklist "New"
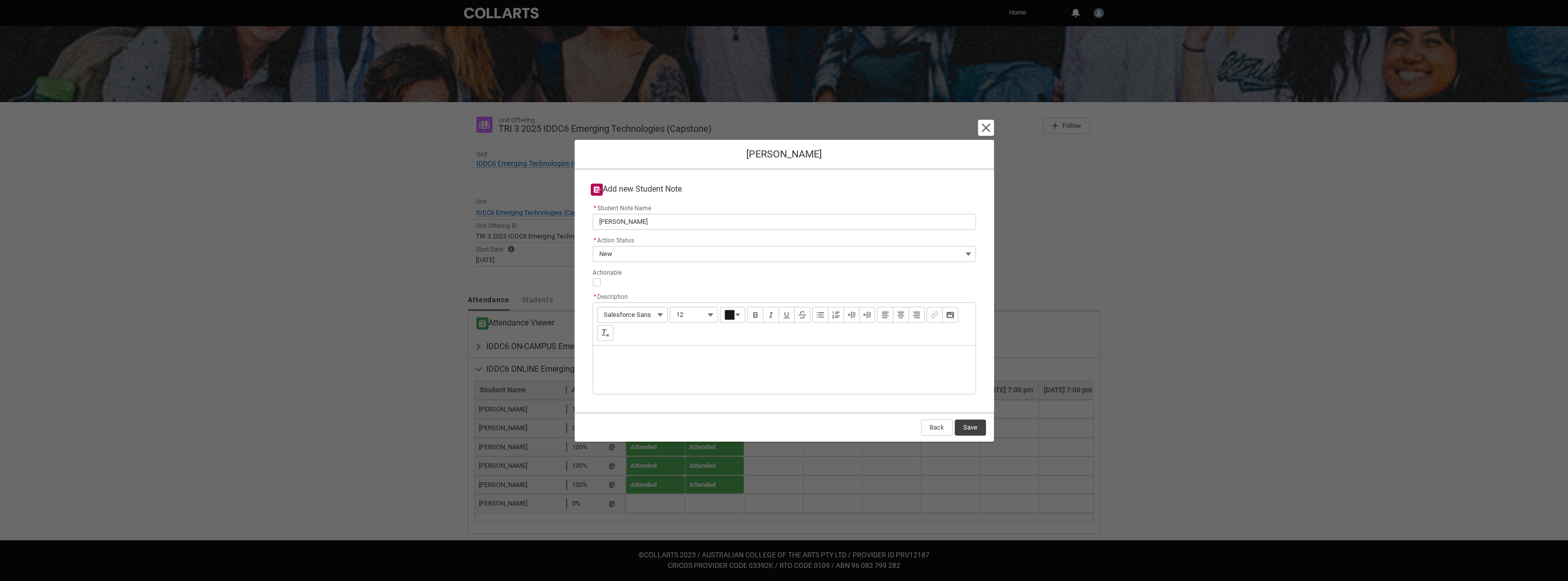
click at [636, 366] on div "Description" at bounding box center [784, 370] width 382 height 48
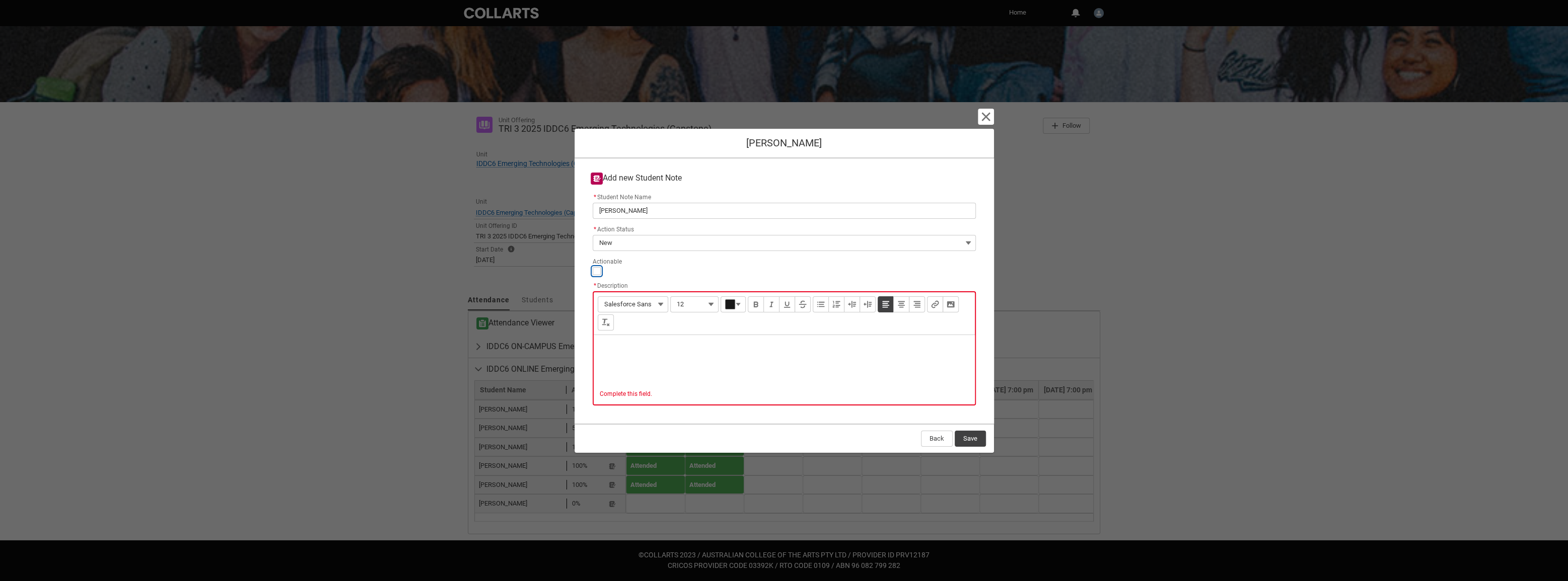
drag, startPoint x: 594, startPoint y: 282, endPoint x: 608, endPoint y: 291, distance: 16.6
click at [0, 0] on slot "* Student Note Name [PERSON_NAME] * Action Status New --None-- New In progress …" at bounding box center [0, 0] width 0 height 0
click at [595, 269] on input "Actionable" at bounding box center [597, 271] width 8 height 8
type lightning-input "true"
checkbox input "true"
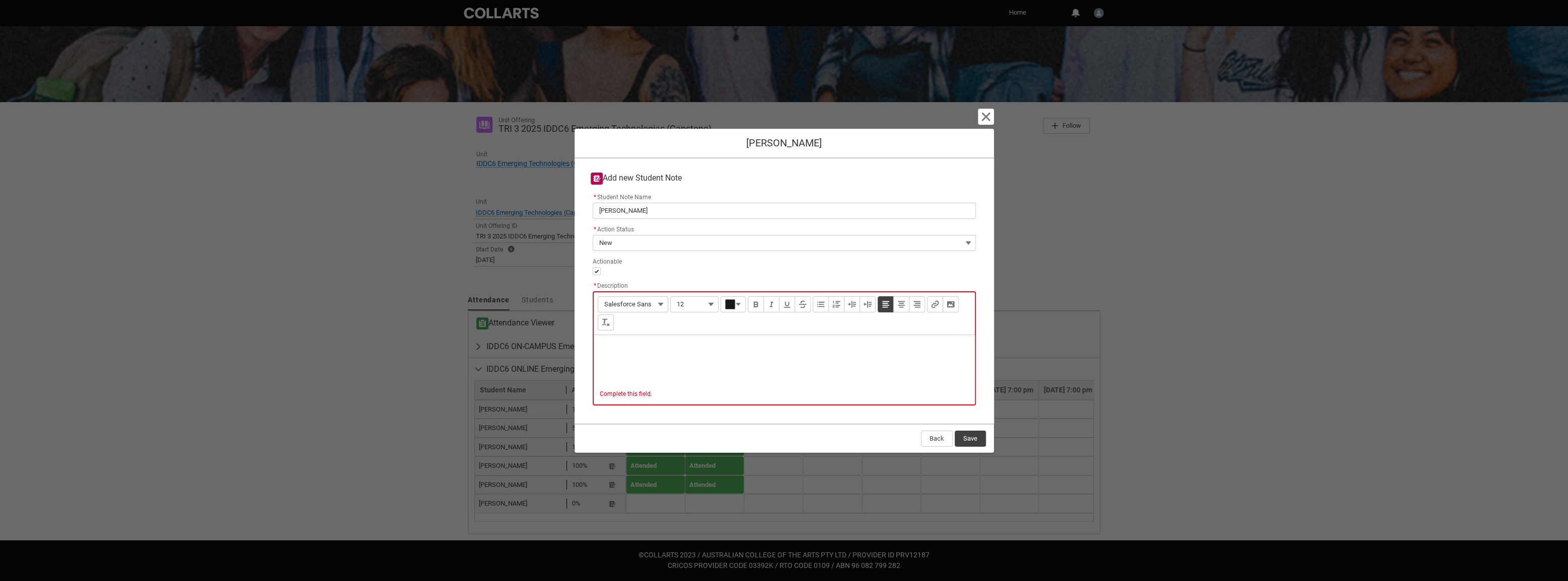
click at [644, 355] on div "Description" at bounding box center [784, 359] width 381 height 48
type lightning-input-rich-text "<p>H</p>"
type lightning-input-rich-text "<p>Has not yet turned in assignment 1. I have reached out [DATE]</p><p>Awaiting…"
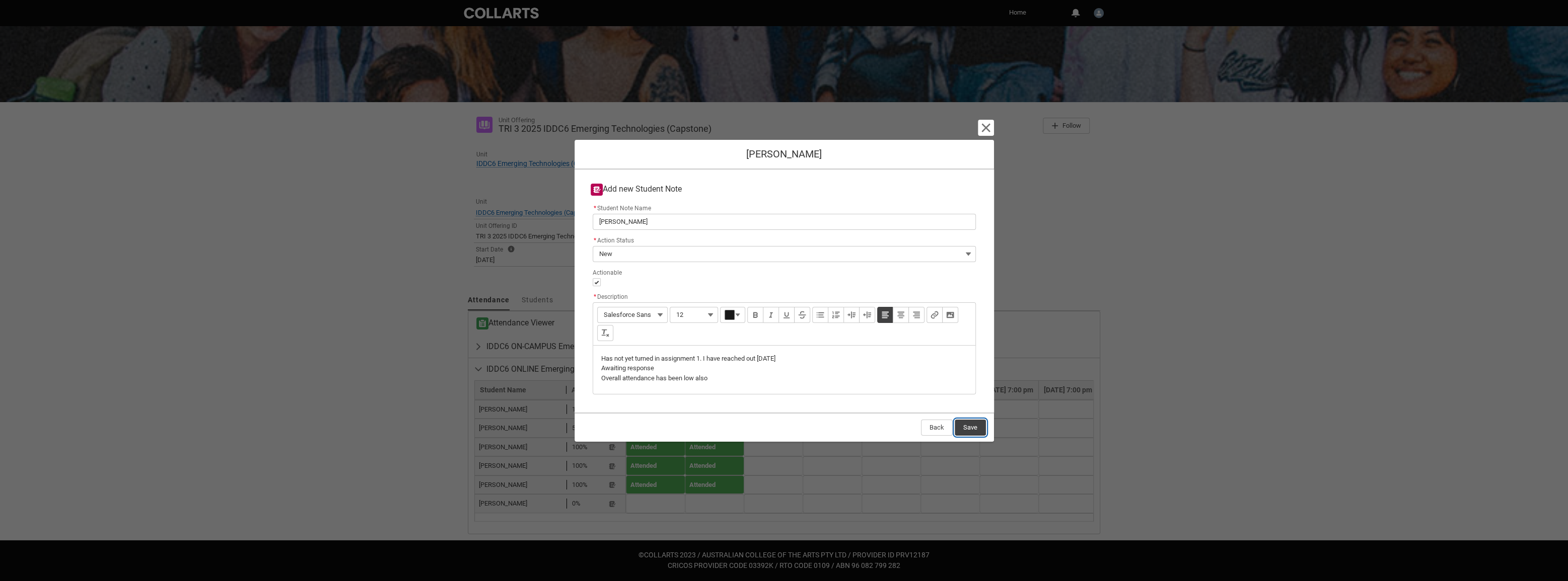
click at [976, 435] on button "Save" at bounding box center [970, 427] width 31 height 16
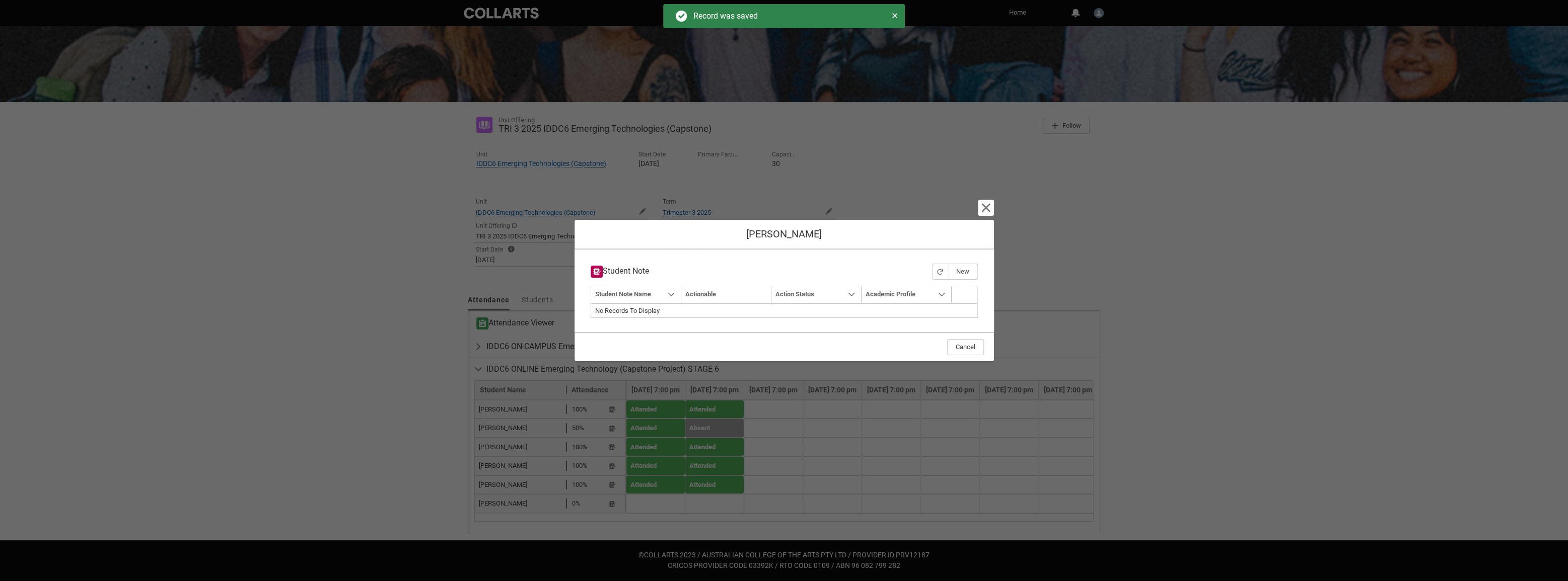
type input "179"
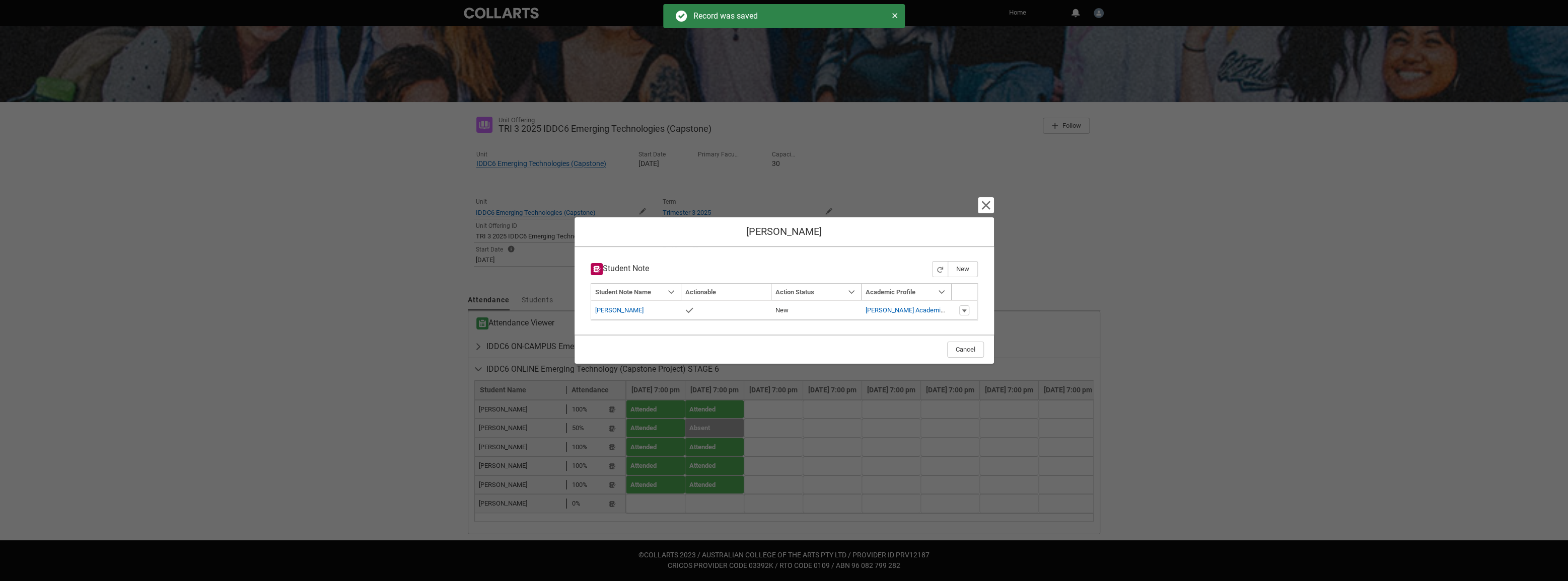
click at [1225, 366] on section "Cancel and close [PERSON_NAME] Student Note New Navigation Mode Action Mode Sor…" at bounding box center [784, 290] width 1568 height 581
click at [984, 204] on lightning-primitive-icon "button" at bounding box center [985, 205] width 12 height 12
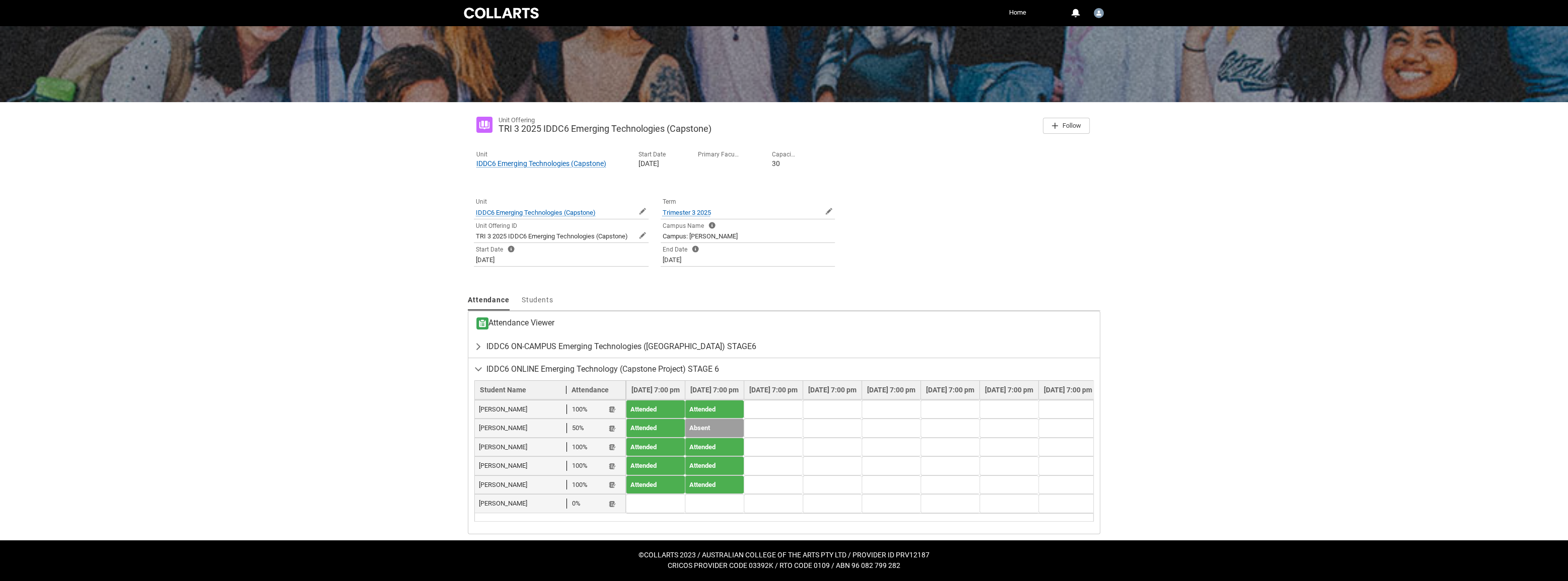
click at [795, 457] on td at bounding box center [772, 466] width 59 height 19
